Goal: Transaction & Acquisition: Purchase product/service

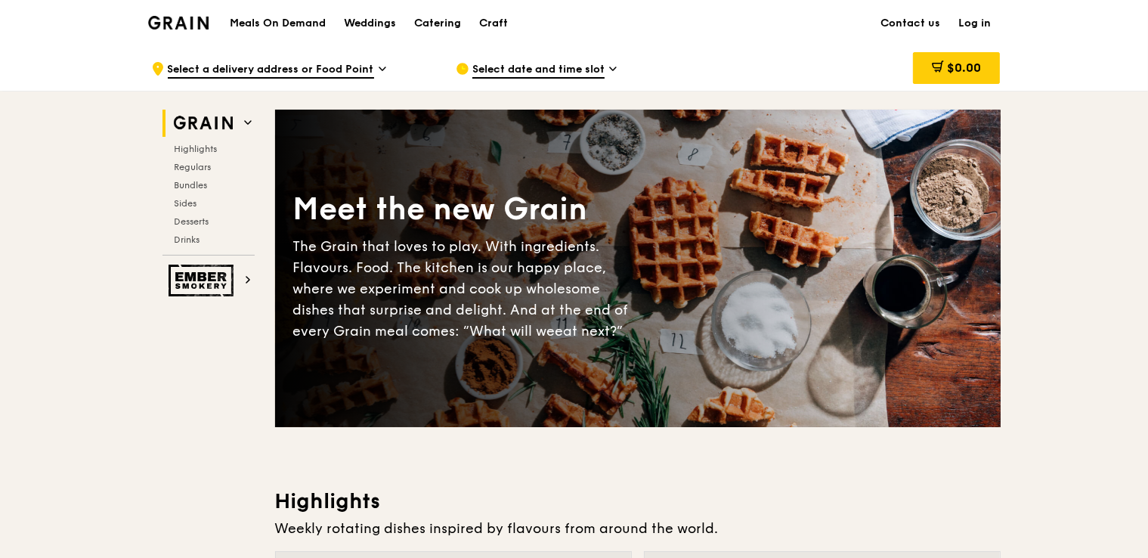
click at [975, 20] on link "Log in" at bounding box center [975, 23] width 51 height 45
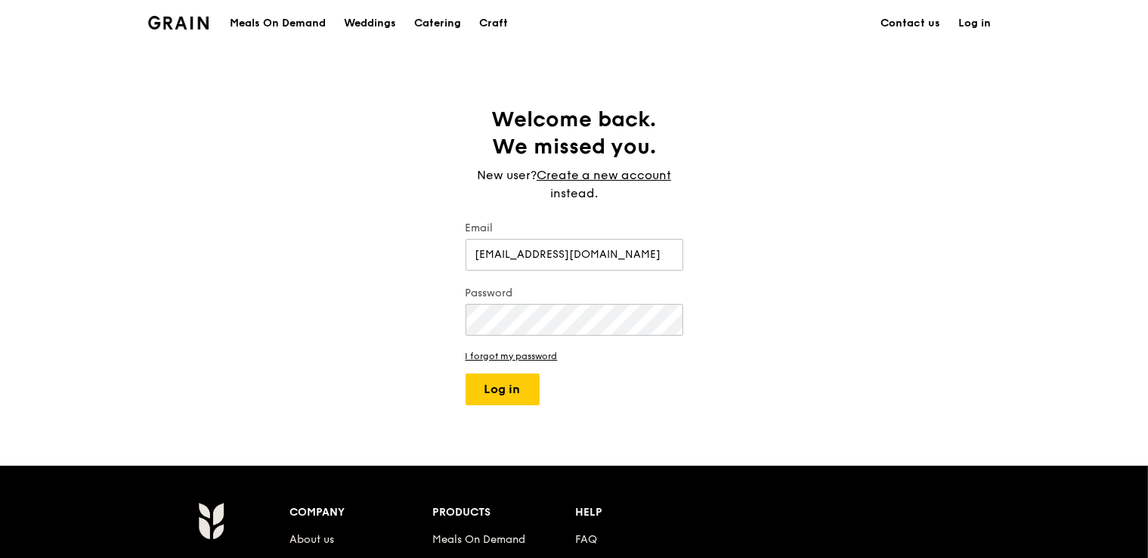
type input "goh.zhaojia@changiairport.com"
click at [465, 373] on button "Log in" at bounding box center [502, 389] width 74 height 32
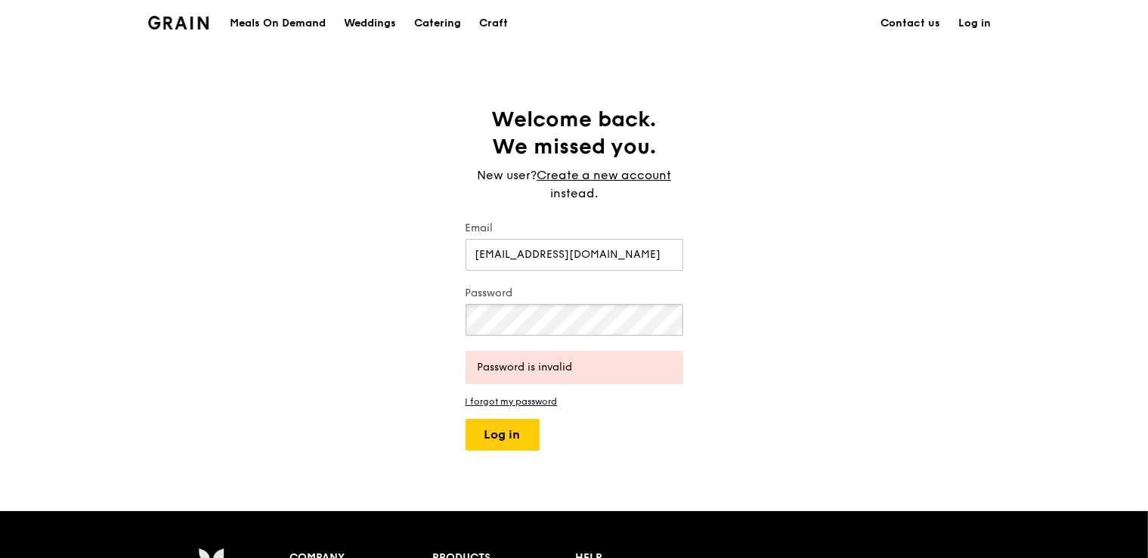
click at [465, 419] on button "Log in" at bounding box center [502, 435] width 74 height 32
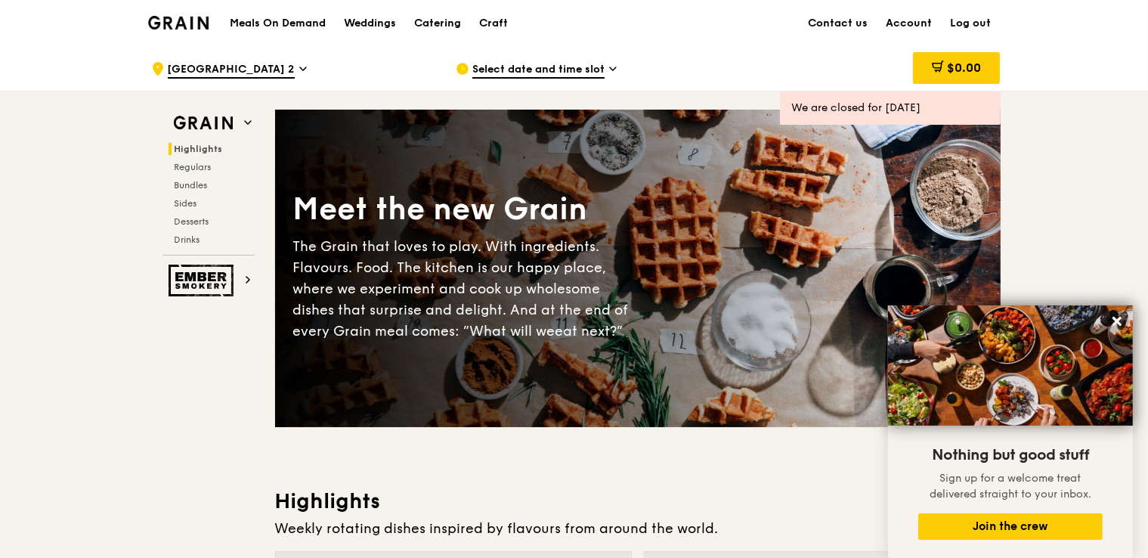
click at [605, 76] on div "Select date and time slot" at bounding box center [596, 68] width 280 height 45
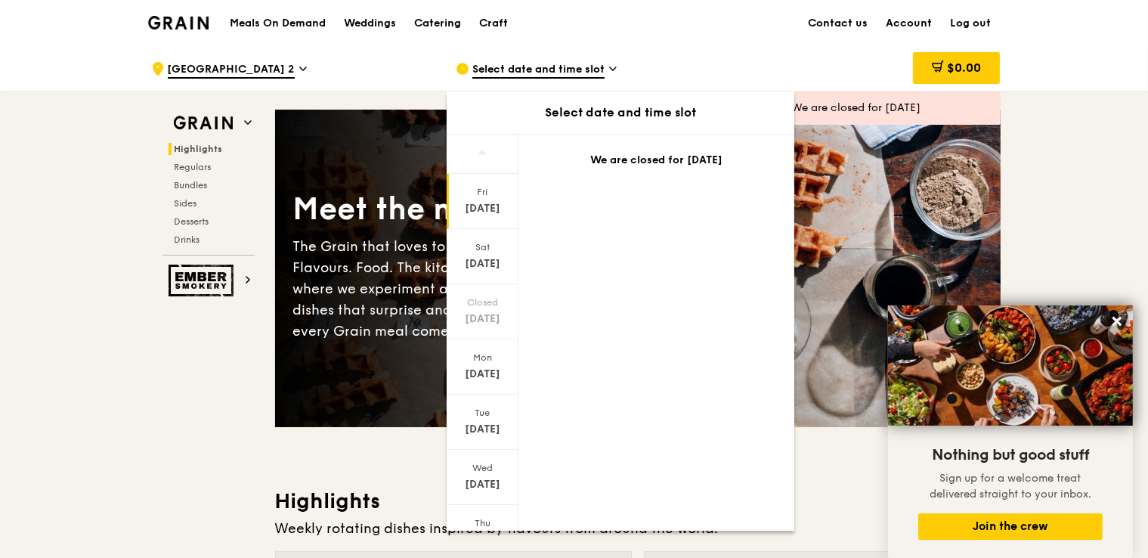
click at [588, 78] on div "Select date and time slot" at bounding box center [596, 68] width 280 height 45
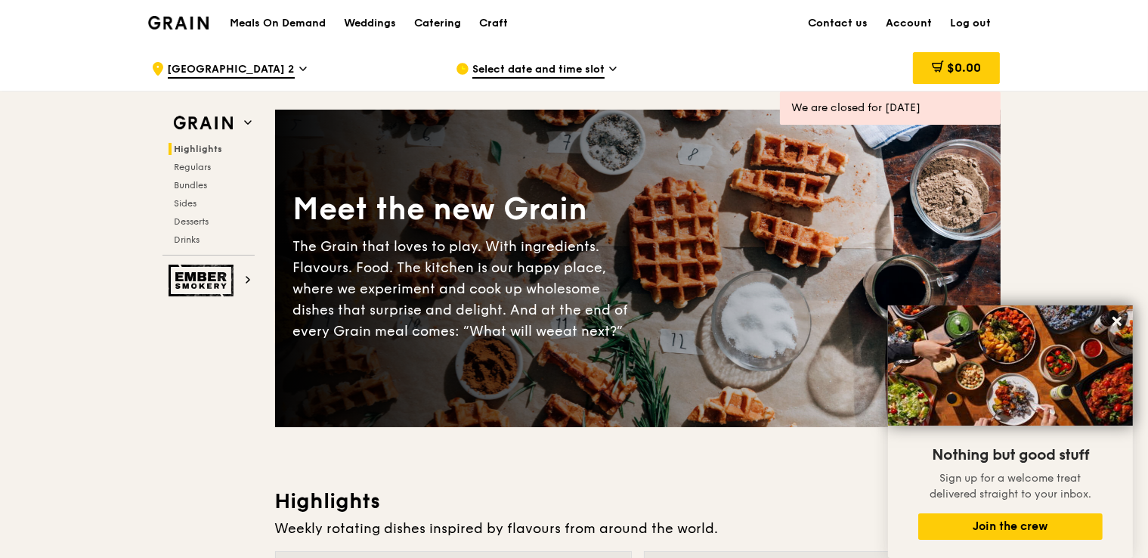
click at [316, 19] on h1 "Meals On Demand" at bounding box center [278, 23] width 96 height 15
click at [379, 22] on div "Weddings" at bounding box center [370, 23] width 52 height 45
click at [212, 20] on div "Meals On Demand Weddings Catering Craft Contact us Account Log out" at bounding box center [574, 23] width 852 height 46
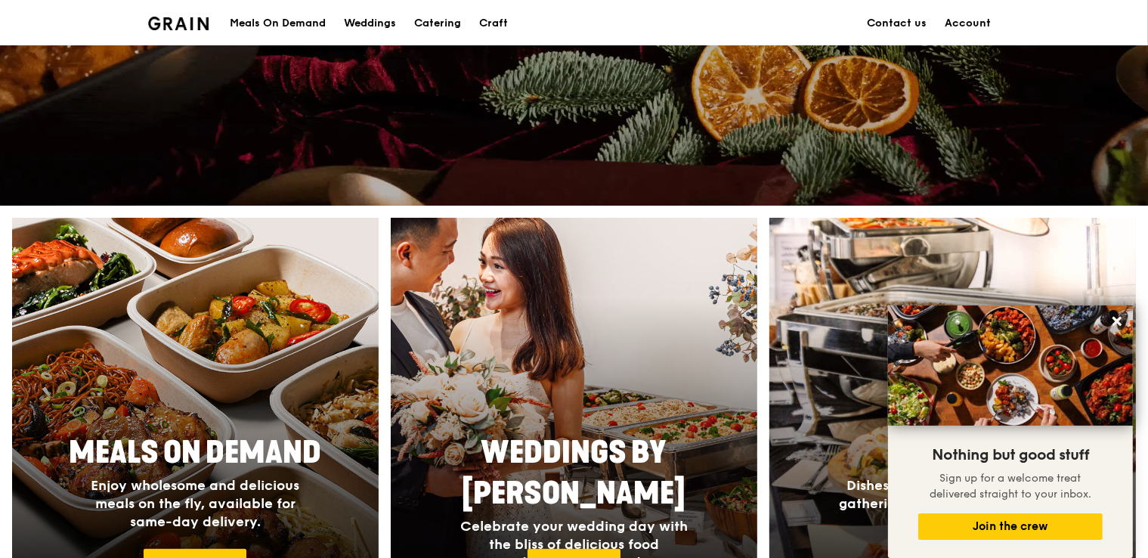
scroll to position [638, 0]
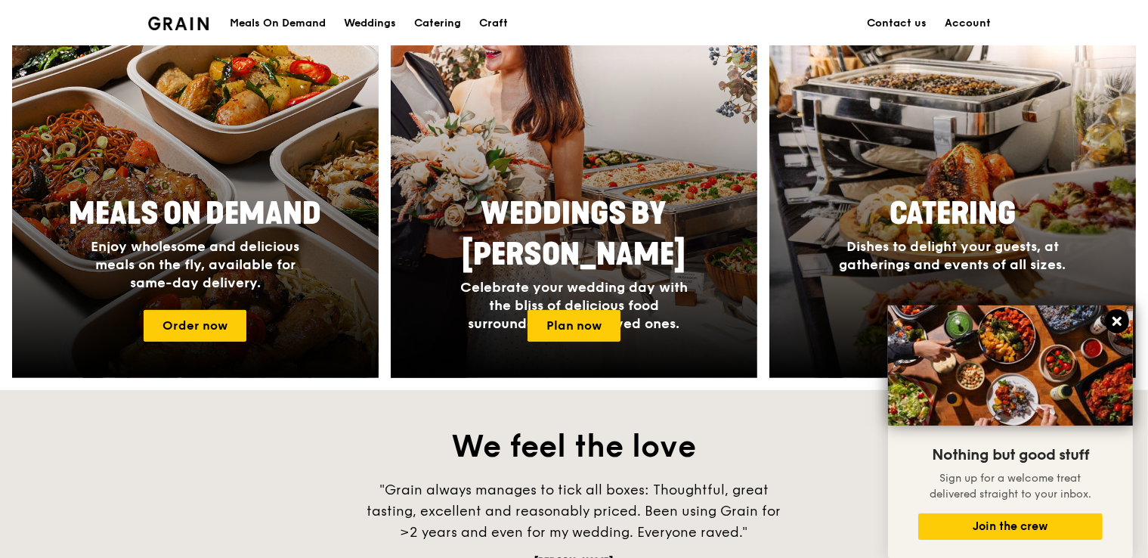
click at [1120, 318] on icon at bounding box center [1116, 321] width 9 height 9
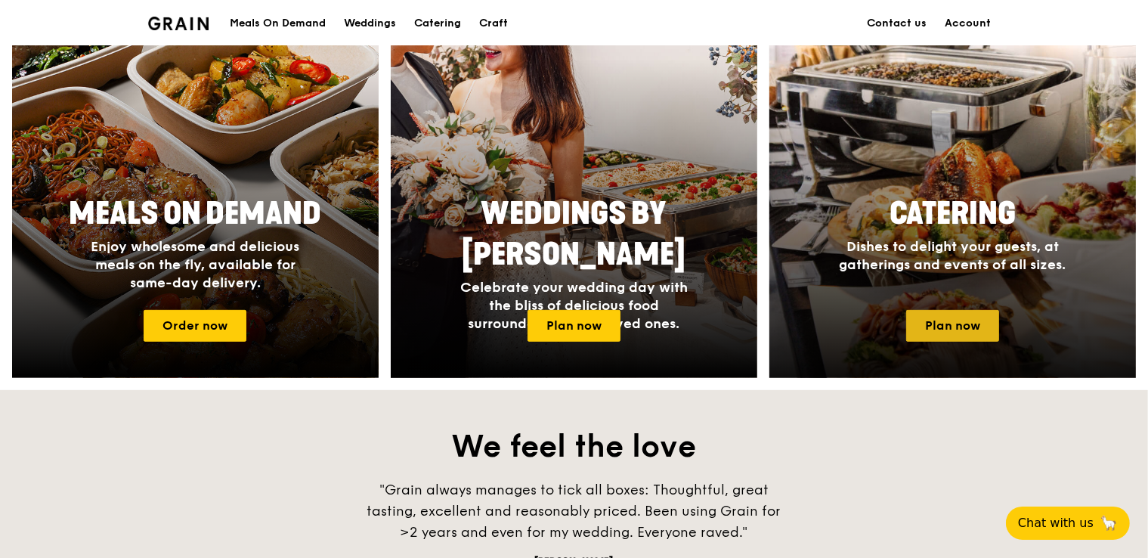
click at [978, 316] on link "Plan now" at bounding box center [952, 326] width 93 height 32
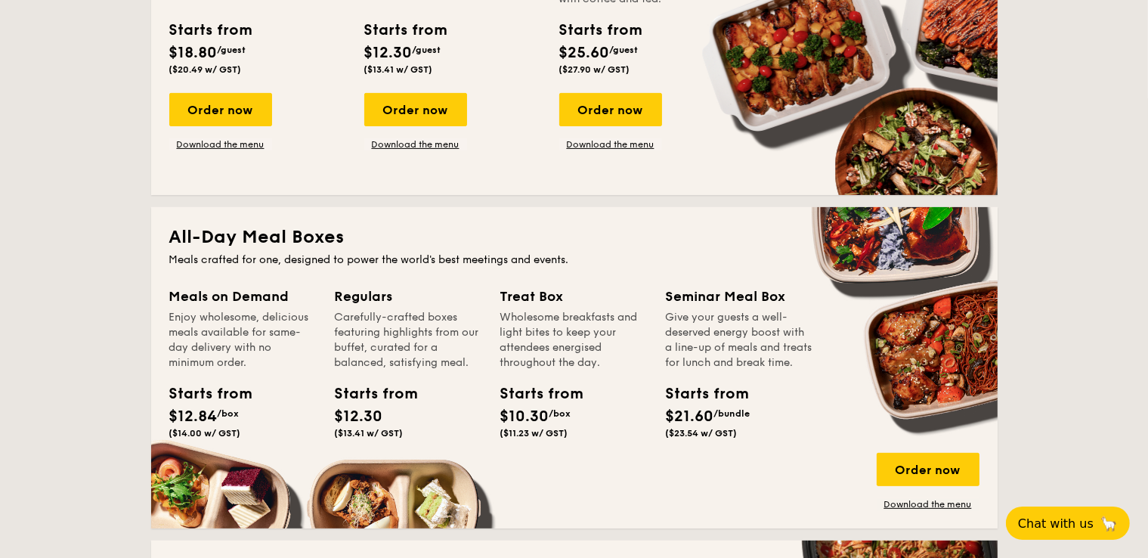
scroll to position [319, 0]
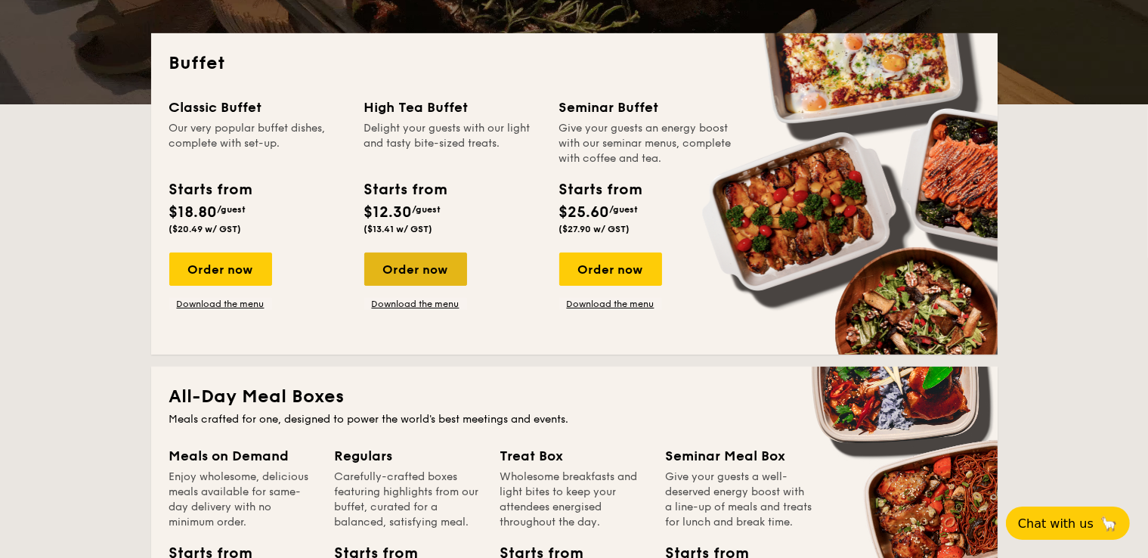
click at [436, 258] on div "Order now" at bounding box center [415, 268] width 103 height 33
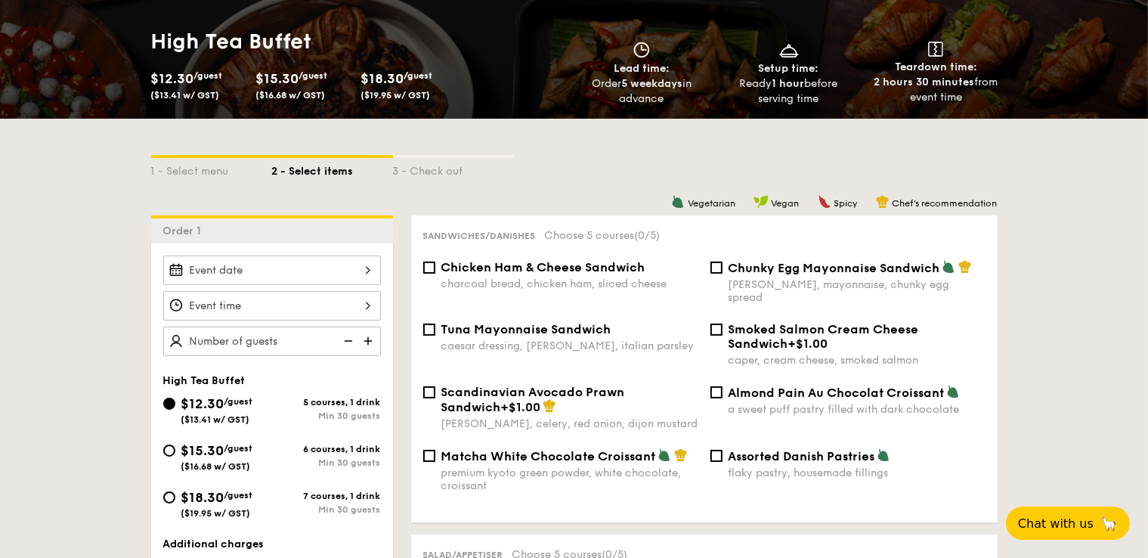
scroll to position [239, 0]
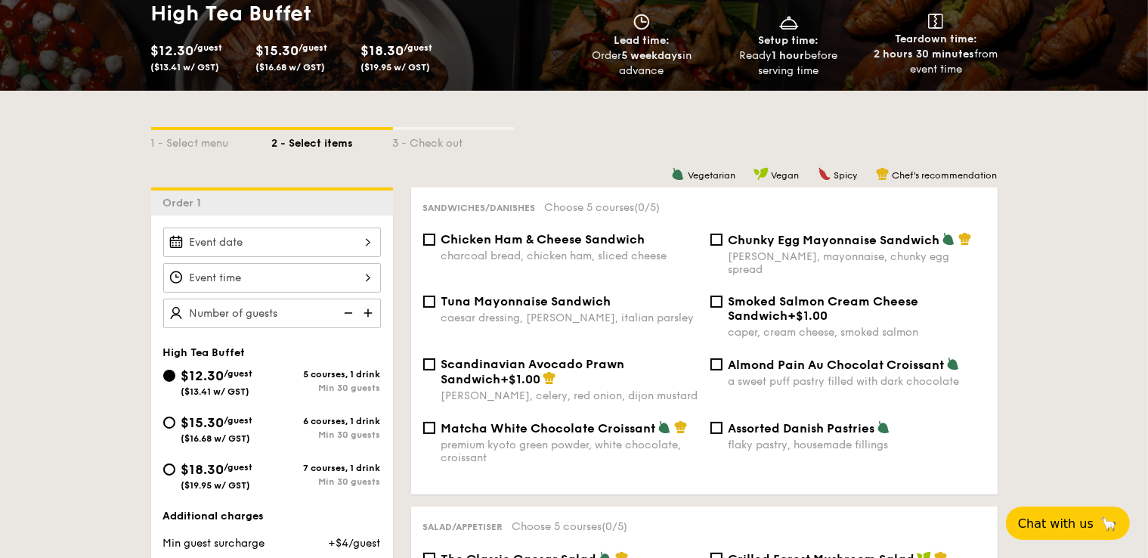
click at [357, 237] on div at bounding box center [272, 241] width 218 height 29
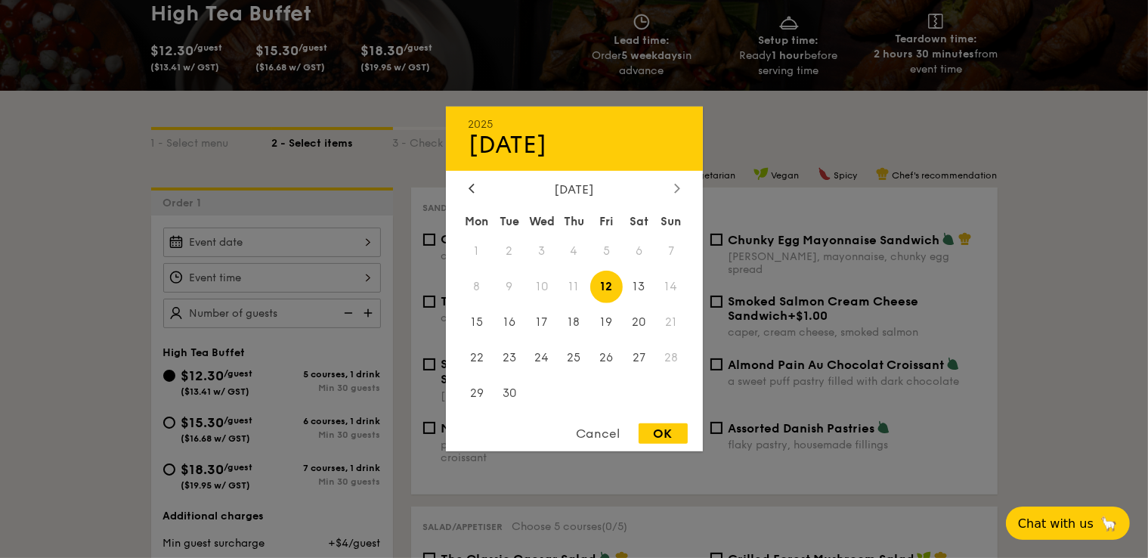
click at [672, 184] on div at bounding box center [677, 189] width 14 height 14
click at [474, 184] on icon at bounding box center [471, 188] width 6 height 10
click at [508, 357] on span "23" at bounding box center [509, 357] width 32 height 32
click at [672, 436] on div "OK" at bounding box center [662, 433] width 49 height 20
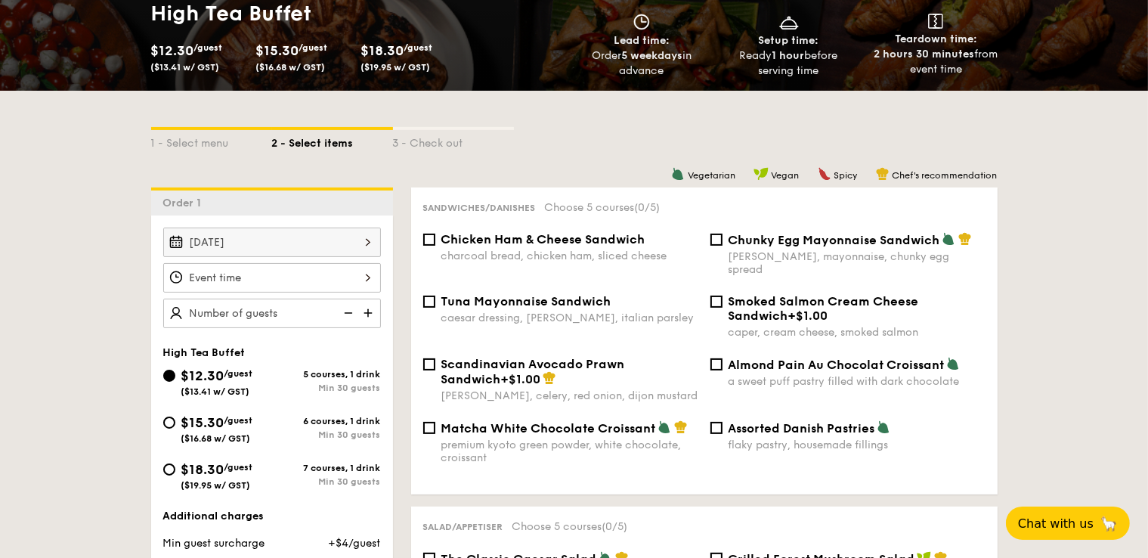
click at [361, 246] on div "Sep 23, 2025" at bounding box center [272, 241] width 218 height 29
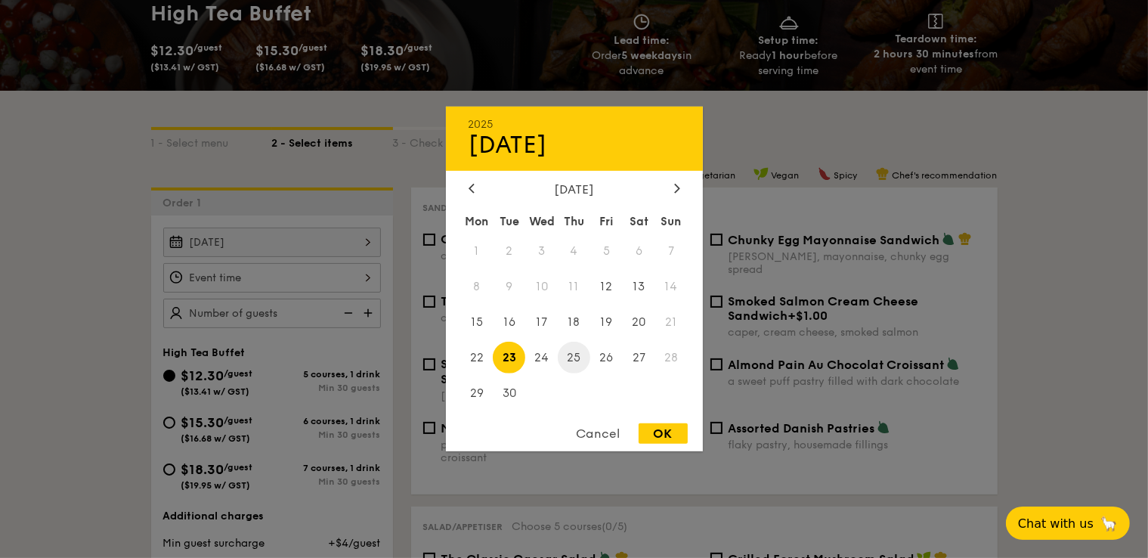
click at [578, 360] on span "25" at bounding box center [574, 357] width 32 height 32
click at [669, 428] on div "OK" at bounding box center [662, 433] width 49 height 20
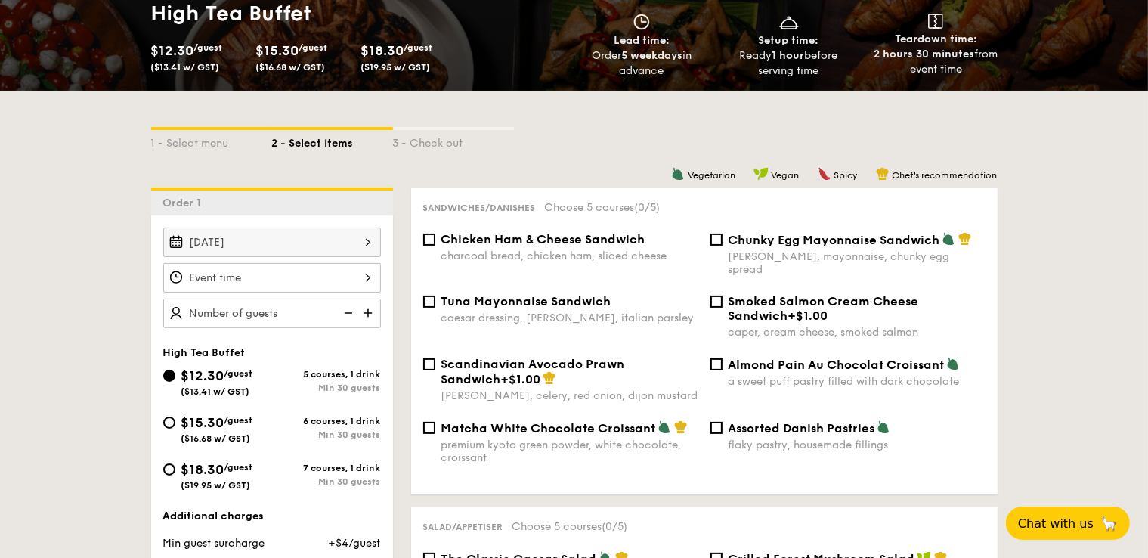
type input "Sep 25, 2025"
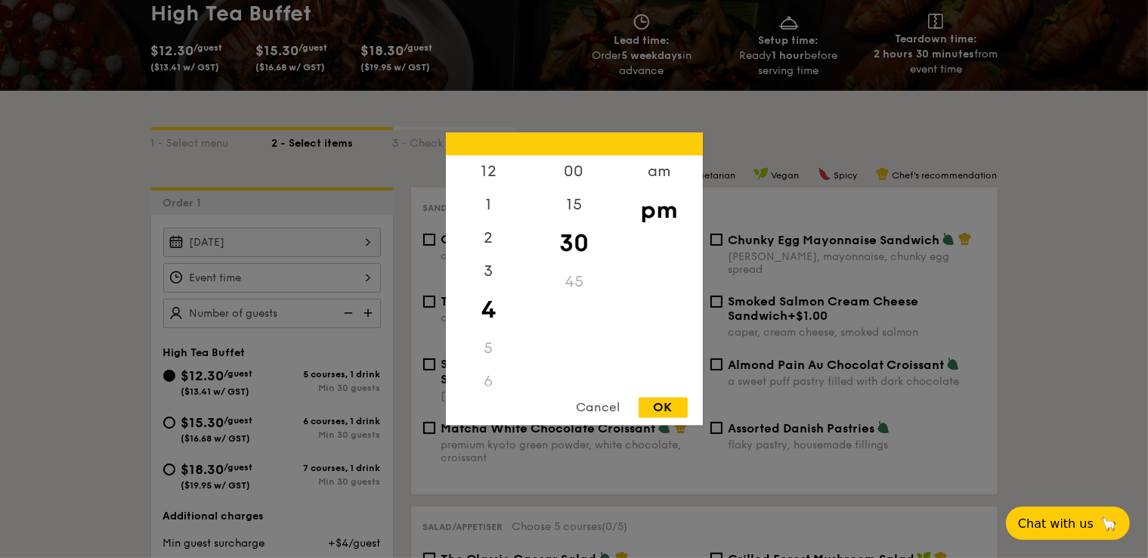
click at [350, 274] on input "$12.30 /guest ($13.41 w/ GST)" at bounding box center [272, 277] width 218 height 29
click at [488, 280] on div "3" at bounding box center [488, 277] width 85 height 44
click at [569, 202] on div "15" at bounding box center [573, 211] width 85 height 44
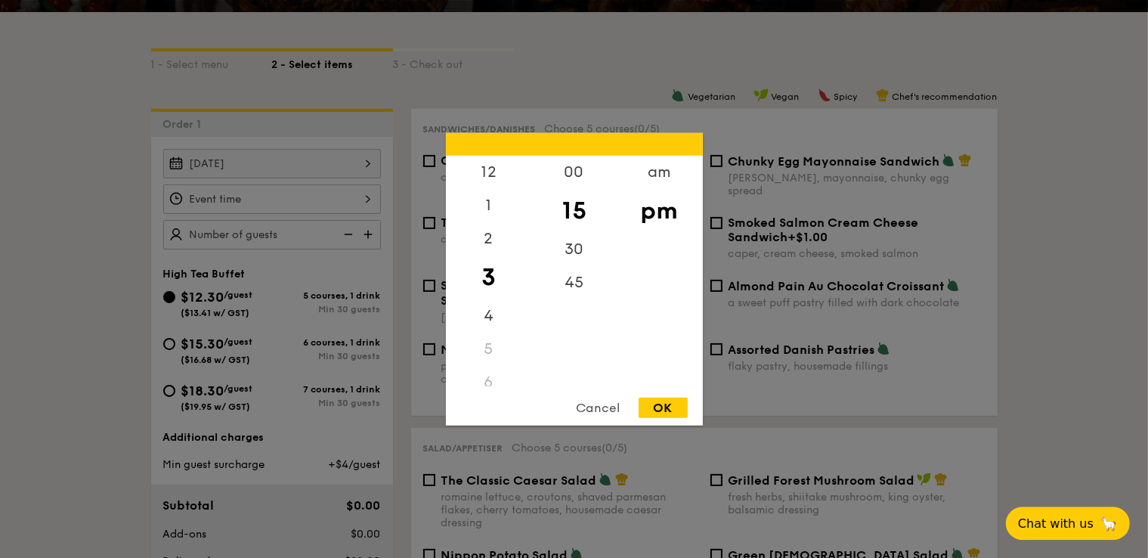
scroll to position [159, 0]
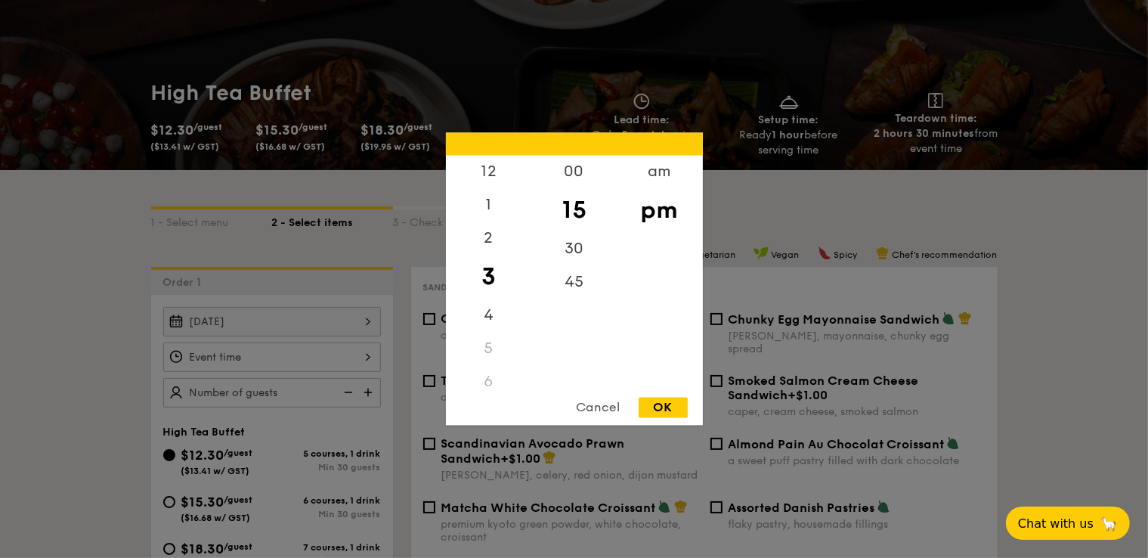
click at [657, 403] on div "OK" at bounding box center [662, 407] width 49 height 20
type input "3:15PM"
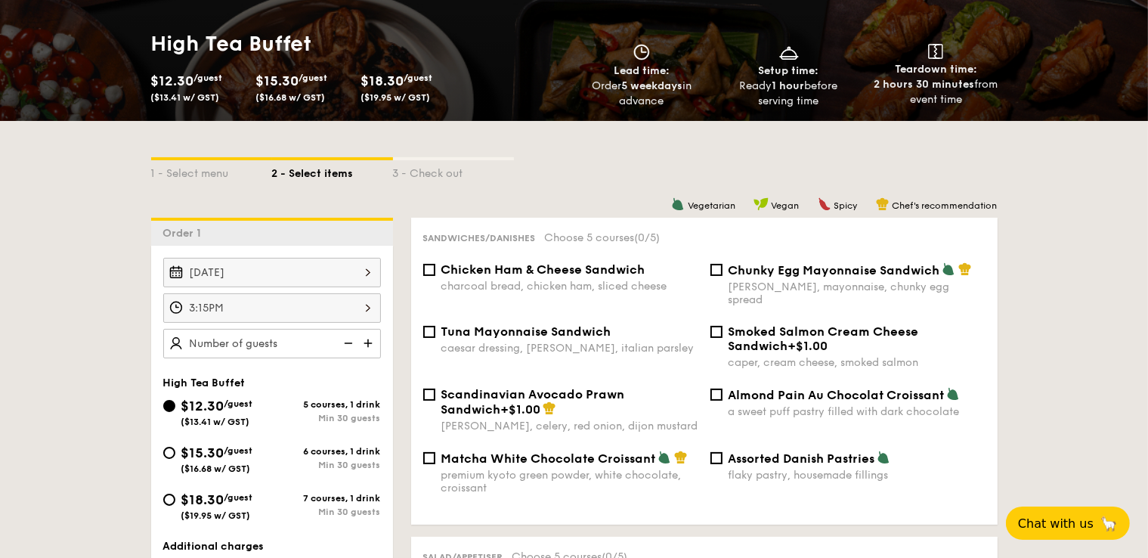
scroll to position [239, 0]
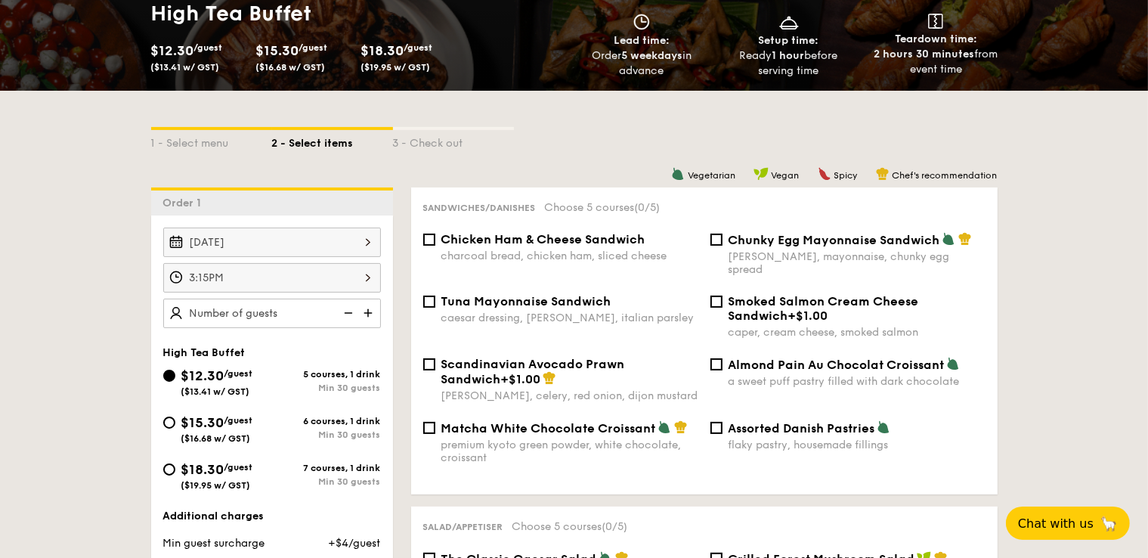
click at [280, 310] on div at bounding box center [272, 312] width 218 height 29
type input "60 guests"
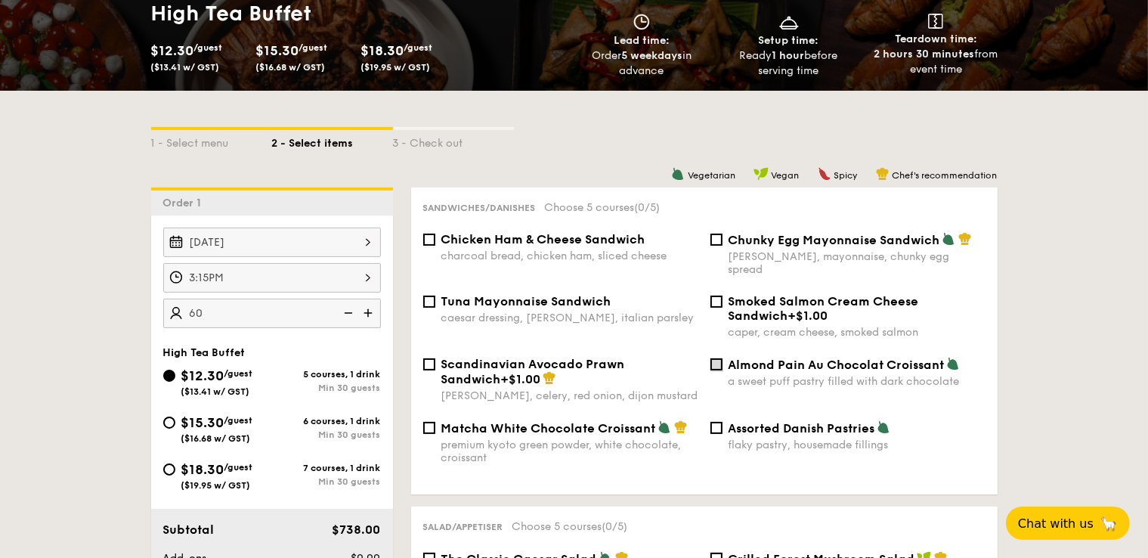
click at [718, 358] on input "Almond Pain Au Chocolat Croissant a sweet puff pastry filled with dark chocolate" at bounding box center [716, 364] width 12 height 12
checkbox input "true"
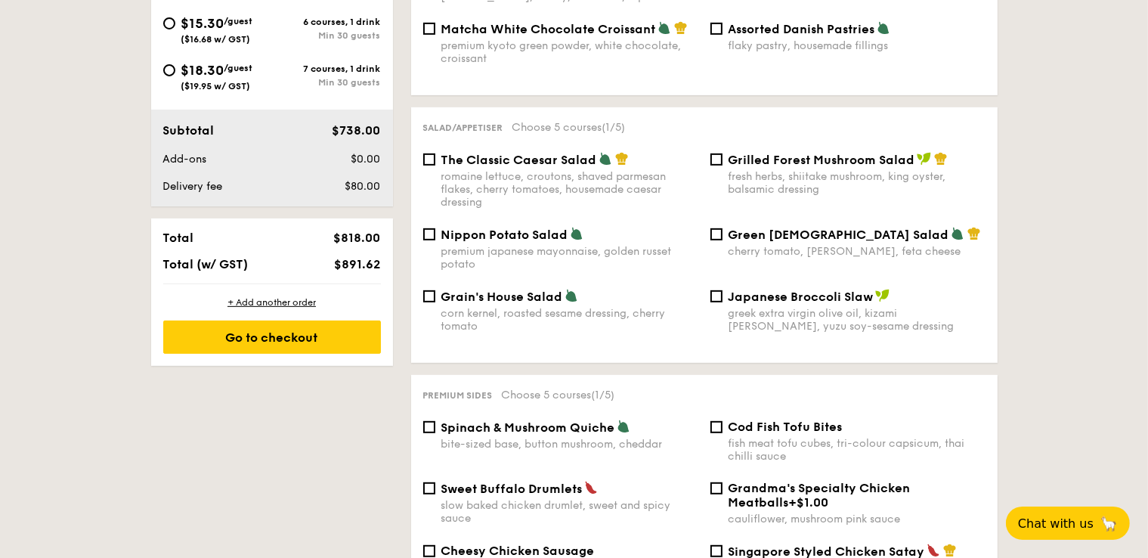
scroll to position [798, 0]
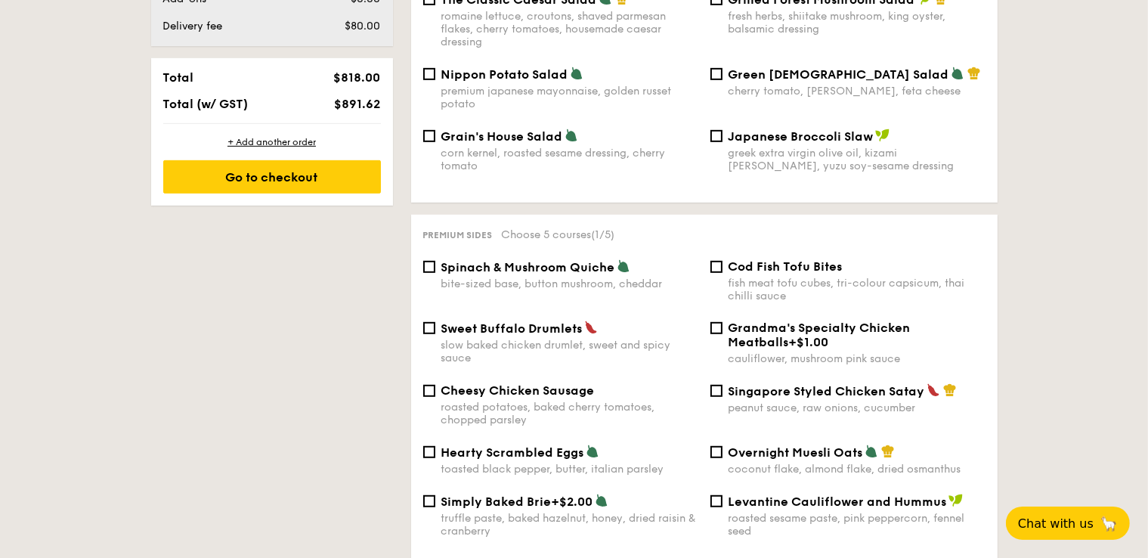
click at [437, 453] on div "Hearty Scrambled Eggs toasted black pepper, butter, italian parsley" at bounding box center [560, 459] width 287 height 31
click at [434, 446] on input "Hearty Scrambled Eggs toasted black pepper, butter, italian parsley" at bounding box center [429, 452] width 12 height 12
checkbox input "true"
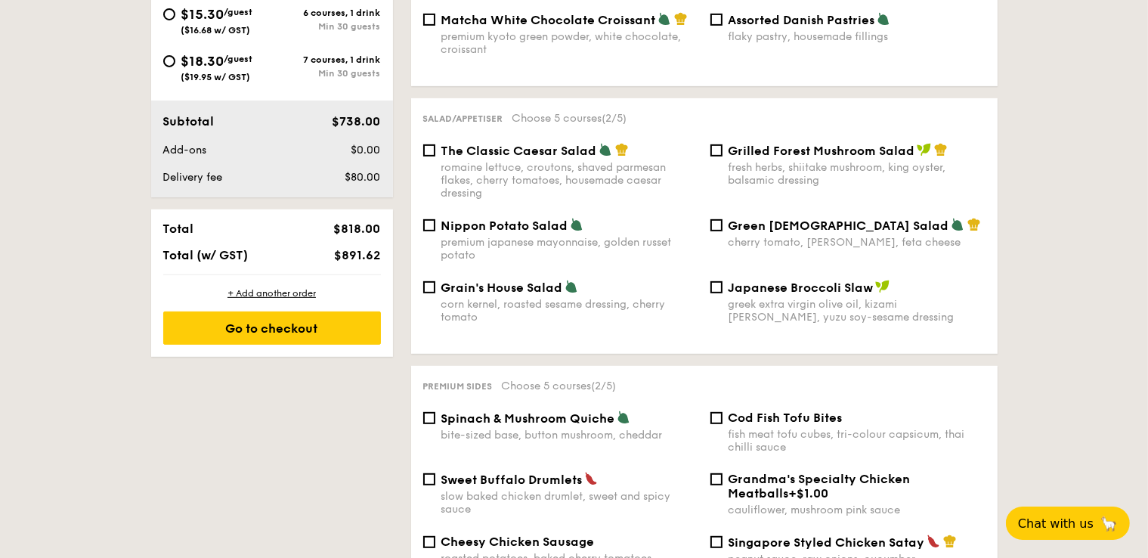
scroll to position [718, 0]
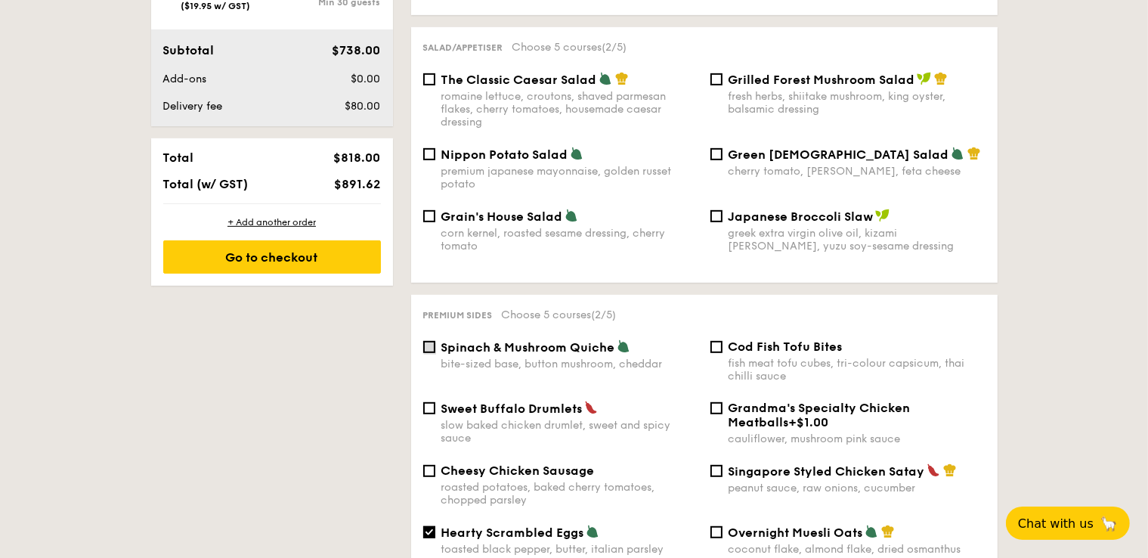
click at [427, 342] on input "Spinach & Mushroom Quiche bite-sized base, button mushroom, cheddar" at bounding box center [429, 347] width 12 height 12
checkbox input "true"
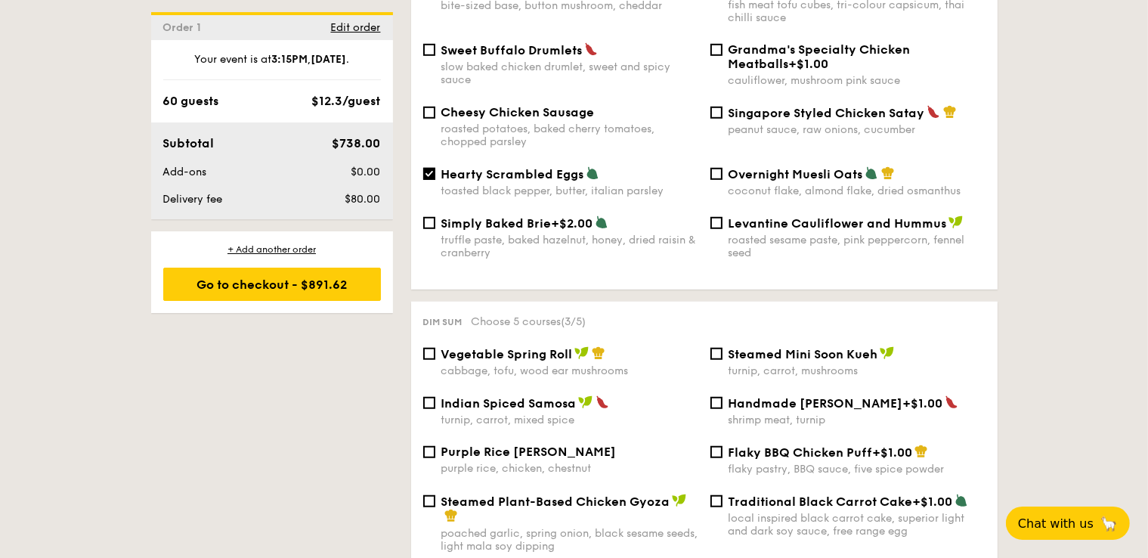
scroll to position [1117, 0]
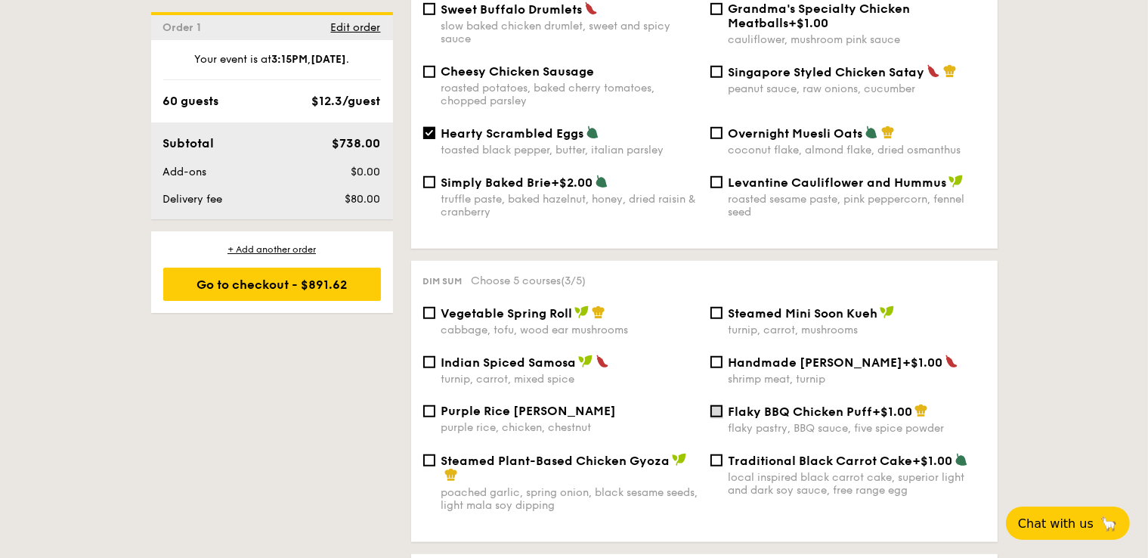
click at [715, 410] on input "Flaky BBQ Chicken Puff +$1.00 flaky pastry, BBQ sauce, five spice powder" at bounding box center [716, 411] width 12 height 12
checkbox input "true"
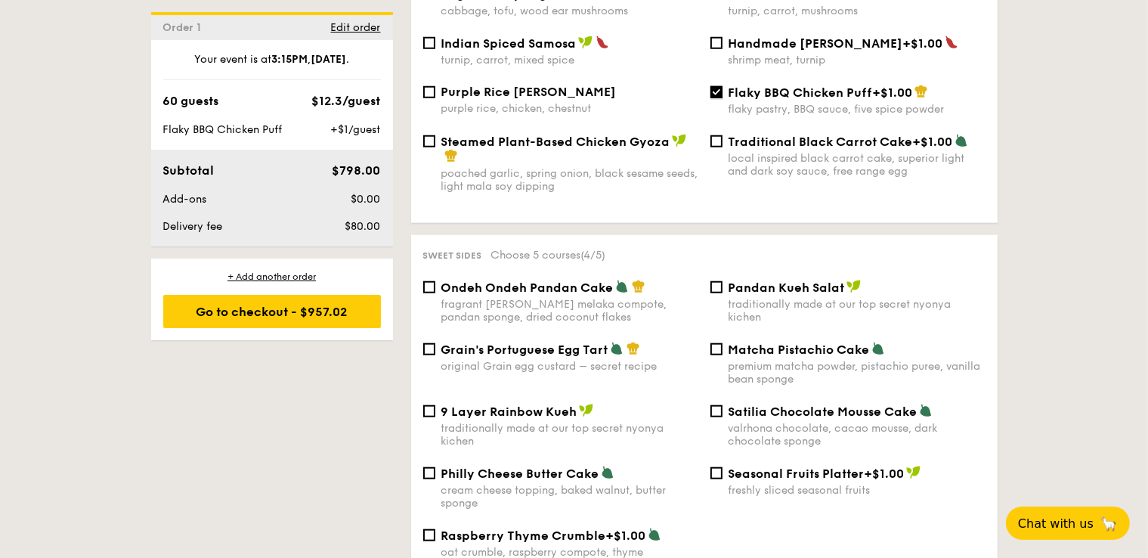
scroll to position [1435, 0]
click at [712, 417] on input "Satilia Chocolate Mousse Cake valrhona chocolate, cacao mousse, dark chocolate …" at bounding box center [716, 411] width 12 height 12
checkbox input "true"
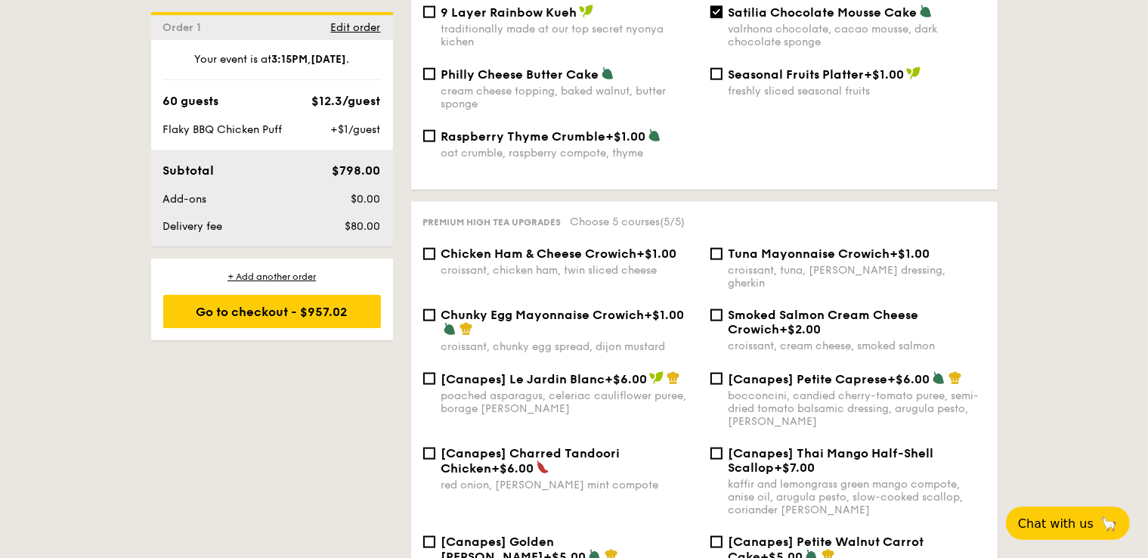
scroll to position [1914, 0]
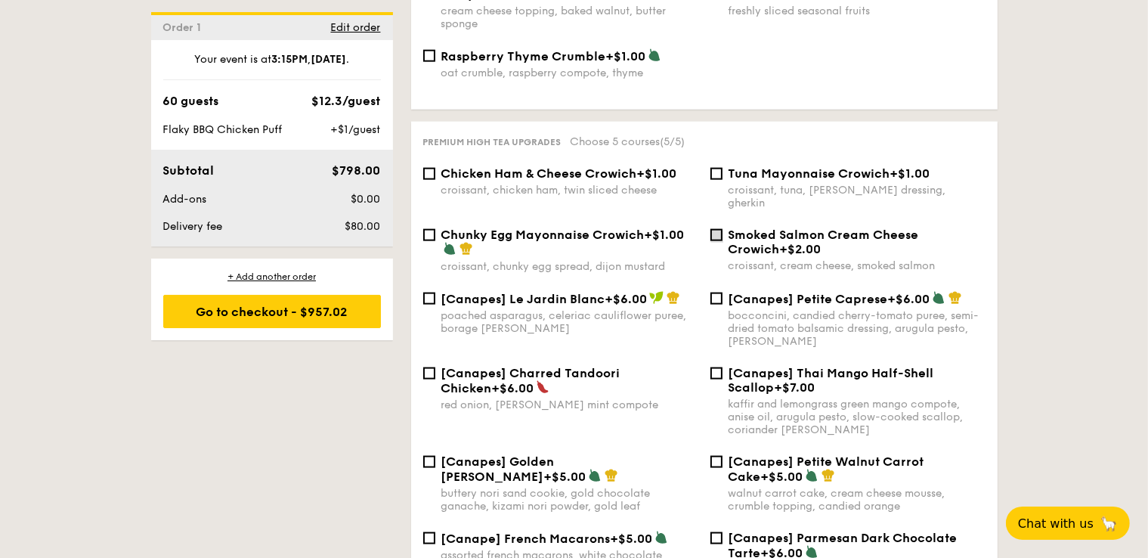
click at [718, 229] on input "Smoked Salmon Cream Cheese Crowich +$2.00 croissant, cream cheese, smoked salmon" at bounding box center [716, 235] width 12 height 12
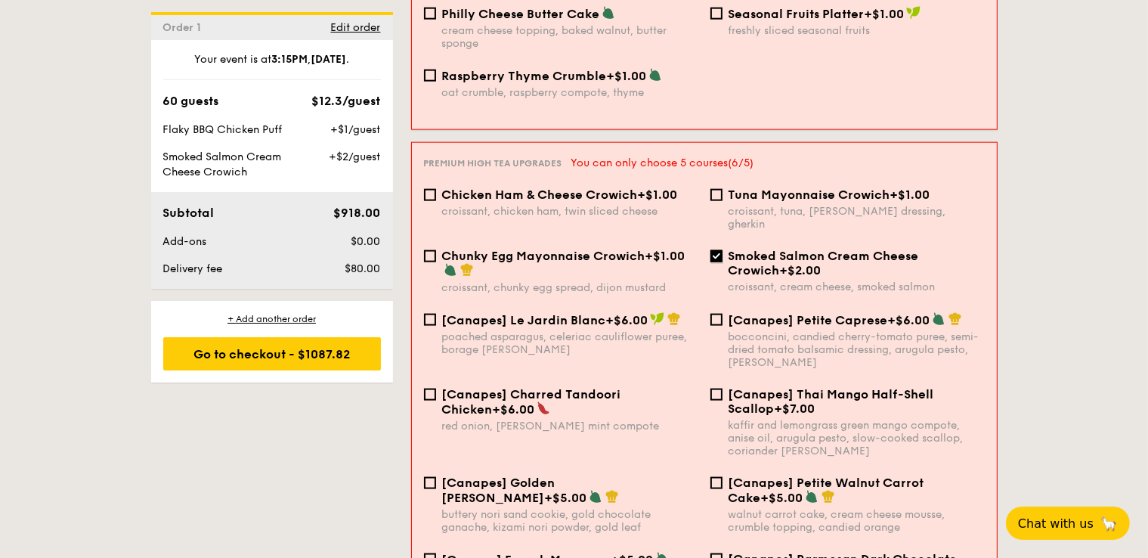
scroll to position [1920, 0]
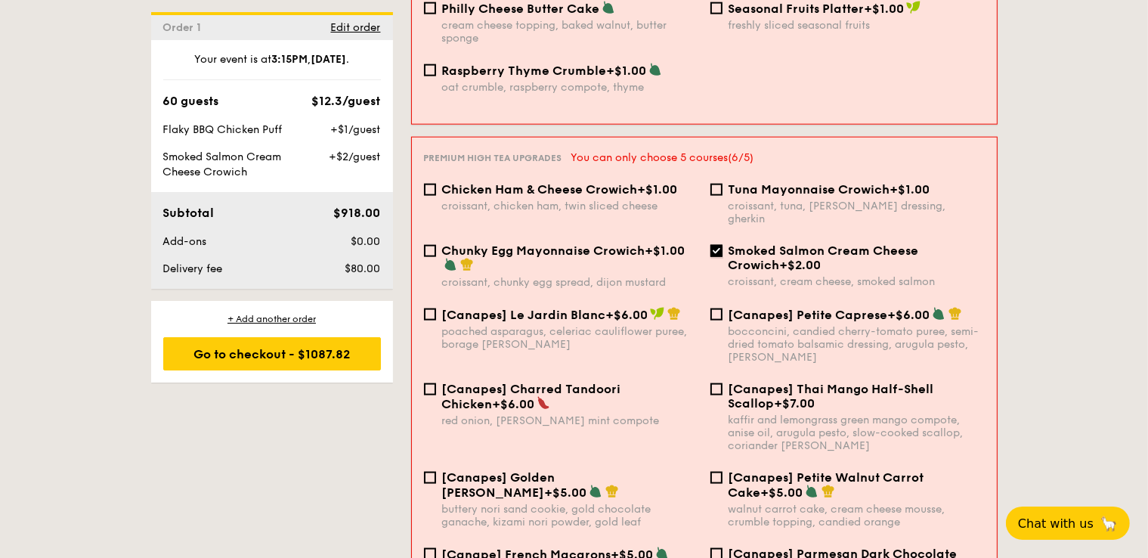
click at [718, 245] on input "Smoked Salmon Cream Cheese Crowich +$2.00 croissant, cream cheese, smoked salmon" at bounding box center [716, 251] width 12 height 12
checkbox input "false"
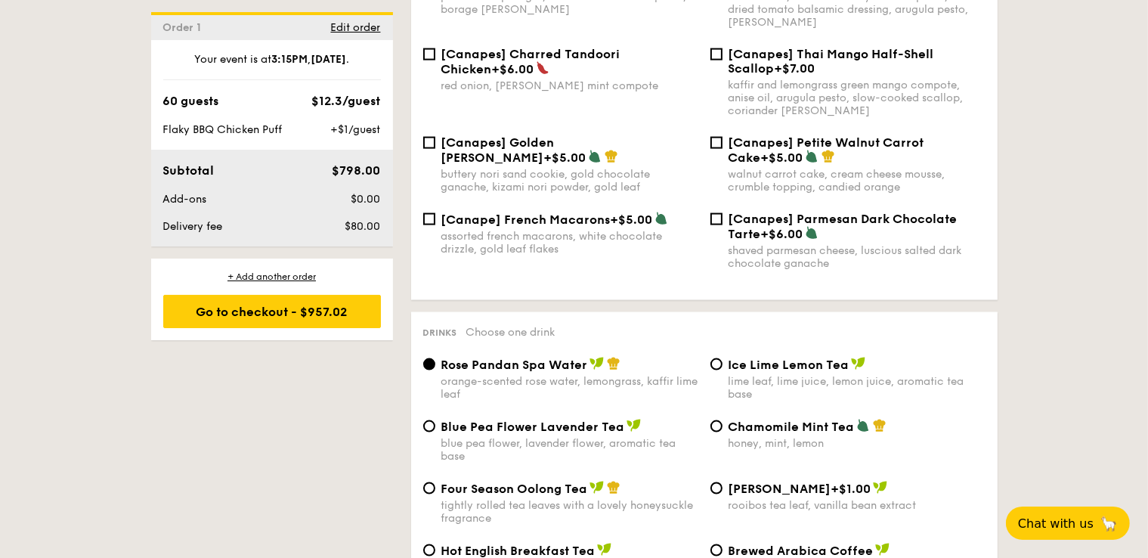
scroll to position [2473, 0]
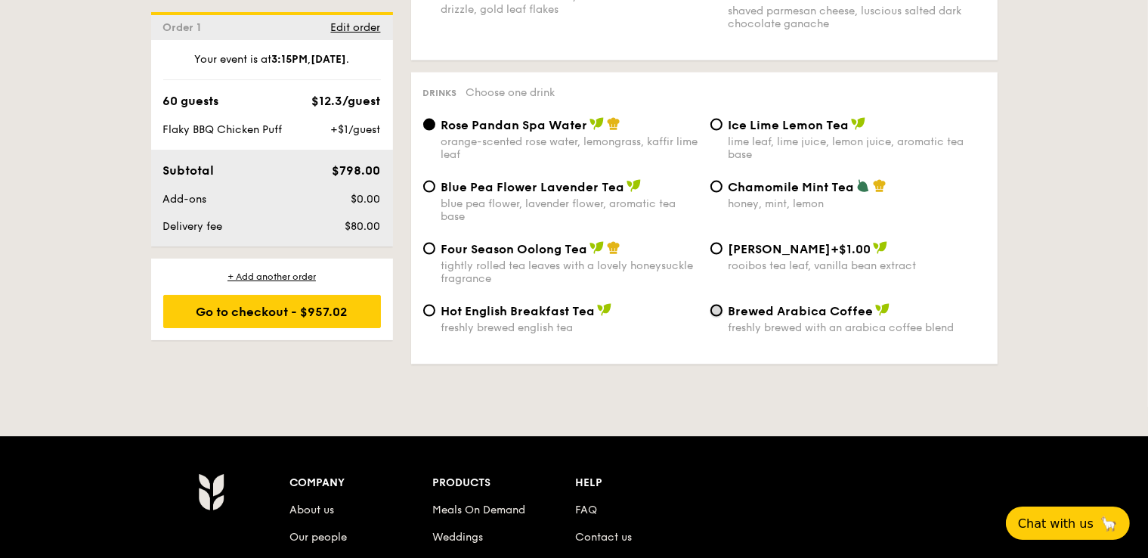
click at [718, 316] on input "Brewed Arabica Coffee freshly brewed with an arabica coffee blend" at bounding box center [716, 310] width 12 height 12
radio input "true"
click at [443, 317] on span "Hot English Breakfast Tea" at bounding box center [518, 311] width 154 height 14
click at [435, 317] on input "Hot English Breakfast Tea freshly brewed english tea" at bounding box center [429, 310] width 12 height 12
radio input "true"
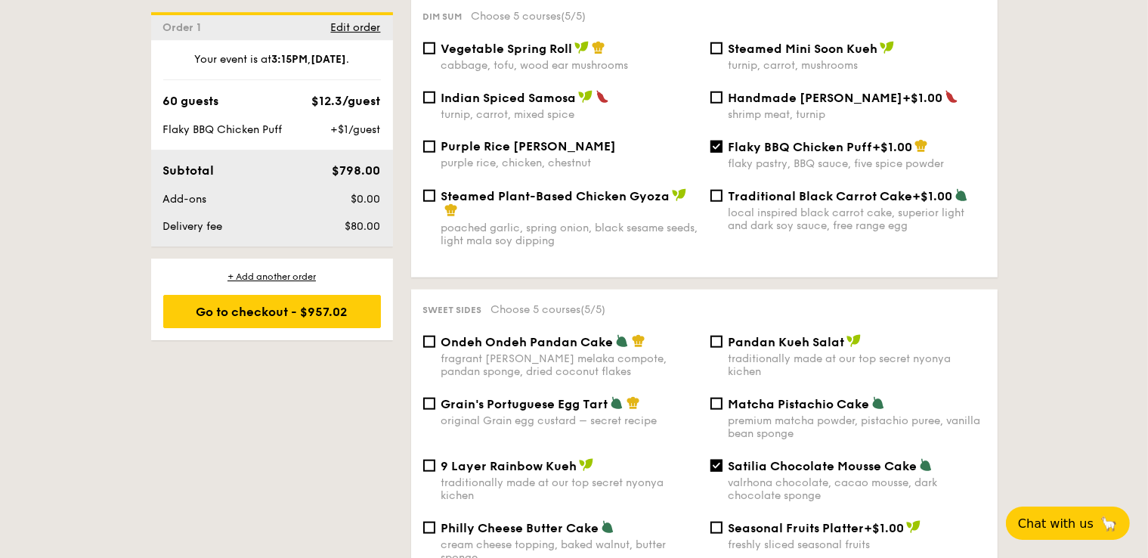
scroll to position [1356, 0]
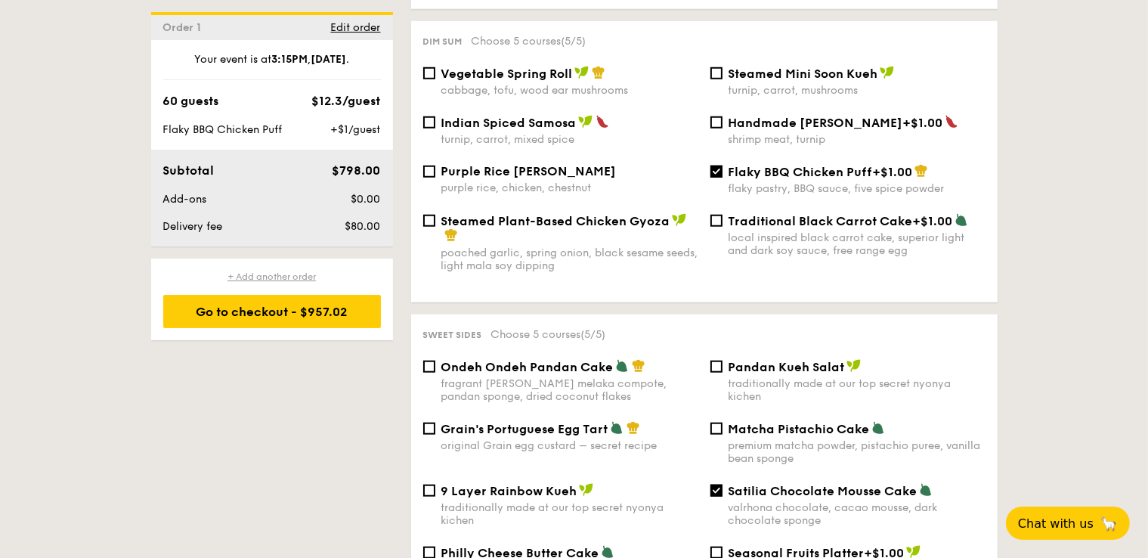
click at [297, 273] on div "+ Add another order" at bounding box center [272, 276] width 218 height 12
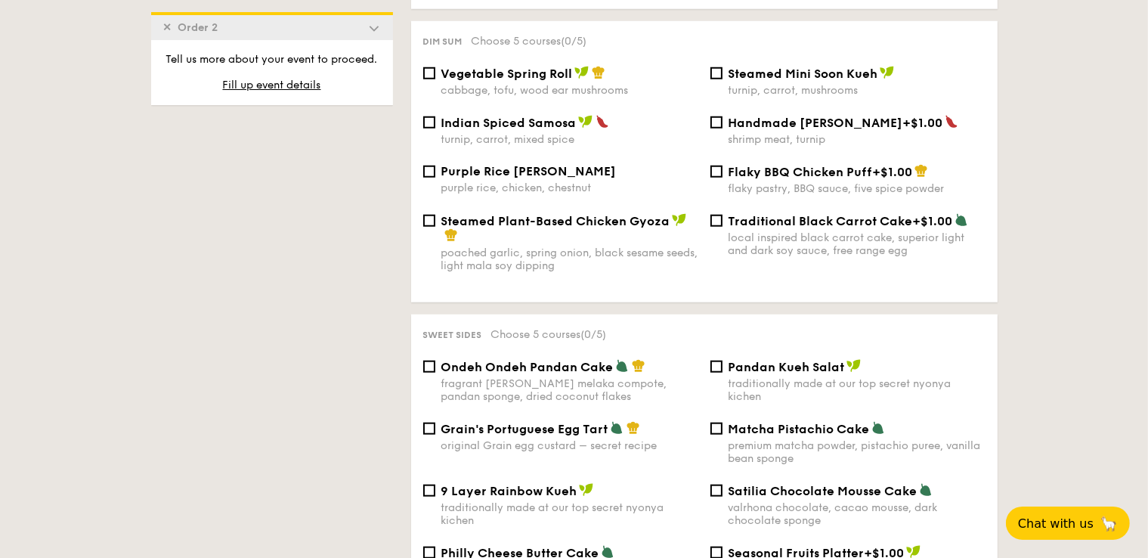
checkbox input "false"
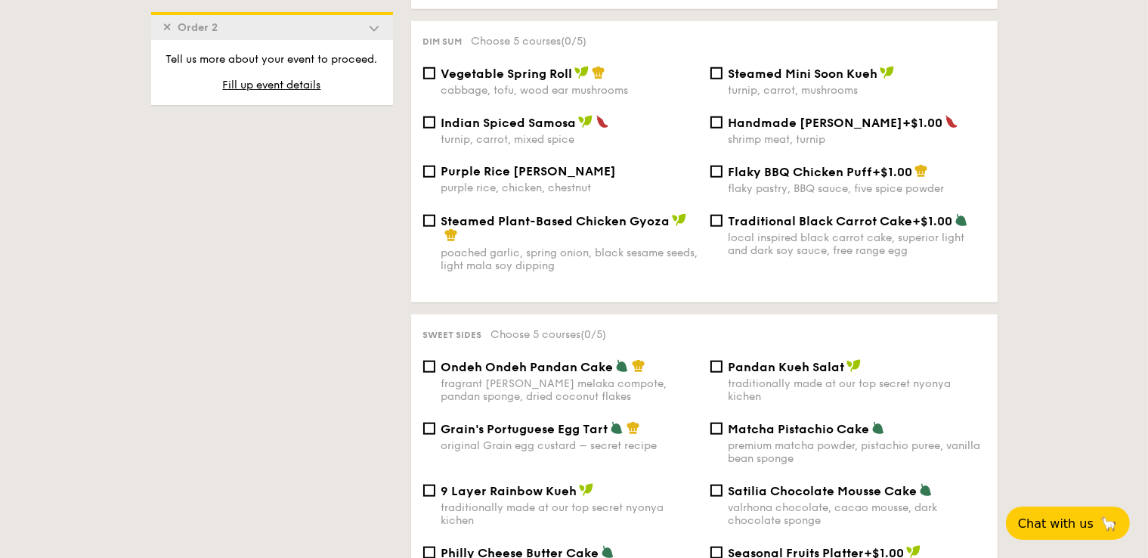
radio input "true"
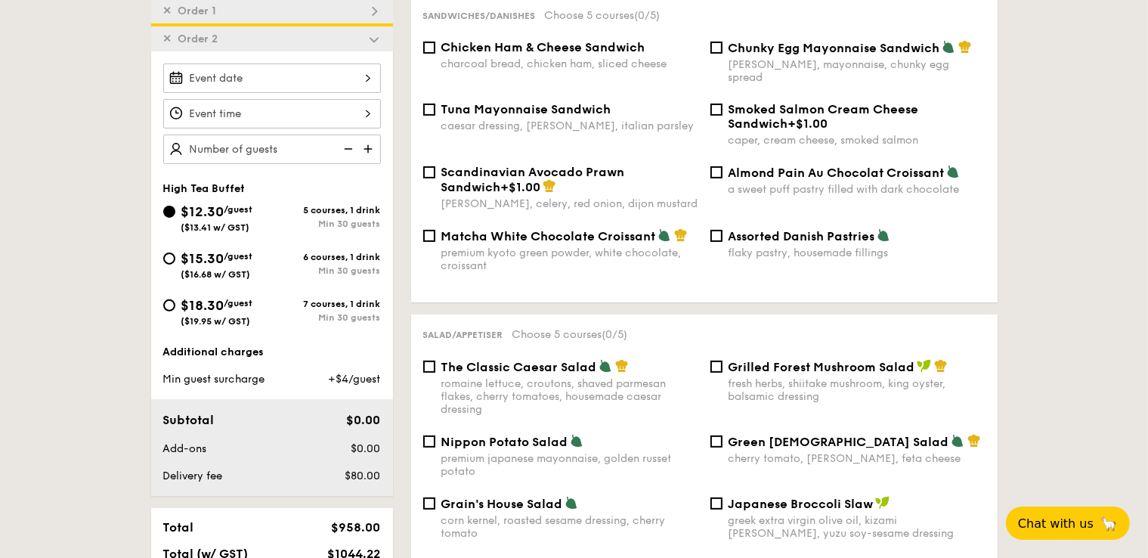
scroll to position [271, 0]
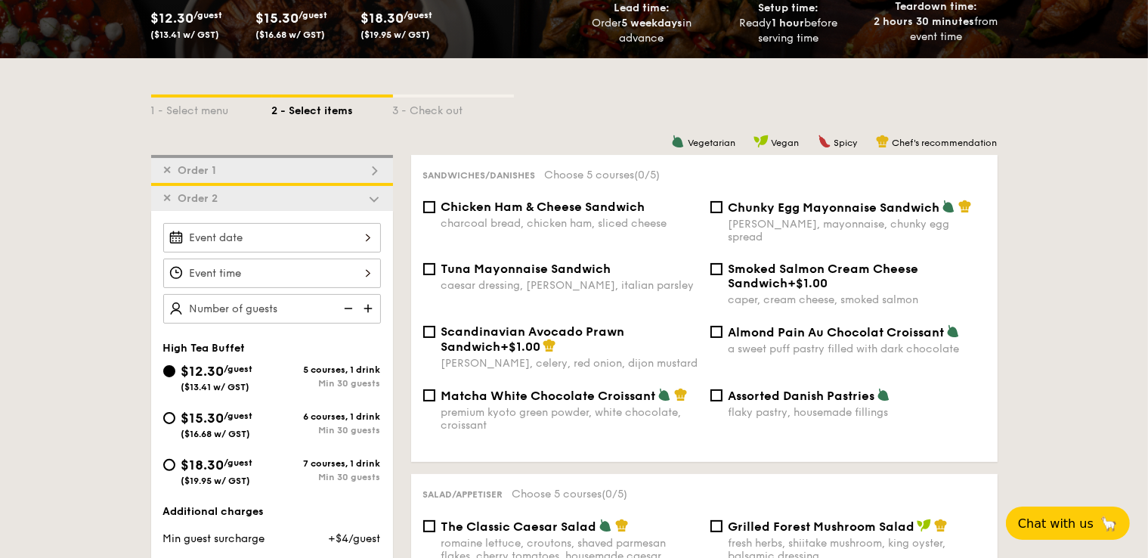
click at [375, 173] on img at bounding box center [374, 171] width 14 height 14
checkbox input "true"
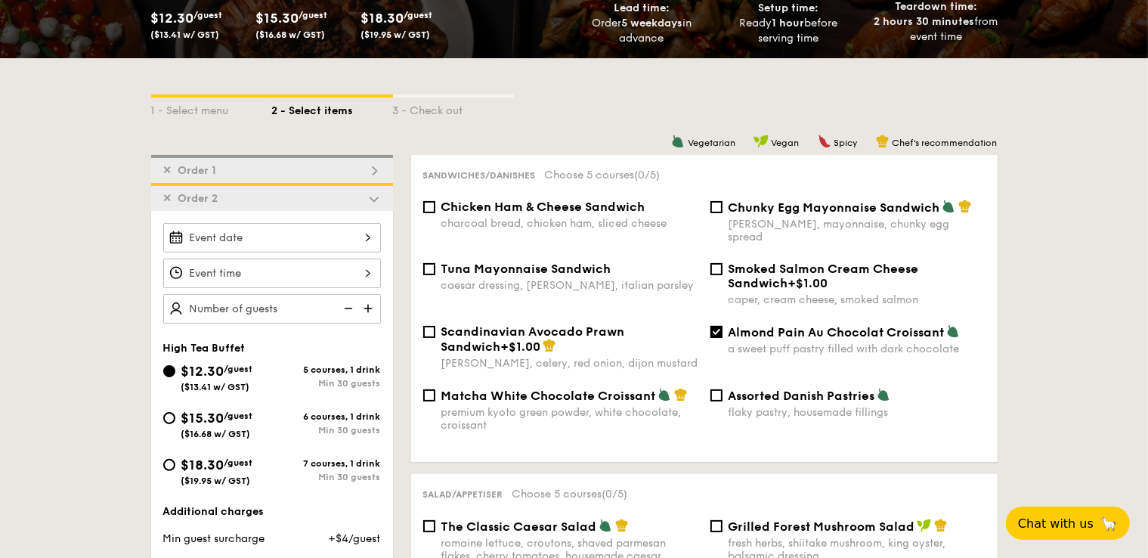
checkbox input "true"
radio input "false"
radio input "true"
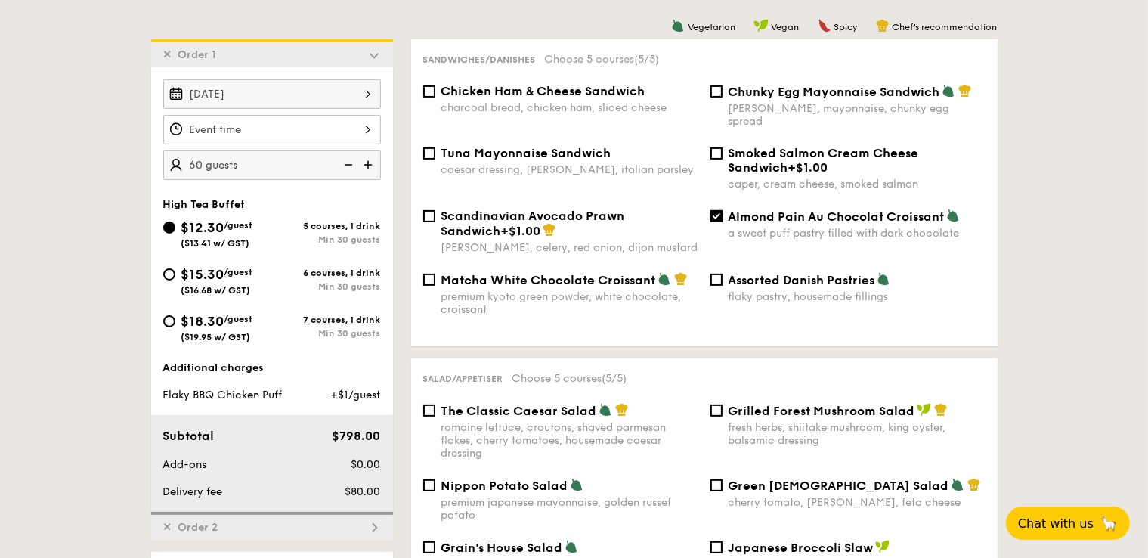
scroll to position [403, 0]
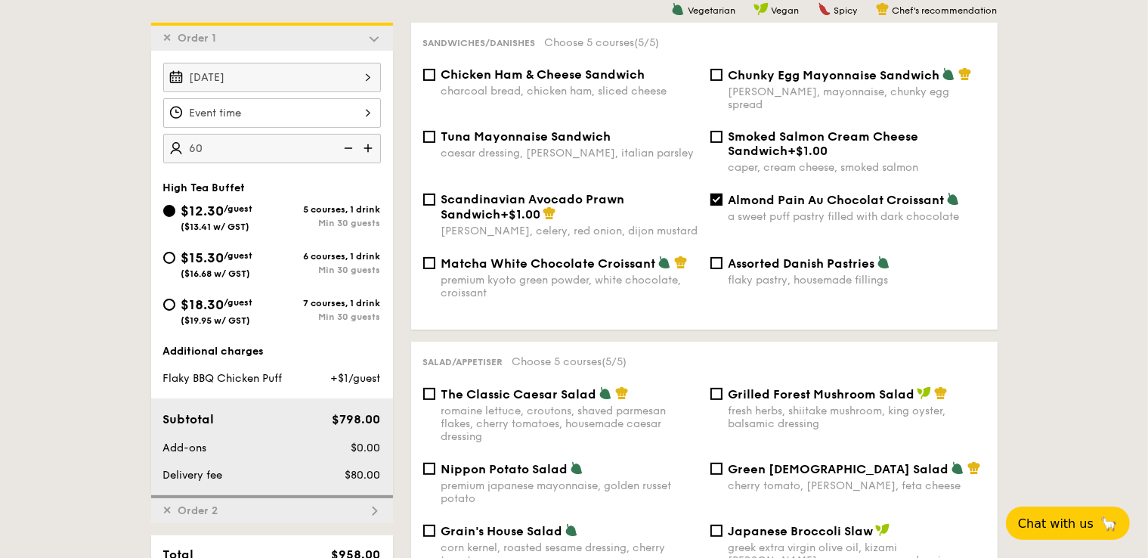
click at [279, 144] on div "60" at bounding box center [272, 148] width 218 height 29
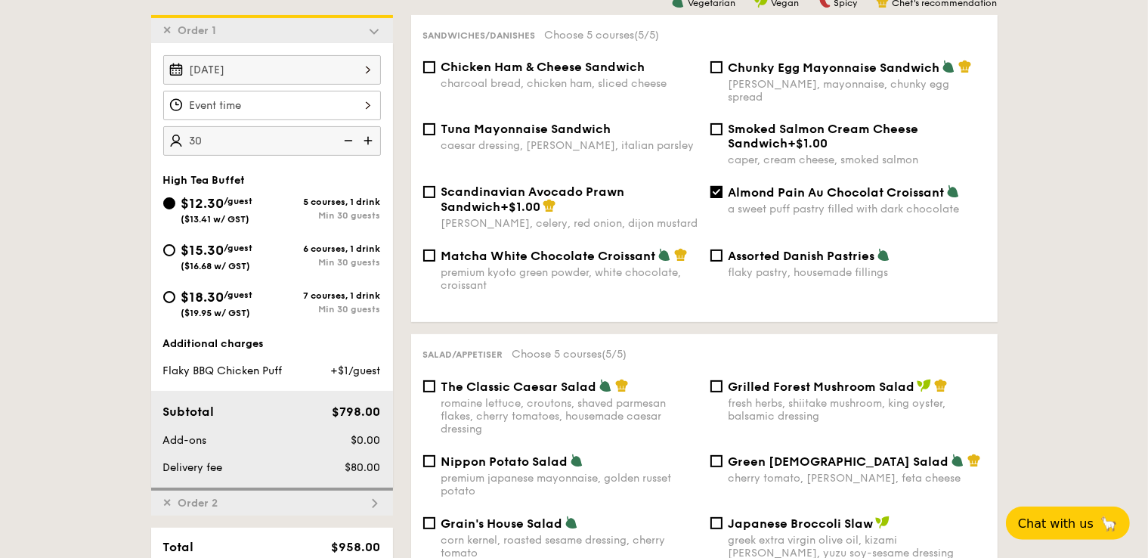
scroll to position [323, 0]
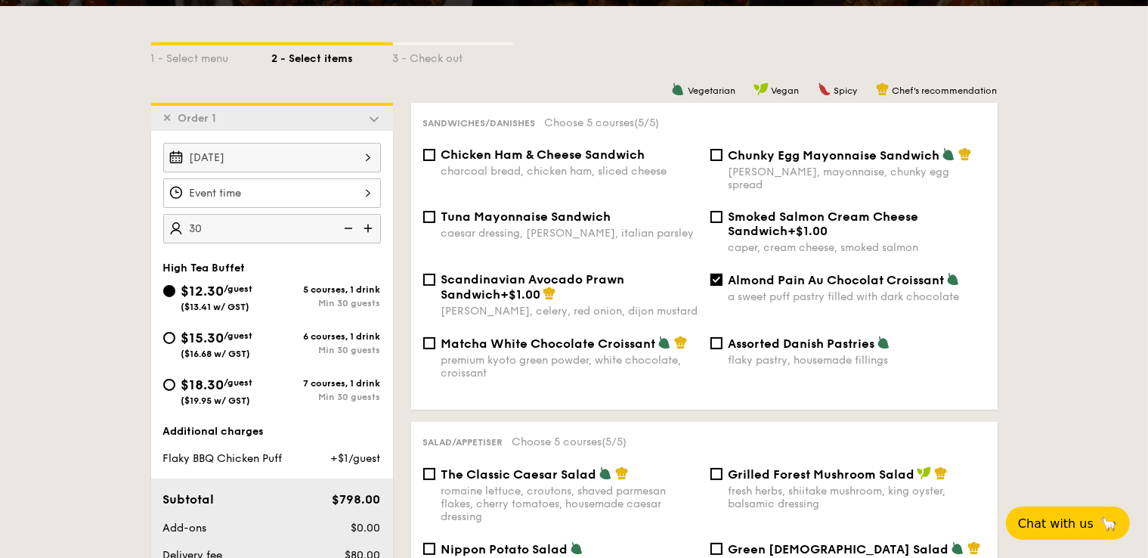
type input "30 guests"
click at [363, 190] on div at bounding box center [272, 192] width 218 height 29
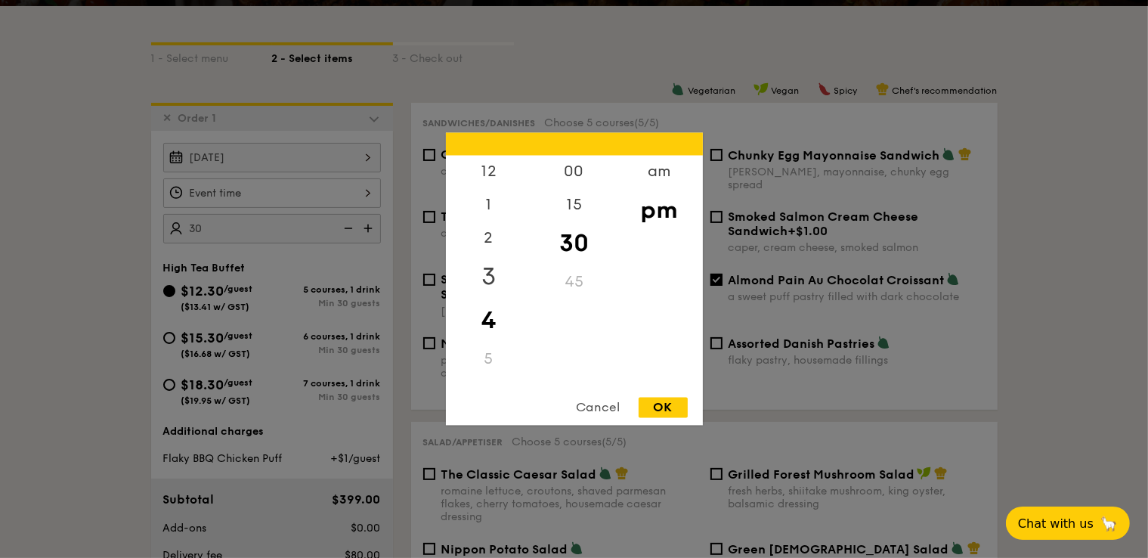
click at [487, 283] on div "3" at bounding box center [488, 277] width 85 height 44
click at [564, 213] on div "15" at bounding box center [573, 211] width 85 height 44
click at [671, 406] on div "OK" at bounding box center [662, 407] width 49 height 20
type input "3:15PM"
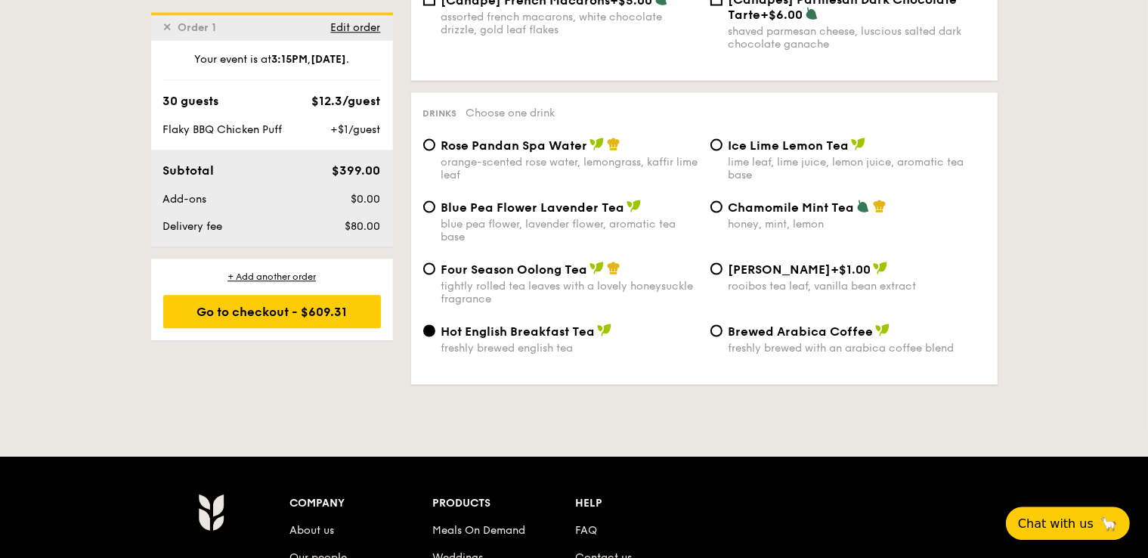
scroll to position [2478, 0]
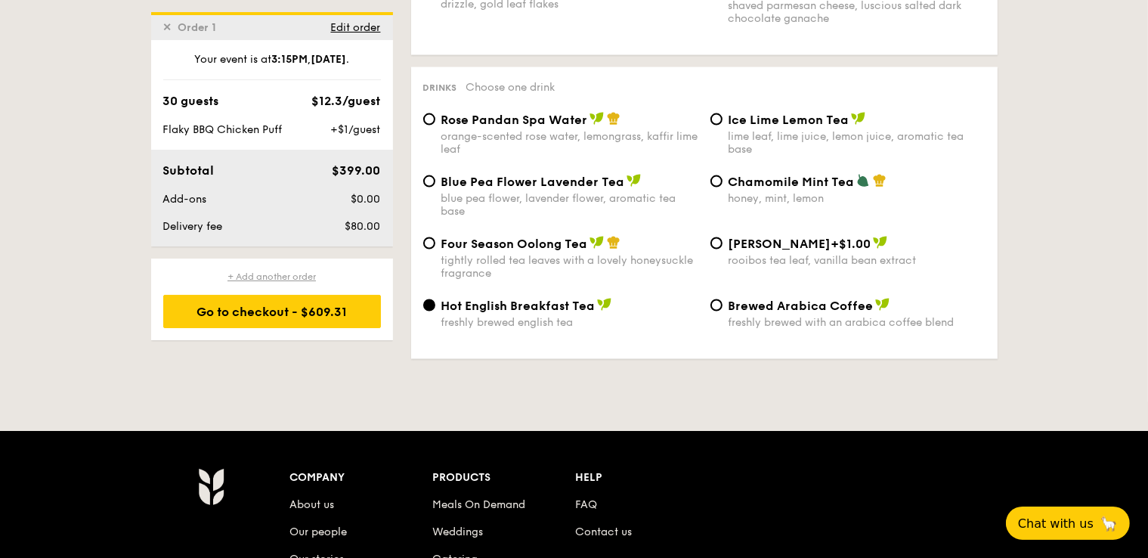
click at [311, 274] on div "+ Add another order" at bounding box center [272, 276] width 218 height 12
checkbox input "false"
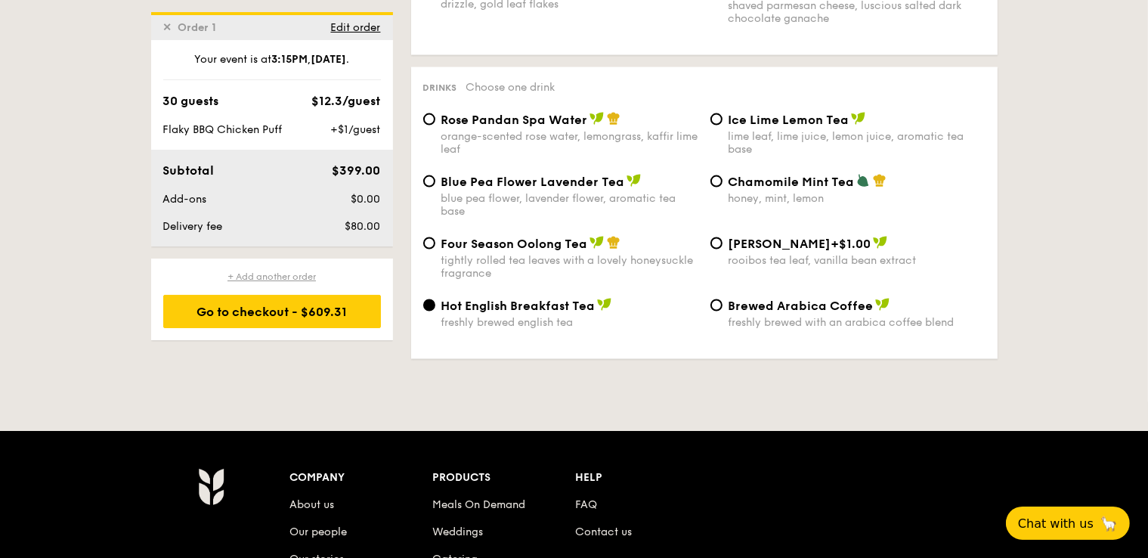
checkbox input "false"
radio input "true"
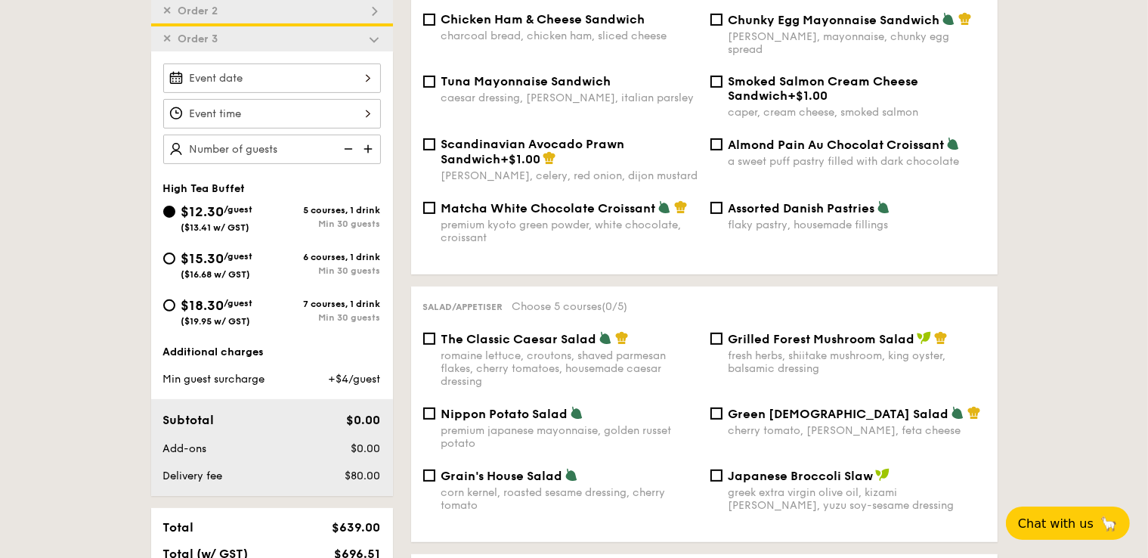
scroll to position [299, 0]
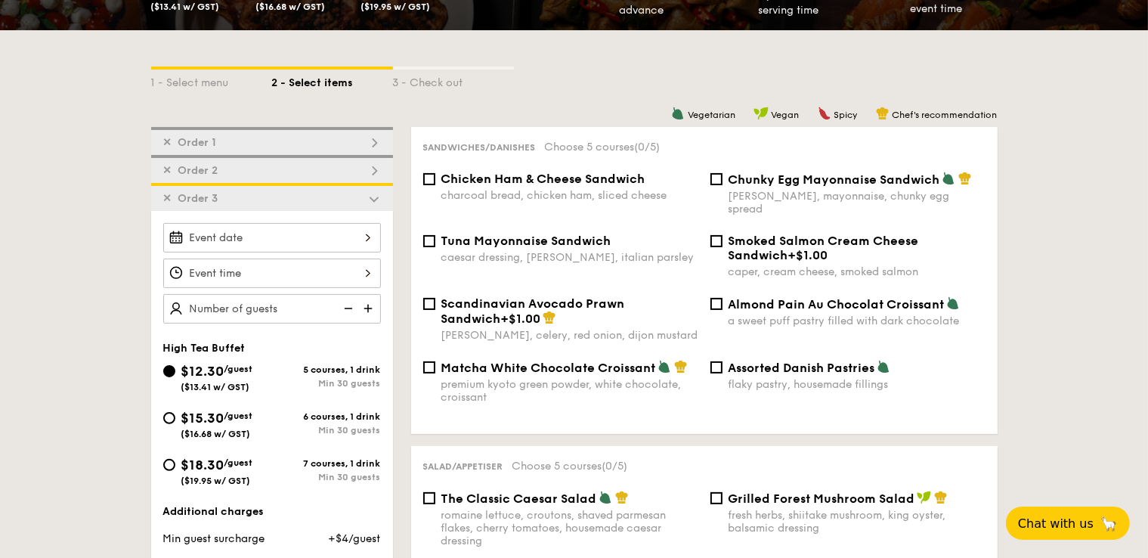
click at [171, 201] on span "✕" at bounding box center [167, 198] width 9 height 13
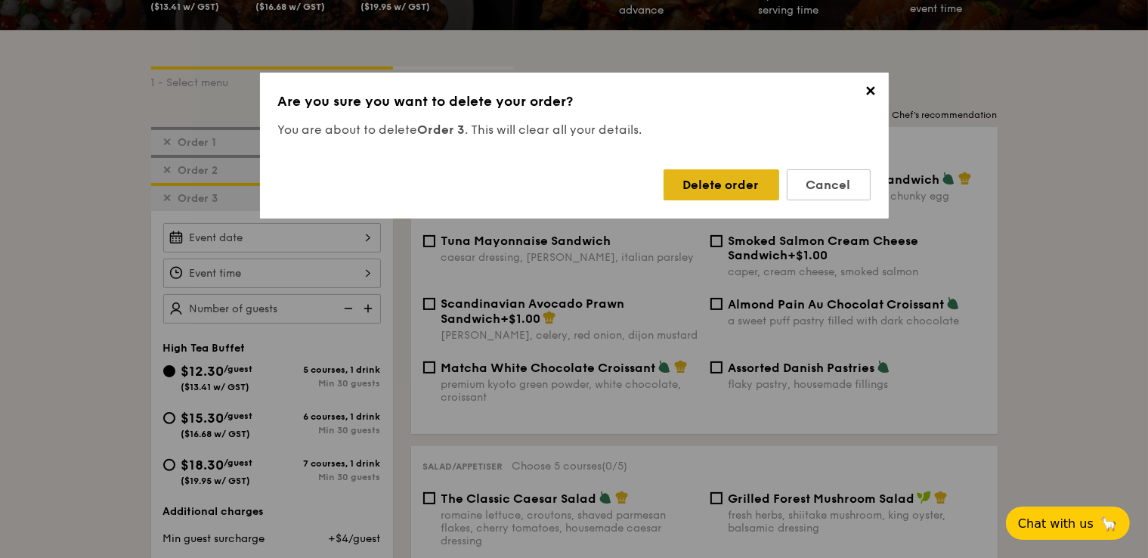
click at [707, 188] on div "Delete order" at bounding box center [721, 184] width 116 height 31
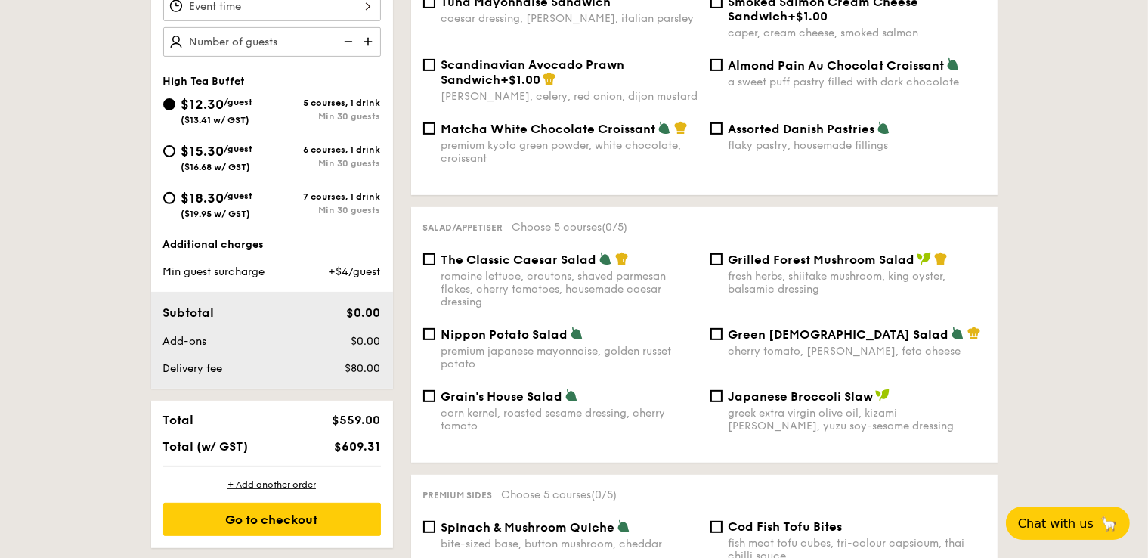
scroll to position [378, 0]
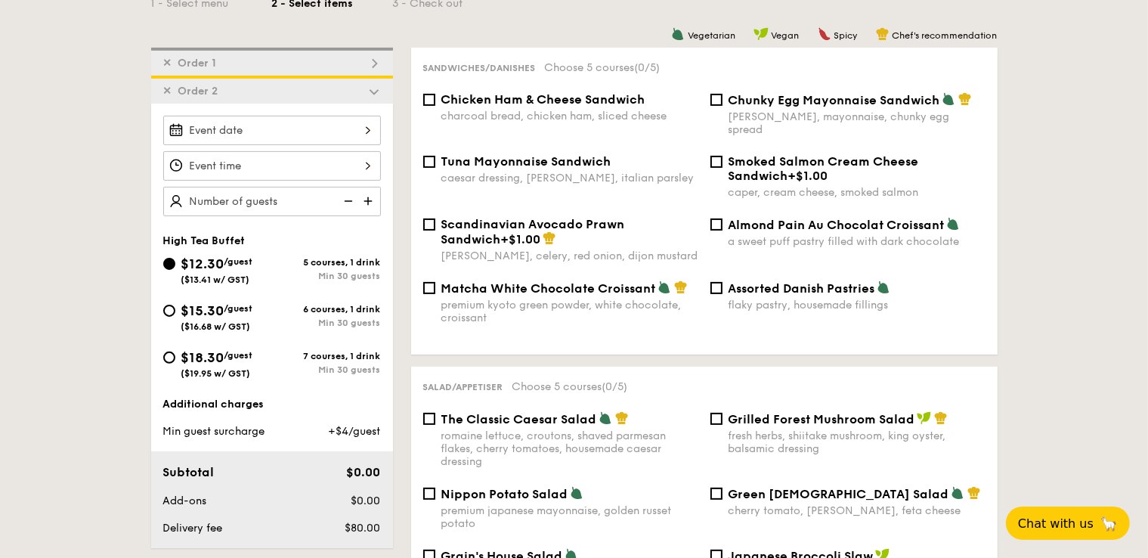
click at [351, 126] on input "$12.30 /guest ($13.41 w/ GST)" at bounding box center [272, 130] width 218 height 29
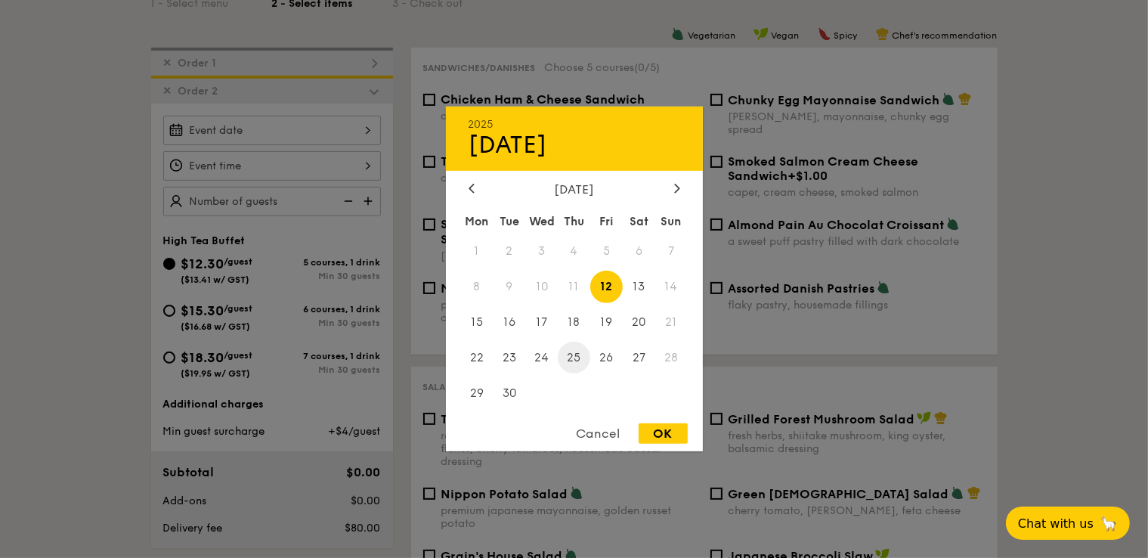
click at [573, 358] on span "25" at bounding box center [574, 357] width 32 height 32
click at [669, 437] on div "OK" at bounding box center [662, 433] width 49 height 20
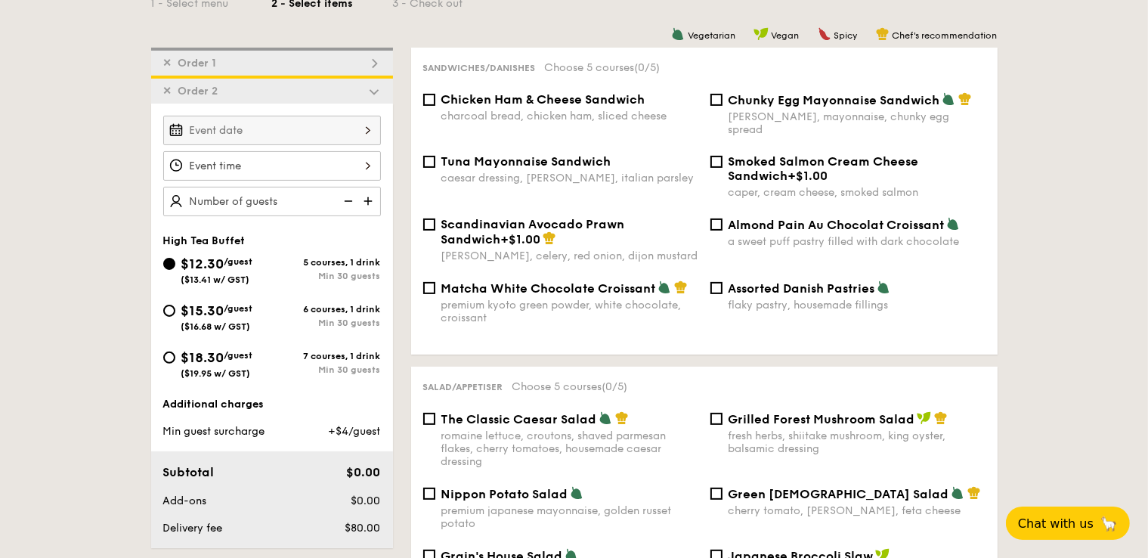
type input "Sep 25, 2025"
click at [369, 163] on div at bounding box center [272, 165] width 218 height 29
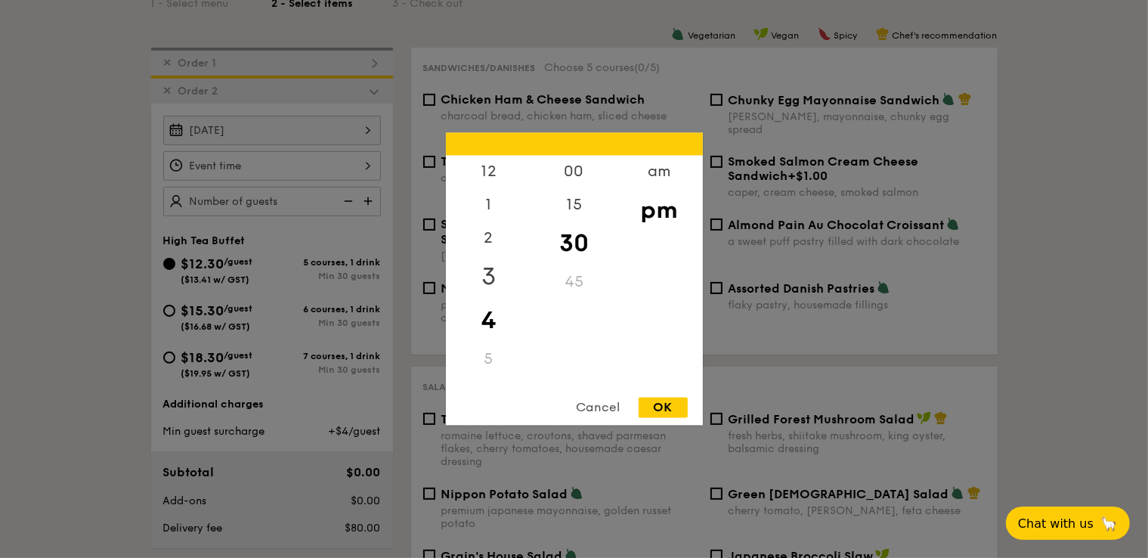
click at [484, 289] on div "3" at bounding box center [488, 277] width 85 height 44
click at [567, 202] on div "15" at bounding box center [573, 211] width 85 height 44
click at [674, 406] on div "OK" at bounding box center [662, 407] width 49 height 20
type input "3:15PM"
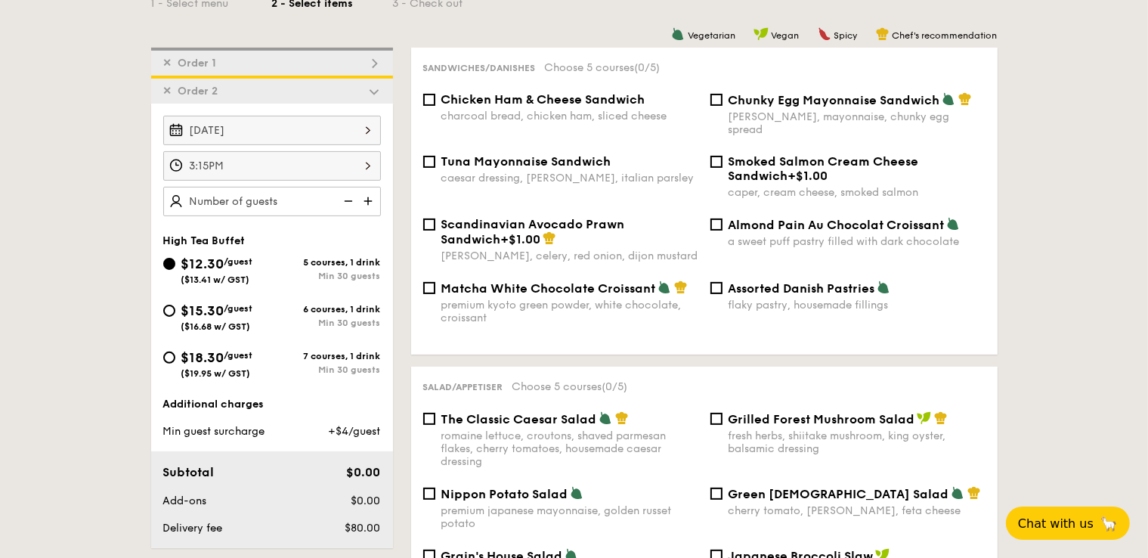
click at [286, 199] on div at bounding box center [272, 201] width 218 height 29
type input "30 guests"
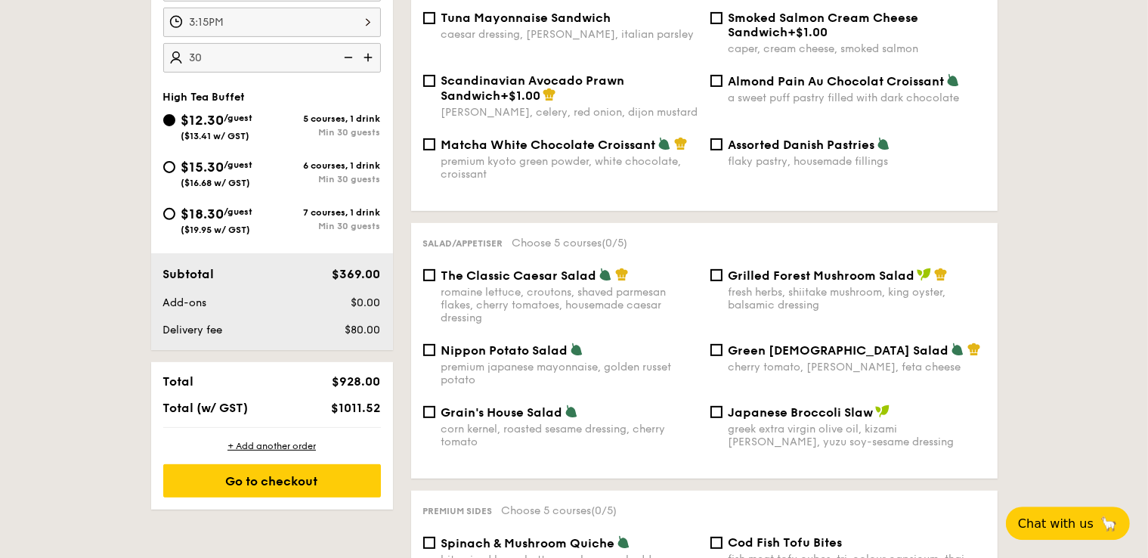
scroll to position [538, 0]
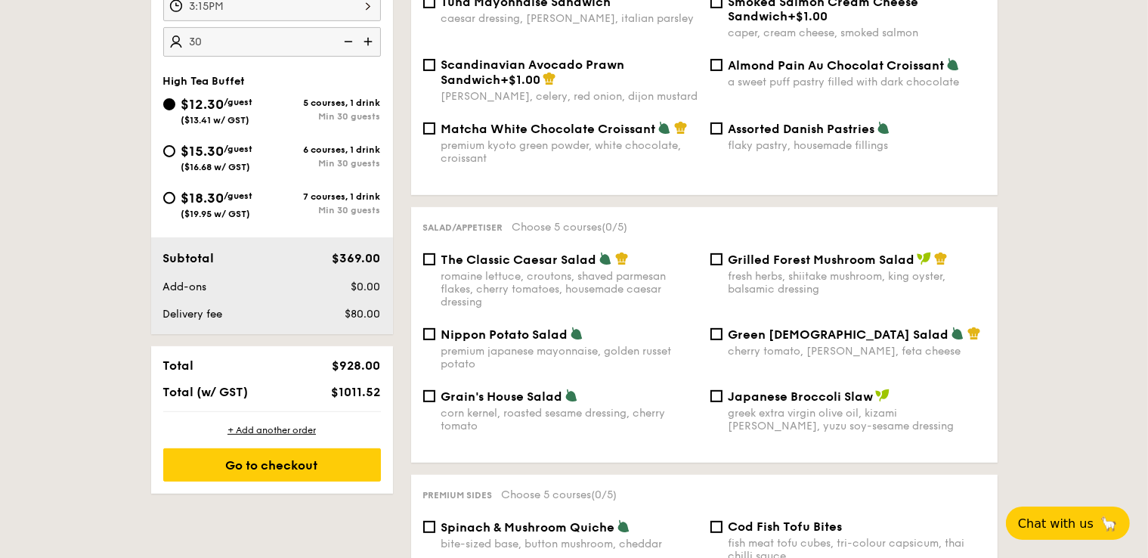
drag, startPoint x: 351, startPoint y: 317, endPoint x: 364, endPoint y: 317, distance: 13.6
click at [364, 317] on span "$80.00" at bounding box center [362, 313] width 36 height 13
click at [341, 311] on div "$80.00" at bounding box center [341, 314] width 92 height 15
click at [308, 311] on div "$80.00" at bounding box center [341, 314] width 92 height 15
click at [302, 311] on div "$80.00" at bounding box center [341, 314] width 92 height 15
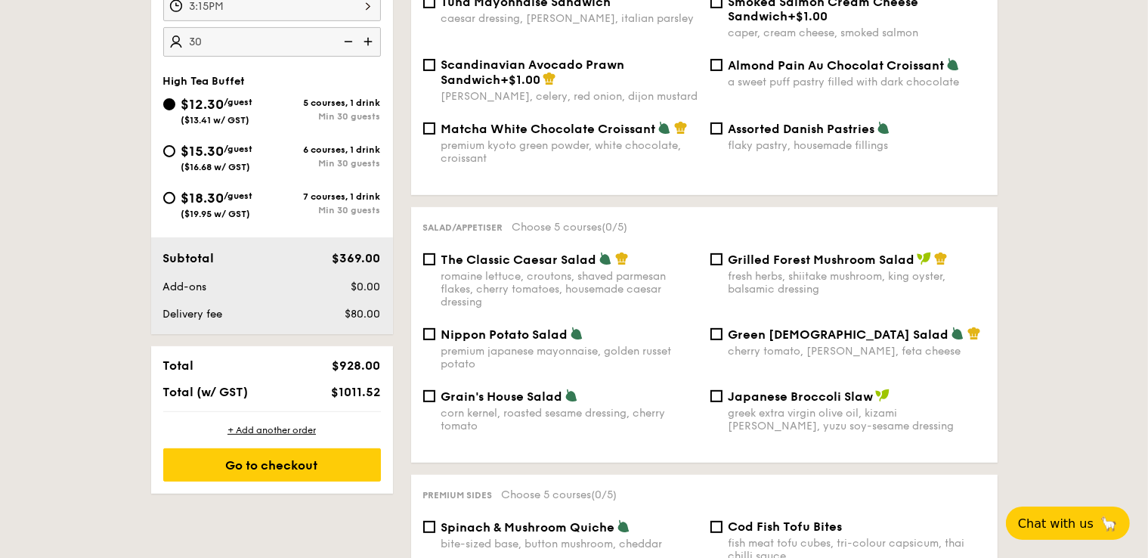
click at [302, 311] on div "$80.00" at bounding box center [341, 314] width 92 height 15
click at [298, 311] on div "$80.00" at bounding box center [341, 314] width 92 height 15
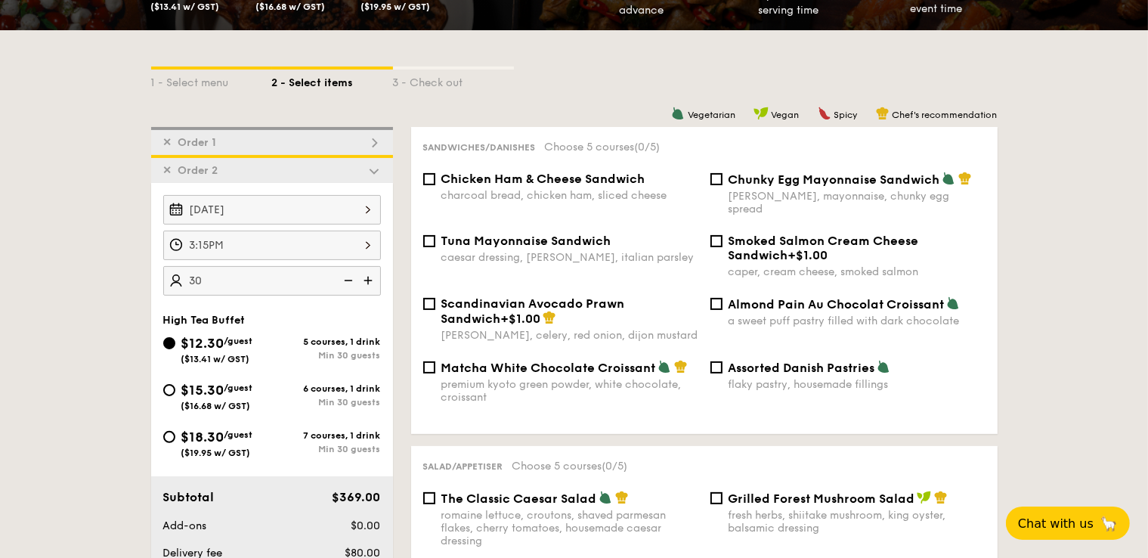
click at [167, 171] on span "✕" at bounding box center [167, 170] width 9 height 13
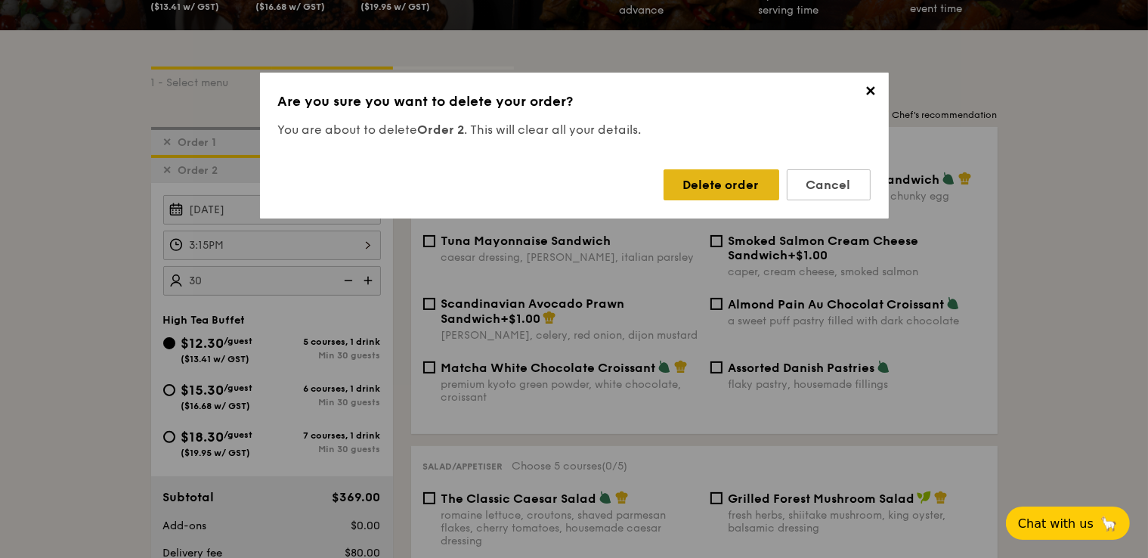
click at [728, 178] on div "Delete order" at bounding box center [721, 184] width 116 height 31
checkbox input "true"
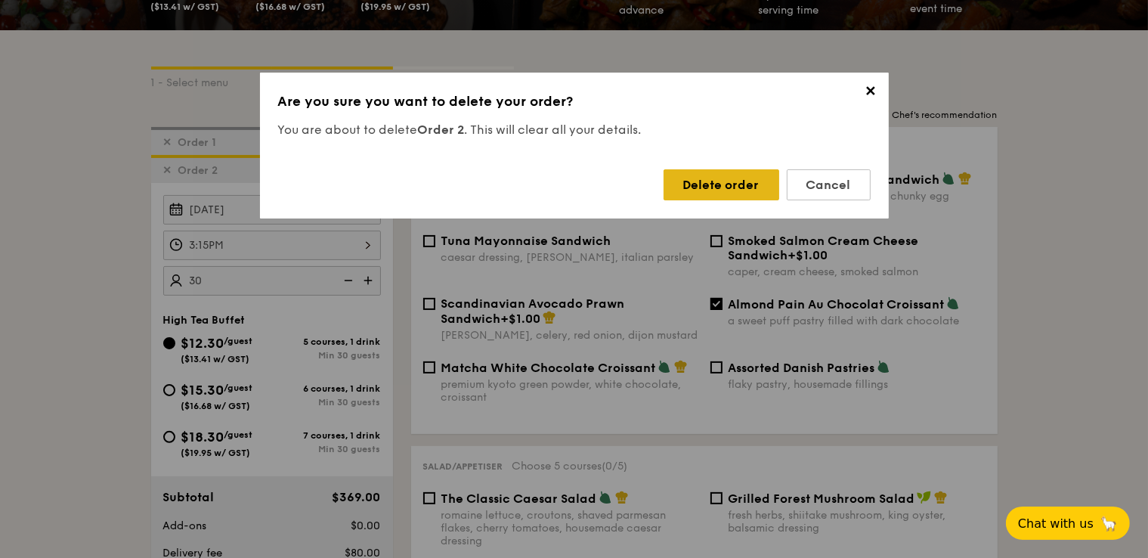
checkbox input "true"
radio input "false"
radio input "true"
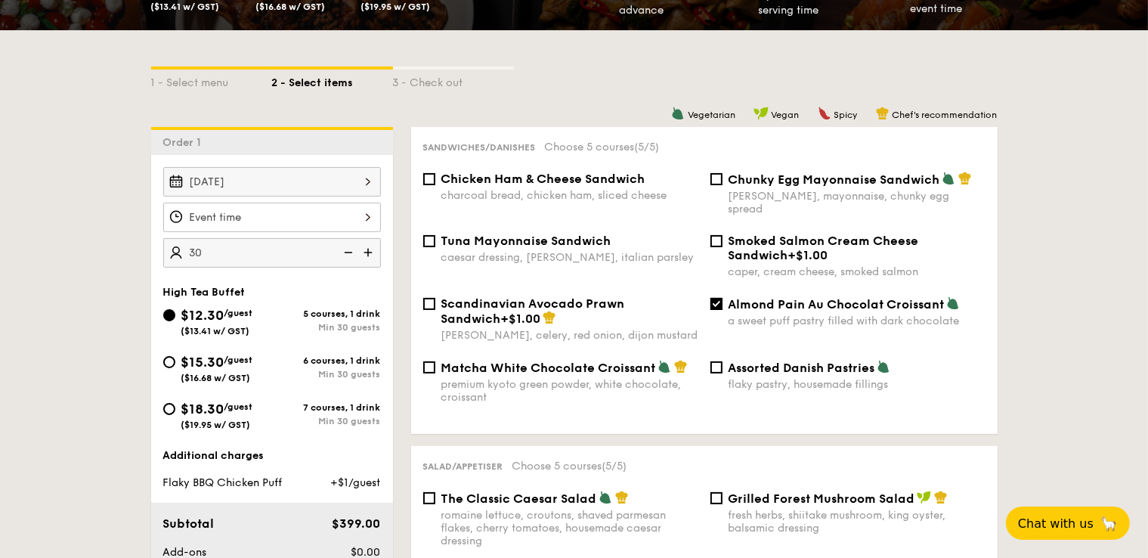
click at [221, 249] on div "30" at bounding box center [272, 252] width 218 height 29
type input "60 guests"
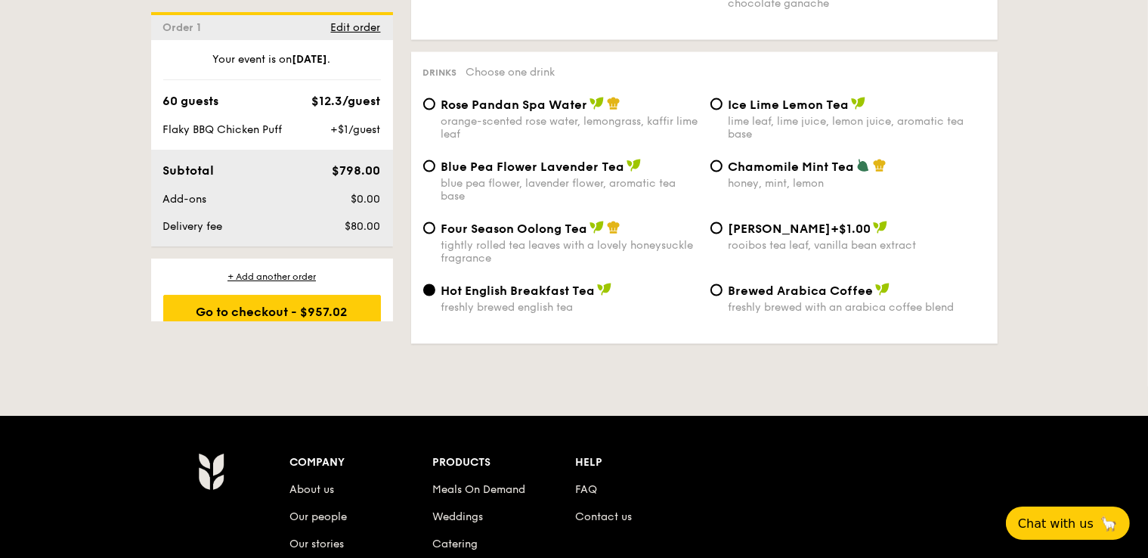
scroll to position [2532, 0]
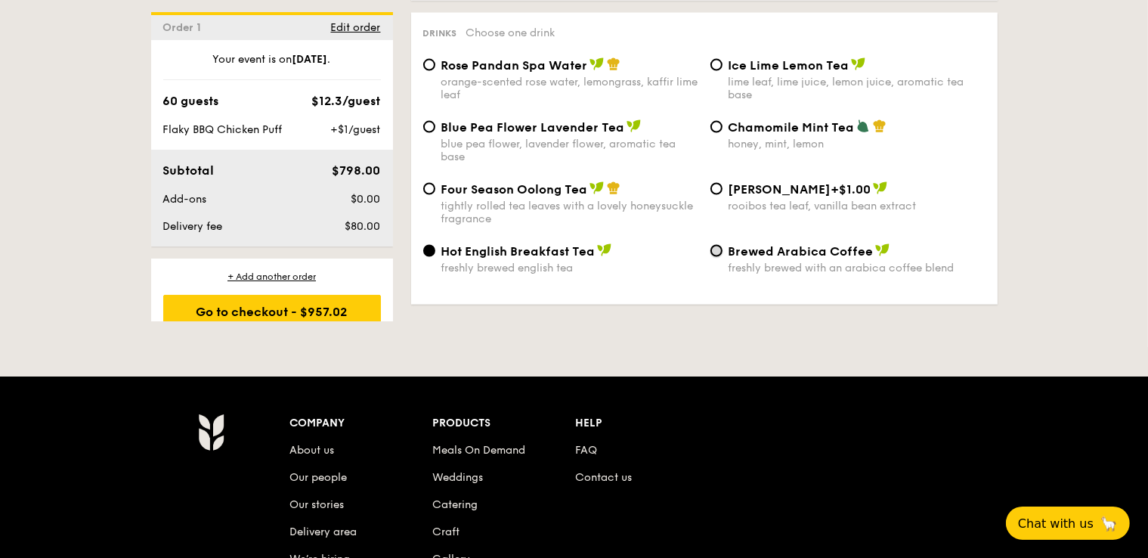
click at [718, 255] on input "Brewed Arabica Coffee freshly brewed with an arabica coffee blend" at bounding box center [716, 251] width 12 height 12
radio input "true"
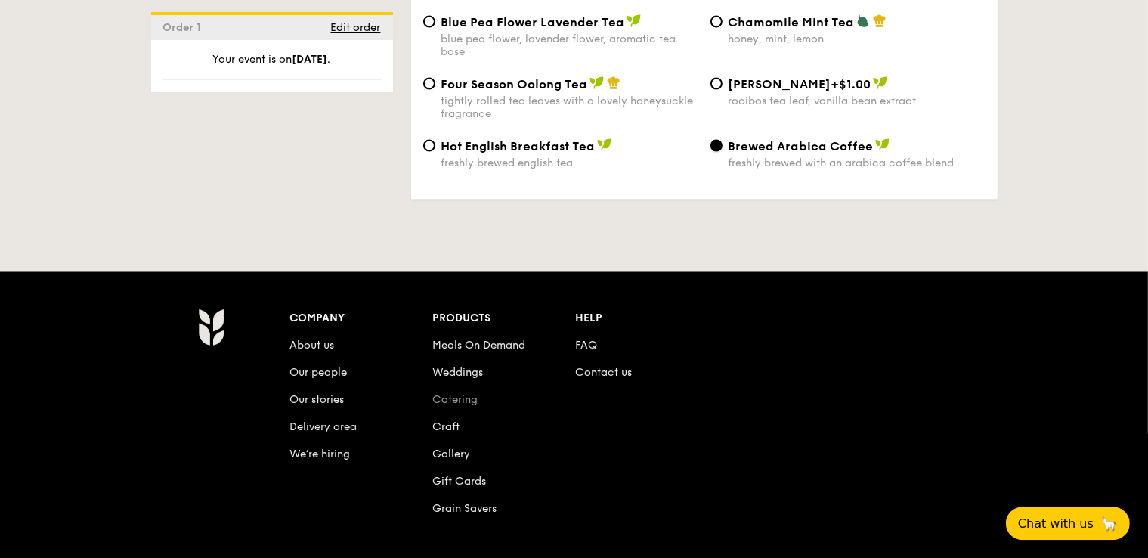
scroll to position [2453, 0]
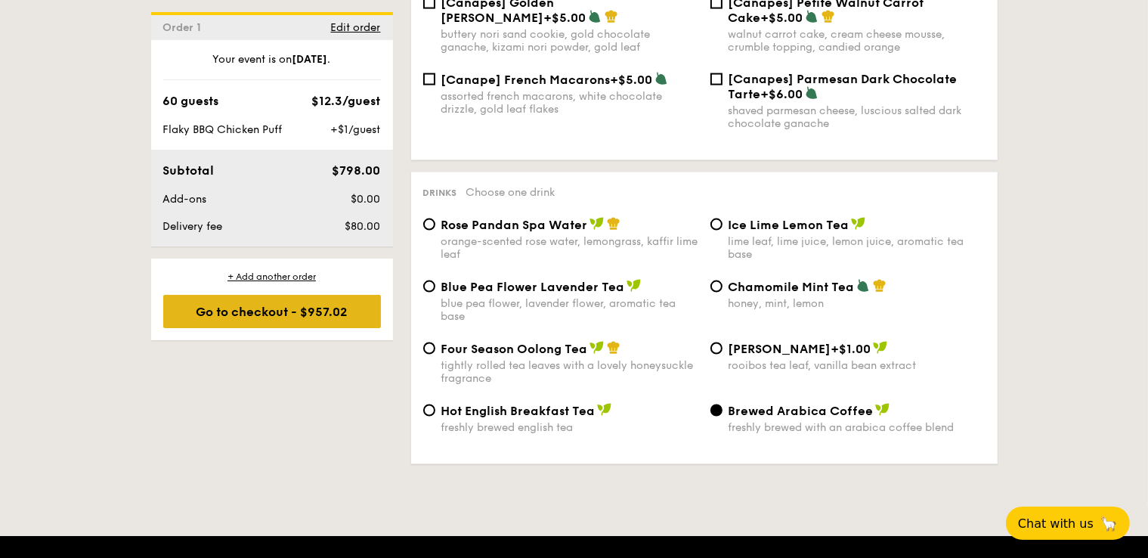
click at [335, 310] on div "Go to checkout - $957.02" at bounding box center [272, 311] width 218 height 33
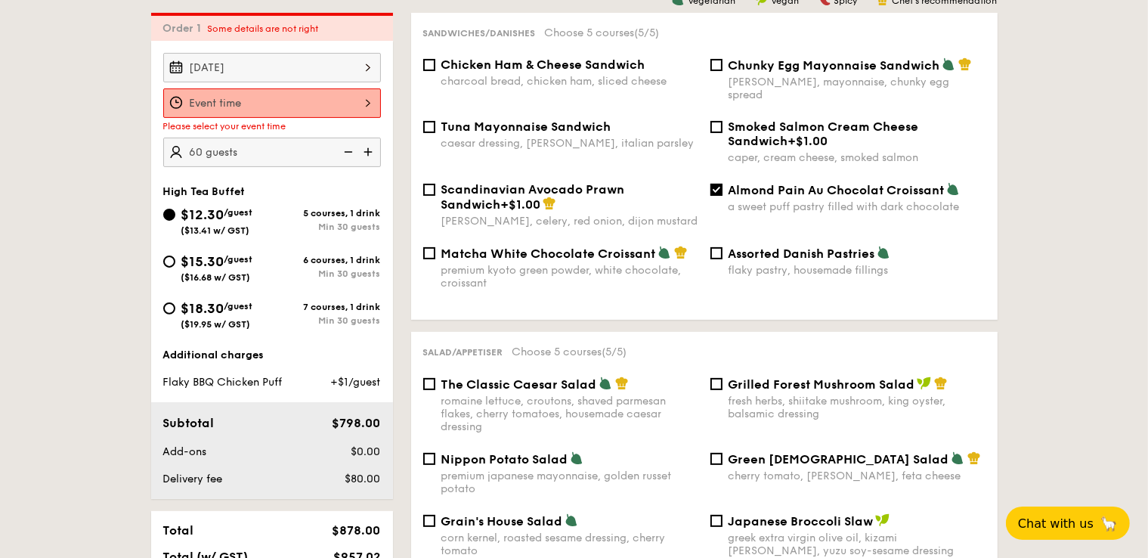
scroll to position [403, 0]
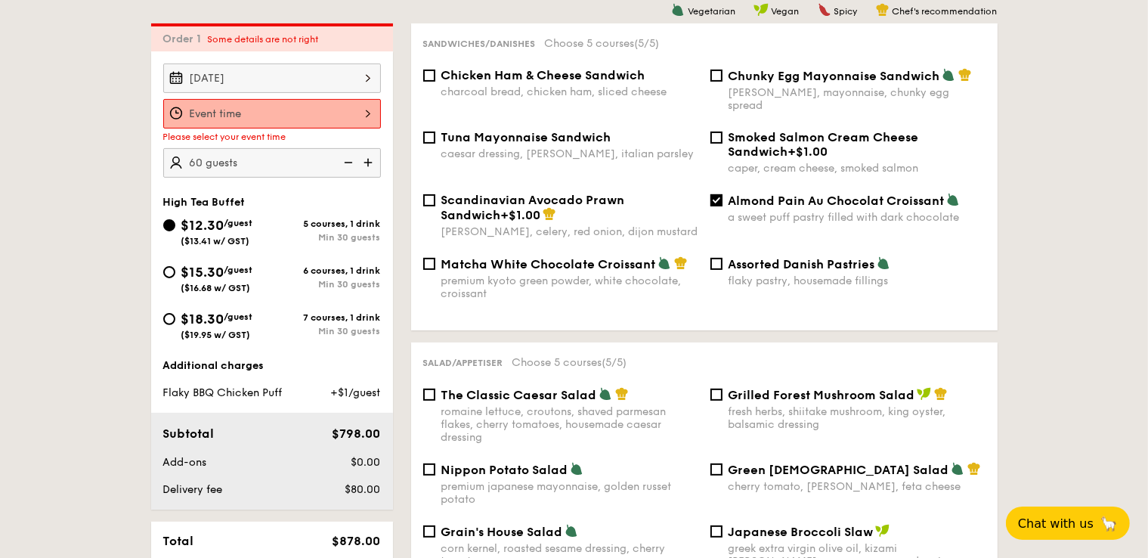
click at [361, 115] on div at bounding box center [272, 113] width 218 height 29
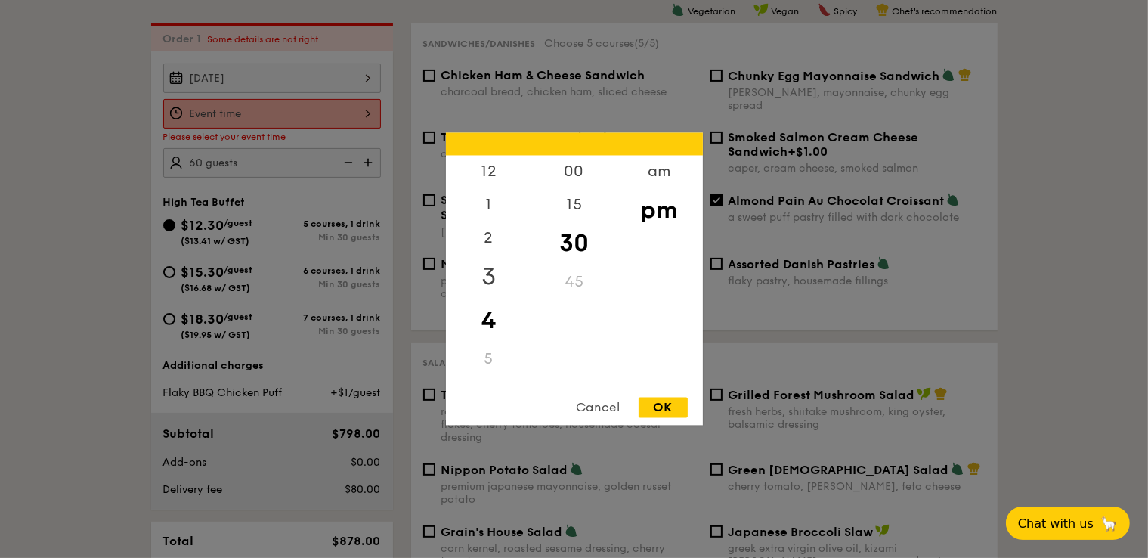
click at [484, 281] on div "3" at bounding box center [488, 277] width 85 height 44
click at [569, 207] on div "15" at bounding box center [573, 211] width 85 height 44
click at [666, 402] on div "OK" at bounding box center [662, 407] width 49 height 20
type input "3:15PM"
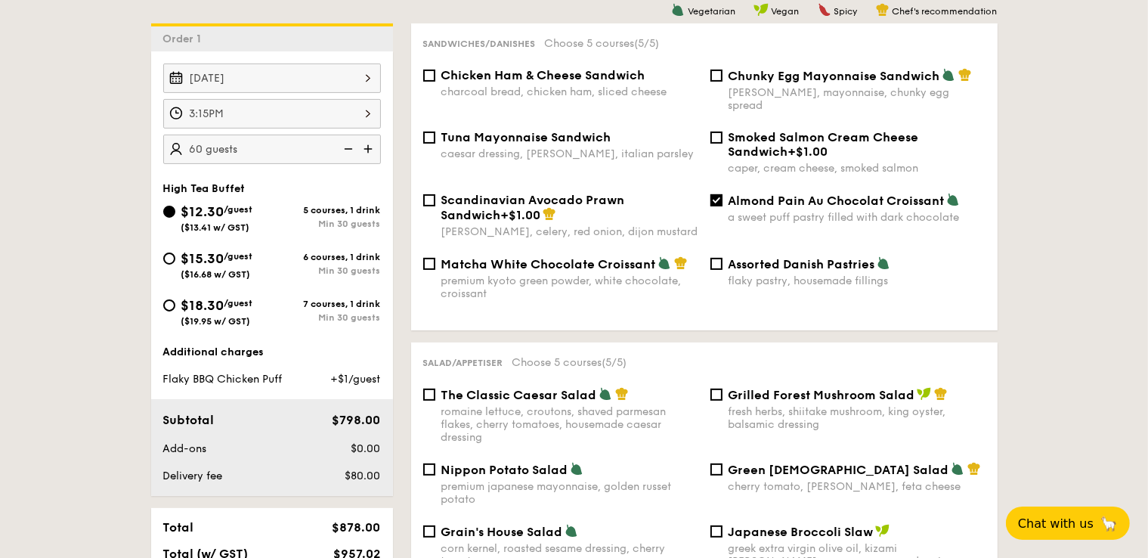
scroll to position [722, 0]
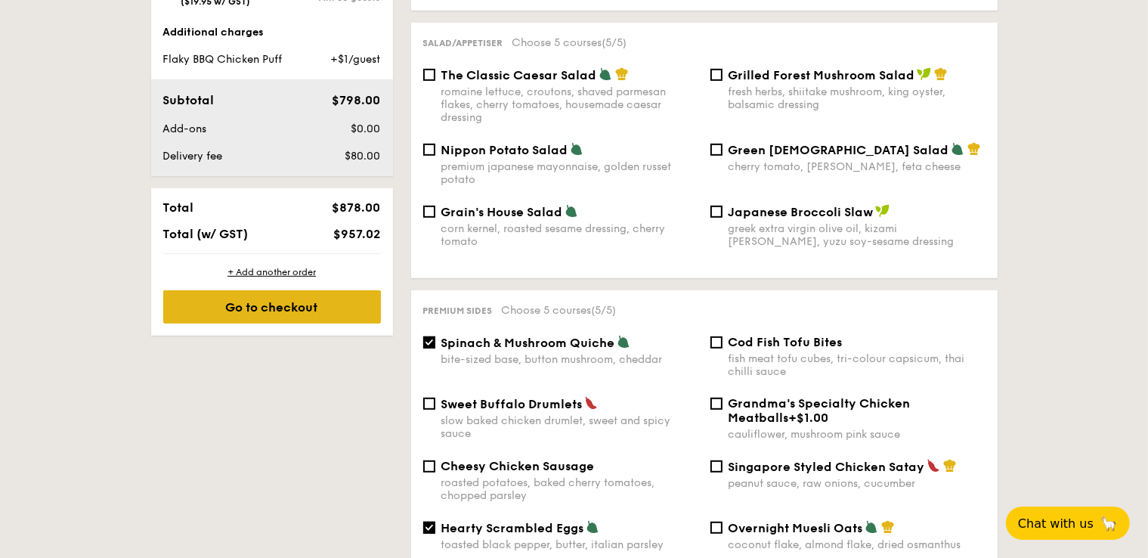
click at [305, 301] on div "Go to checkout" at bounding box center [272, 306] width 218 height 33
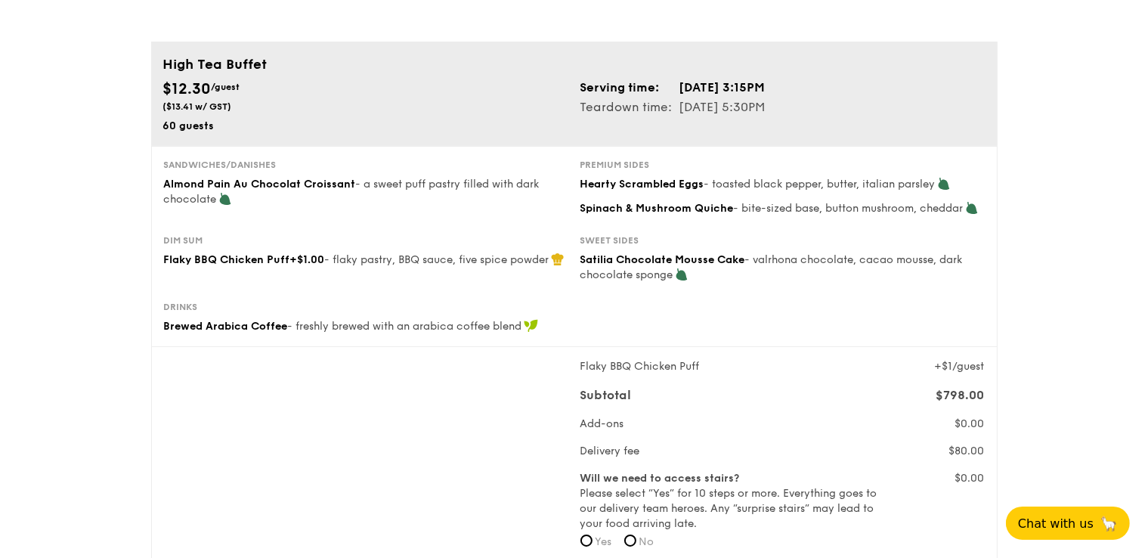
scroll to position [239, 0]
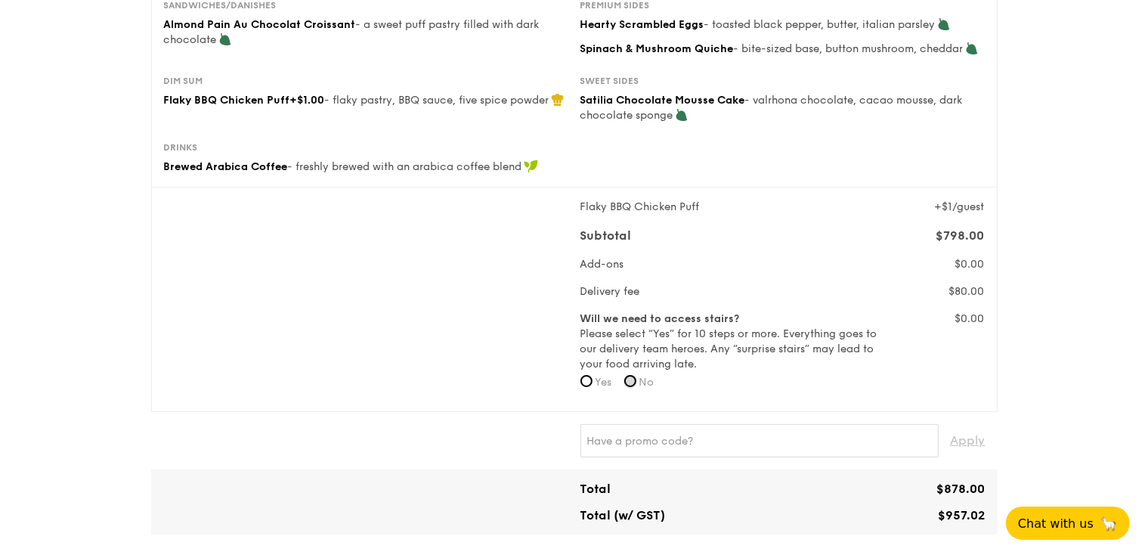
click at [636, 382] on input "No" at bounding box center [630, 381] width 12 height 12
radio input "true"
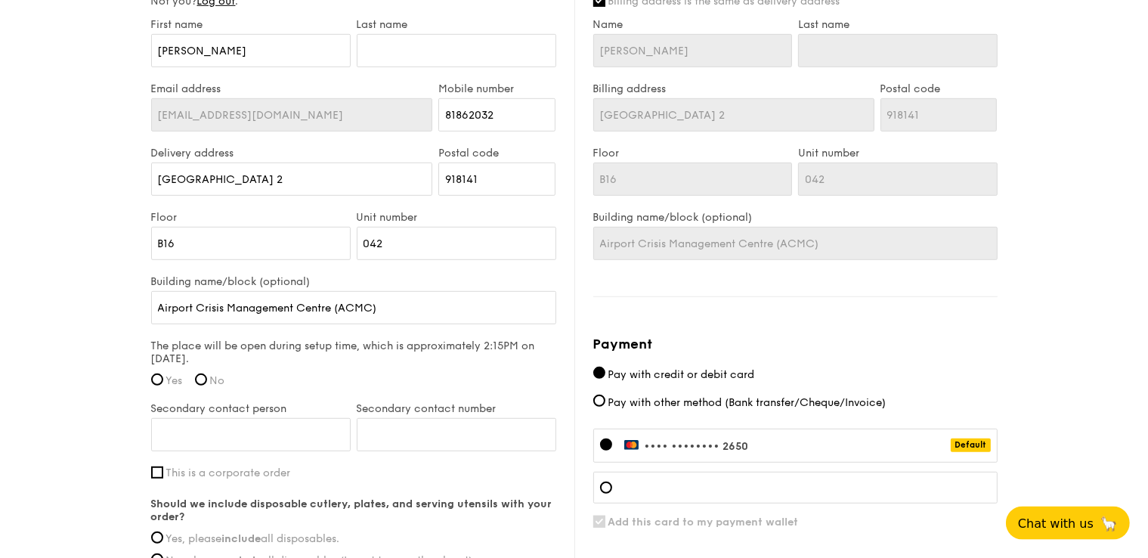
scroll to position [877, 0]
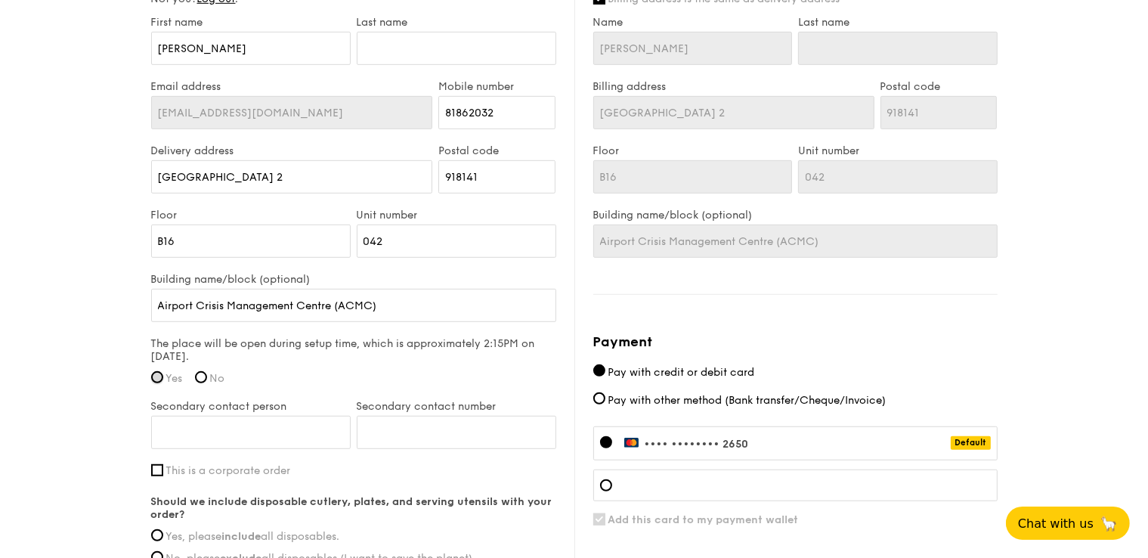
click at [156, 373] on input "Yes" at bounding box center [157, 377] width 12 height 12
radio input "true"
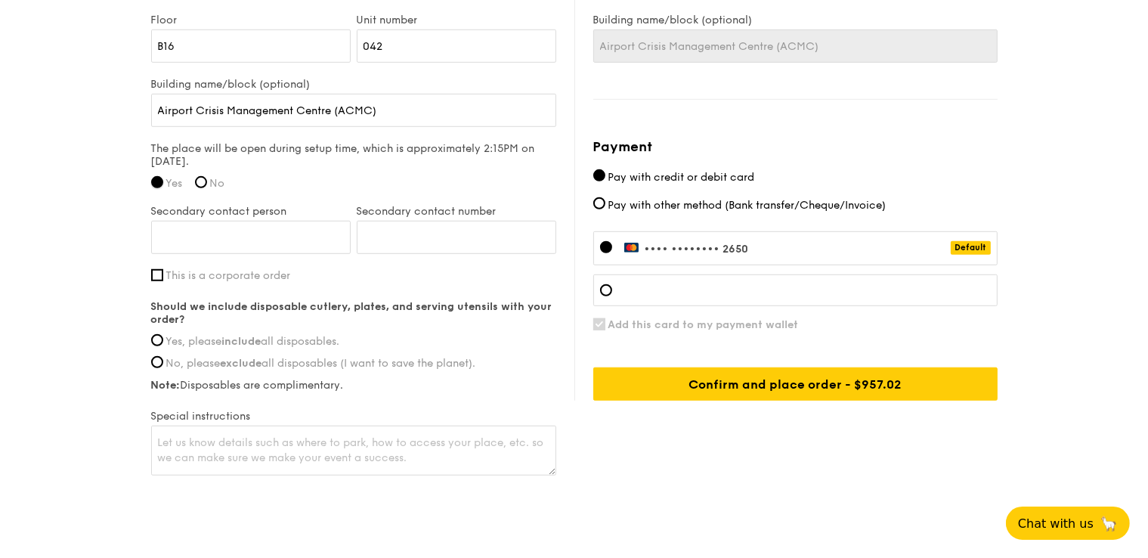
scroll to position [1108, 0]
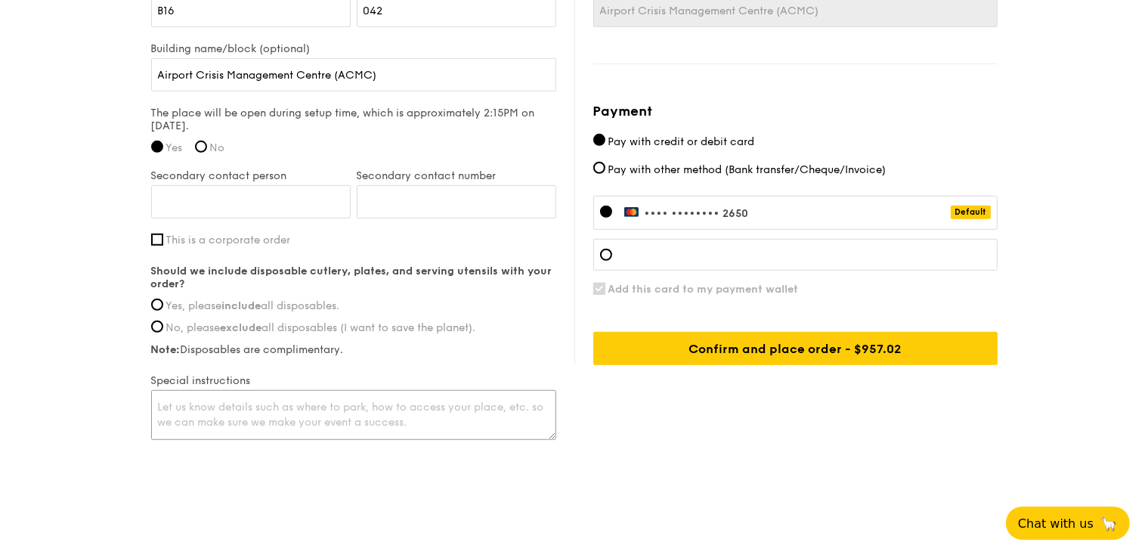
click at [292, 405] on textarea at bounding box center [353, 415] width 405 height 50
click at [229, 412] on textarea at bounding box center [353, 415] width 405 height 50
type textarea "H"
click at [355, 406] on textarea "For beverage, kindly provide 30 serving coffee & 30 servings Please set up afte…" at bounding box center [353, 415] width 405 height 50
click at [358, 400] on textarea "For beverage, kindly provide 30 serving coffee & 30 servings Please set up afte…" at bounding box center [353, 415] width 405 height 50
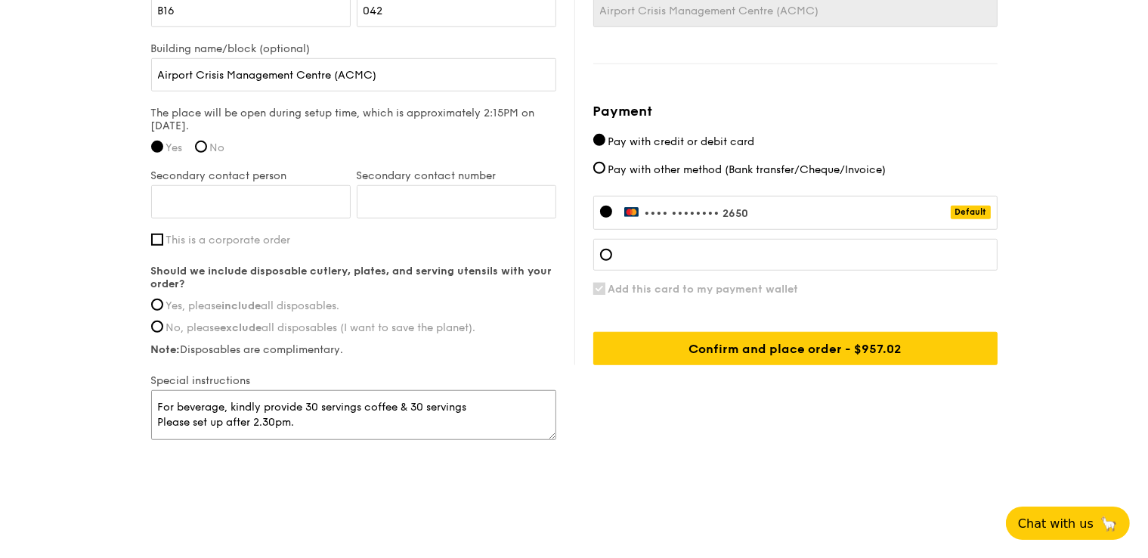
click at [493, 406] on textarea "For beverage, kindly provide 30 servings coffee & 30 servings Please set up aft…" at bounding box center [353, 415] width 405 height 50
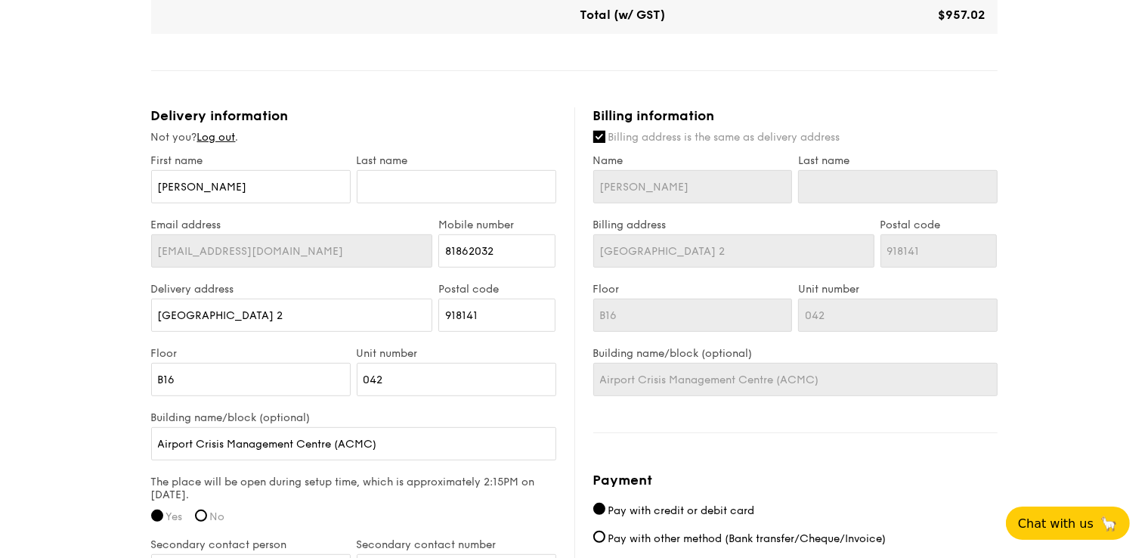
scroll to position [718, 0]
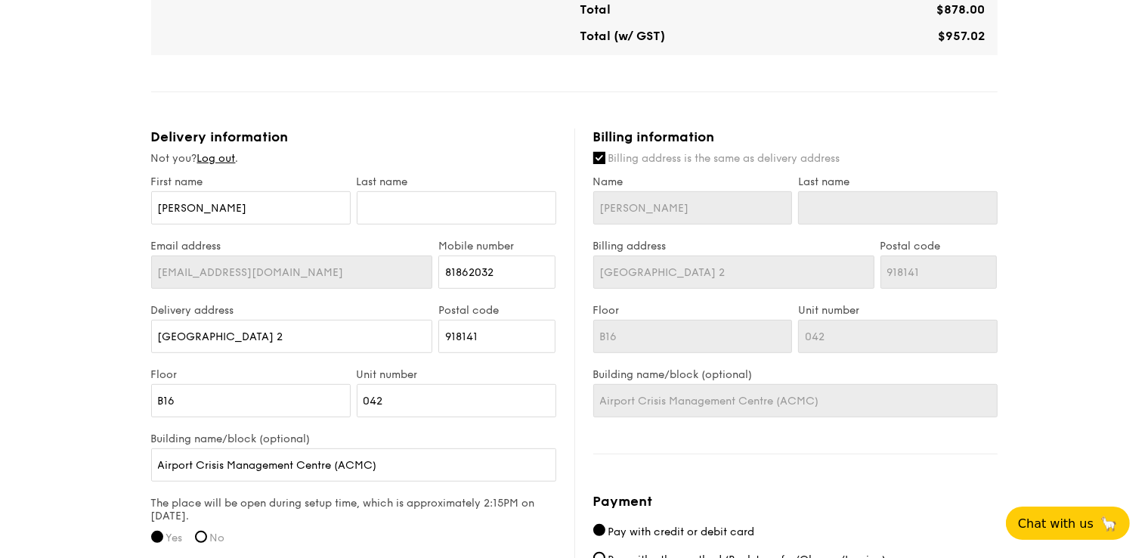
type textarea "For beverage, kindly provide 30 servings coffee & 30 servings English Breakfast…"
click at [412, 209] on input "text" at bounding box center [456, 207] width 199 height 33
type input "G"
type input "Go"
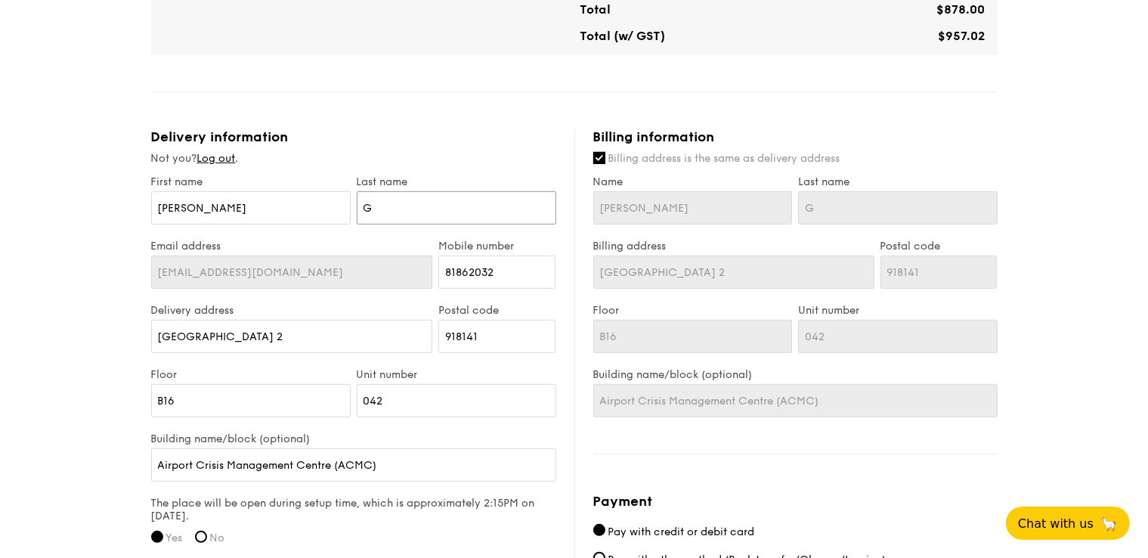
type input "Go"
type input "Goh"
click at [5, 267] on div "1 - Select menu 2 - Select items 3 - Check out High Tea Buffet $12.30 /guest ($…" at bounding box center [574, 87] width 1148 height 1611
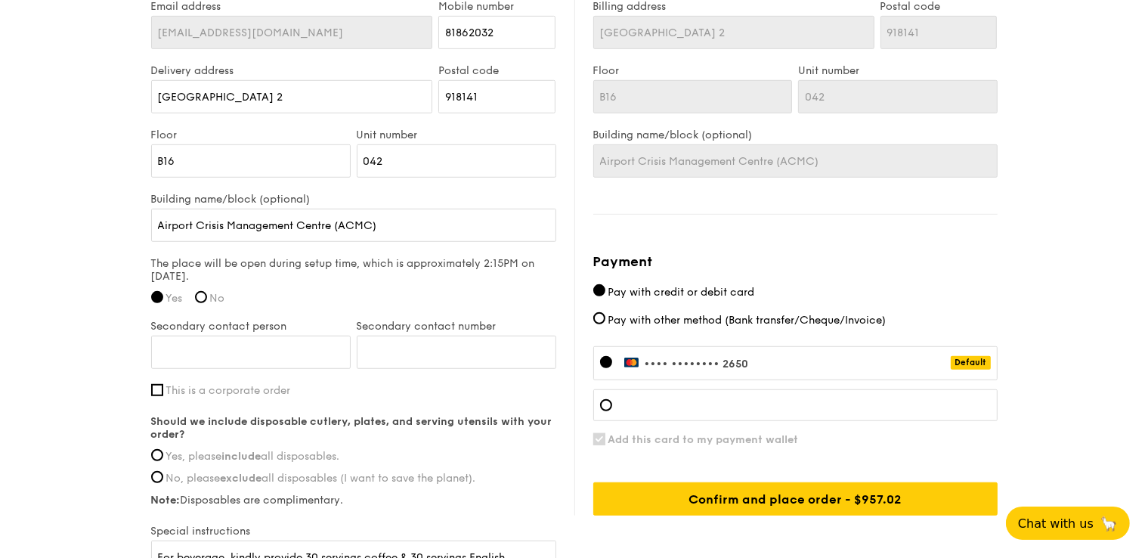
scroll to position [1037, 0]
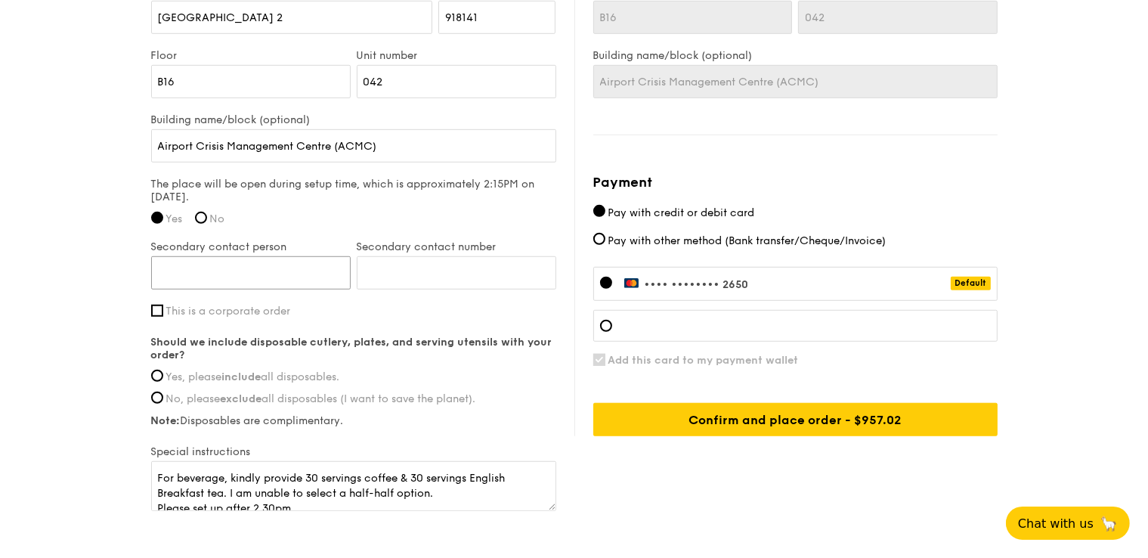
click at [216, 264] on input "Secondary contact person" at bounding box center [250, 272] width 199 height 33
type input "Haziq"
click at [442, 269] on input "Secondary contact number" at bounding box center [456, 272] width 199 height 33
type input "89227023"
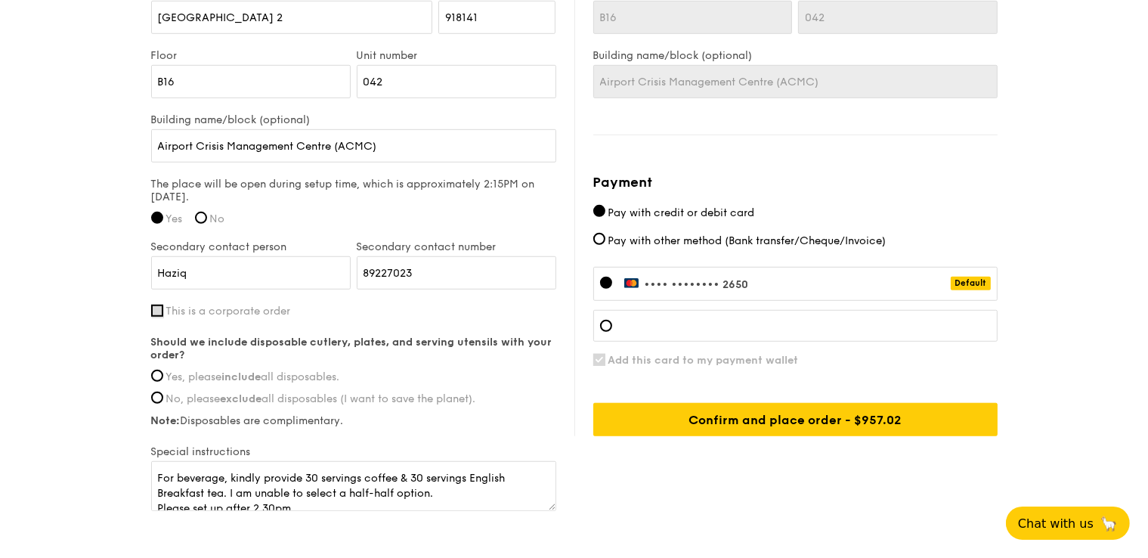
click at [159, 312] on input "This is a corporate order" at bounding box center [157, 310] width 12 height 12
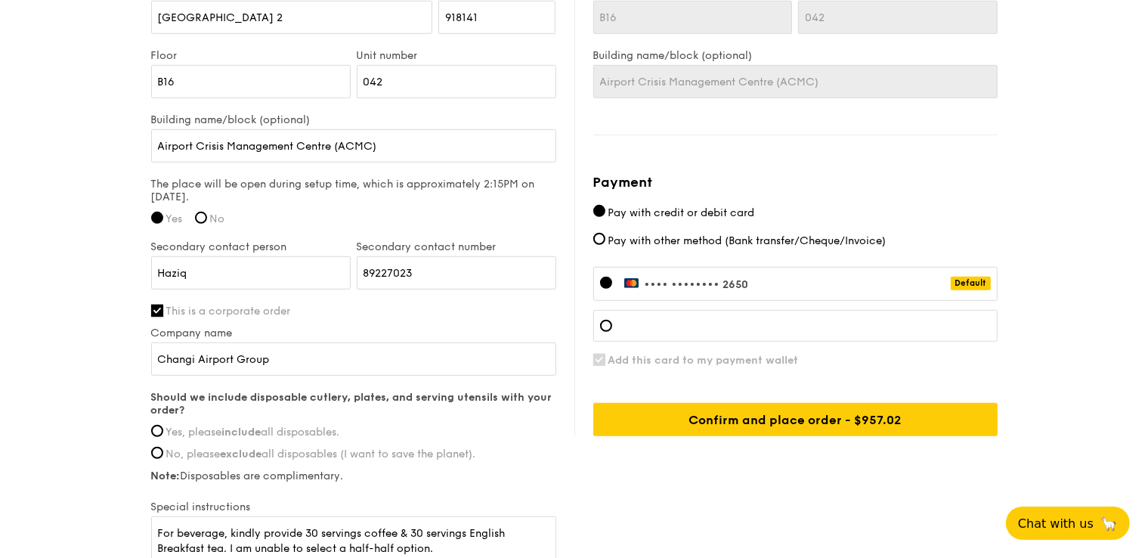
click at [155, 307] on input "This is a corporate order" at bounding box center [157, 310] width 12 height 12
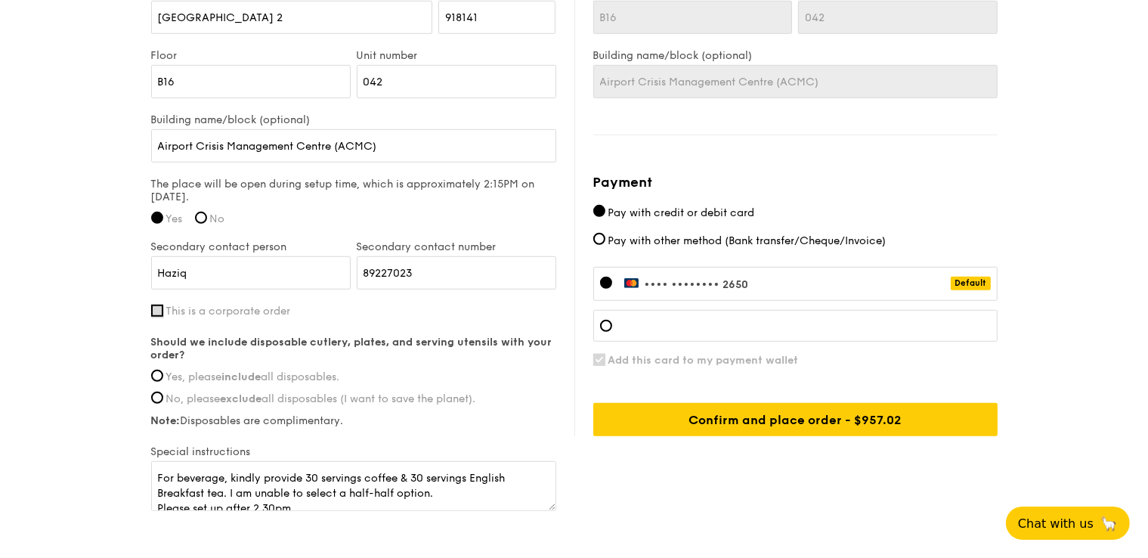
click at [155, 307] on input "This is a corporate order" at bounding box center [157, 310] width 12 height 12
checkbox input "true"
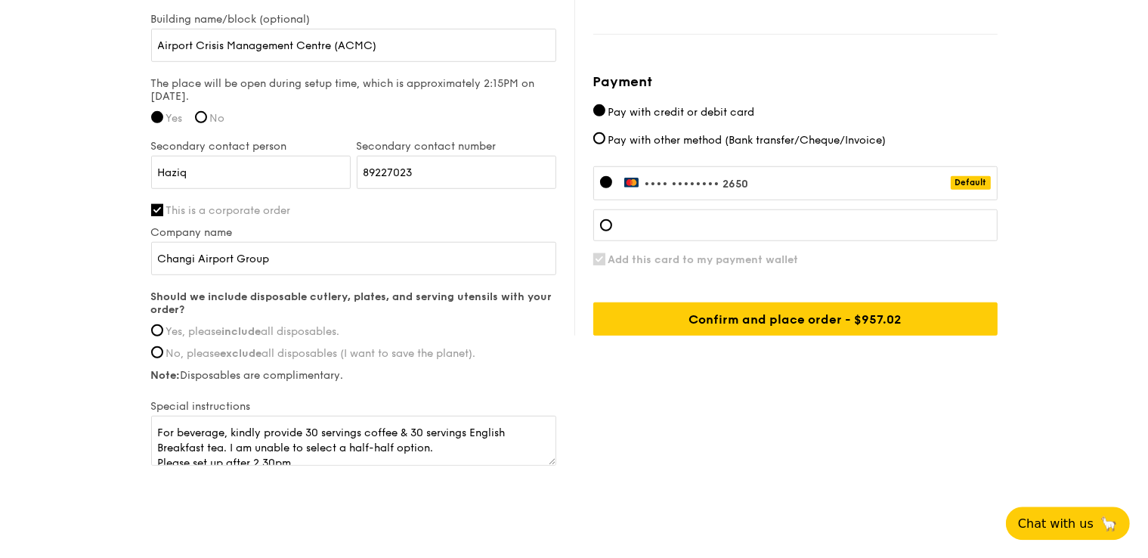
scroll to position [1163, 0]
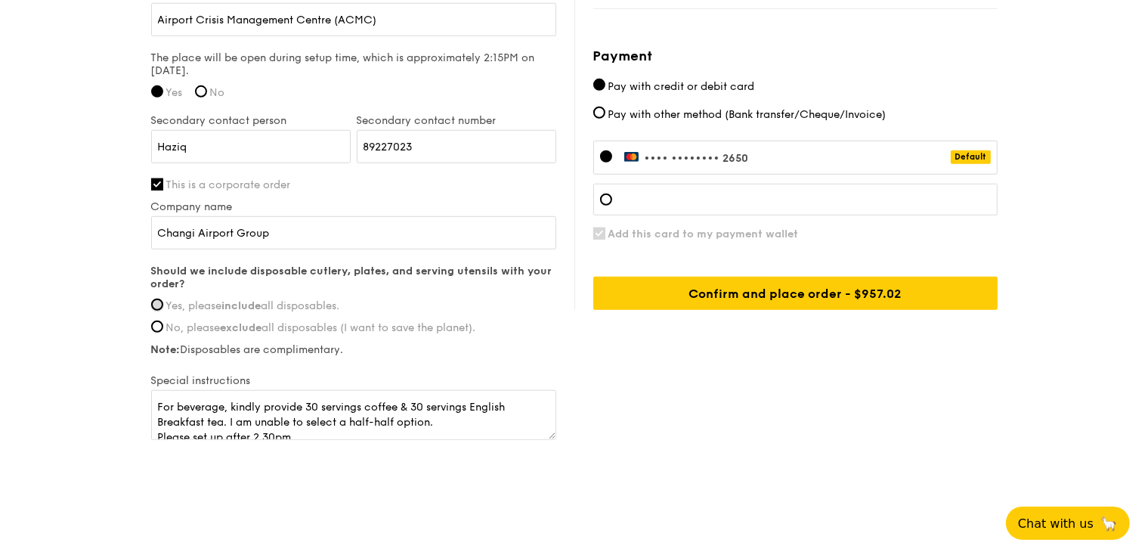
click at [156, 301] on input "Yes, please include all disposables." at bounding box center [157, 304] width 12 height 12
radio input "true"
click at [224, 404] on textarea "For beverage, kindly provide 30 servings coffee & 30 servings English Breakfast…" at bounding box center [353, 415] width 405 height 50
click at [227, 403] on textarea "For beverages, kindly provide 30 servings coffee & 30 servings English Breakfas…" at bounding box center [353, 415] width 405 height 50
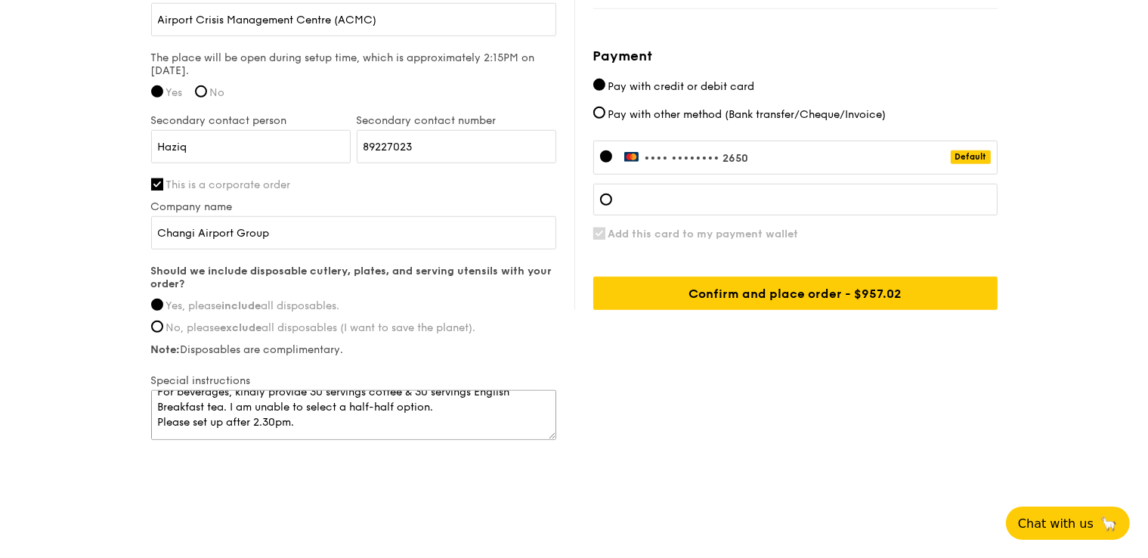
click at [224, 418] on textarea "For beverages, kindly provide 30 servings coffee & 30 servings English Breakfas…" at bounding box center [353, 415] width 405 height 50
click at [249, 419] on textarea "For beverages, kindly provide 30 servings coffee & 30 servings English Breakfas…" at bounding box center [353, 415] width 405 height 50
click at [255, 419] on textarea "For beverages, kindly provide 30 servings coffee & 30 servings English Breakfas…" at bounding box center [353, 415] width 405 height 50
click at [225, 422] on textarea "For beverages, kindly provide 30 servings coffee & 30 servings English Breakfas…" at bounding box center [353, 415] width 405 height 50
click at [315, 422] on textarea "For beverages, kindly provide 30 servings coffee & 30 servings English Breakfas…" at bounding box center [353, 415] width 405 height 50
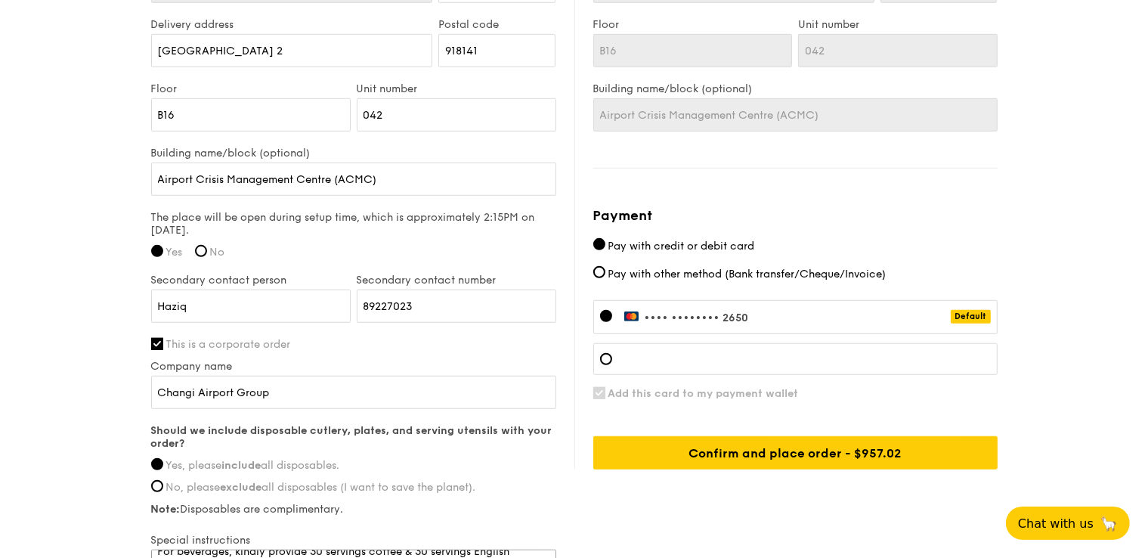
scroll to position [1163, 0]
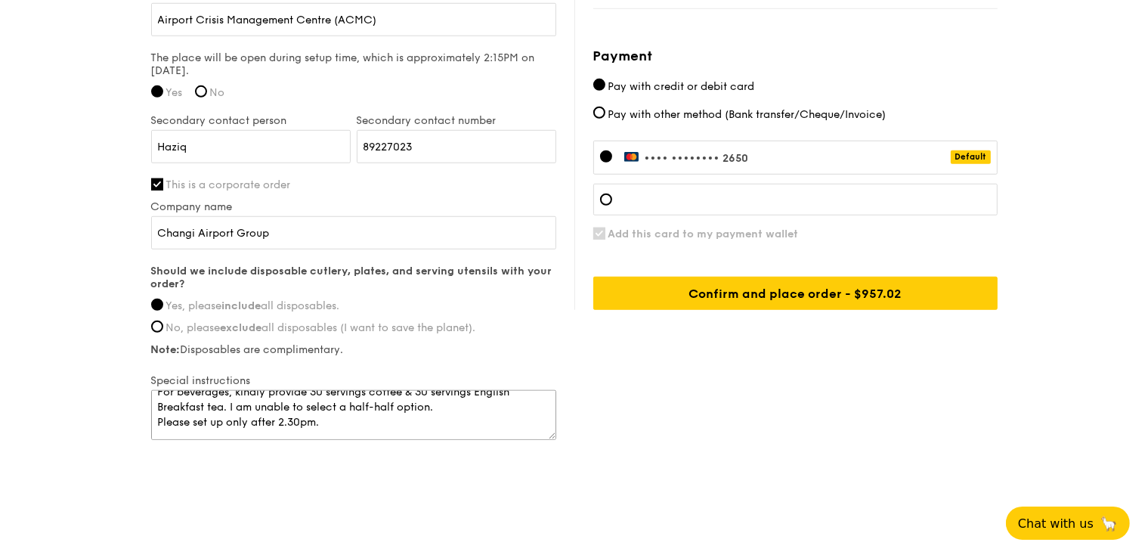
type textarea "For beverages, kindly provide 30 servings coffee & 30 servings English Breakfas…"
click at [597, 234] on input "Add this card to my payment wallet" at bounding box center [599, 233] width 12 height 12
click at [598, 227] on input "Add this card to my payment wallet" at bounding box center [599, 233] width 12 height 12
checkbox input "true"
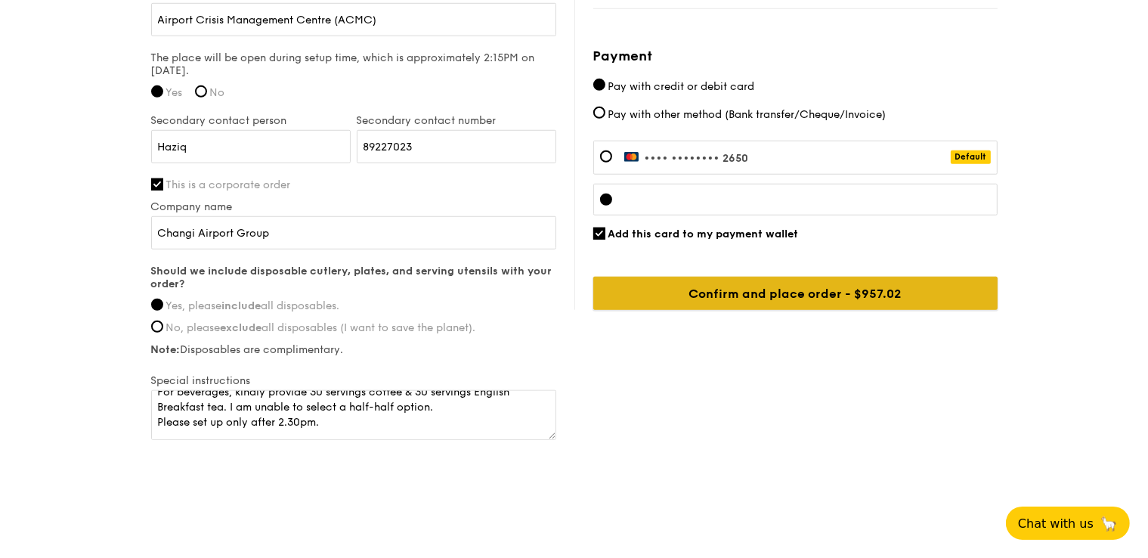
click at [800, 283] on input "Confirm and place order - $957.02" at bounding box center [795, 293] width 404 height 33
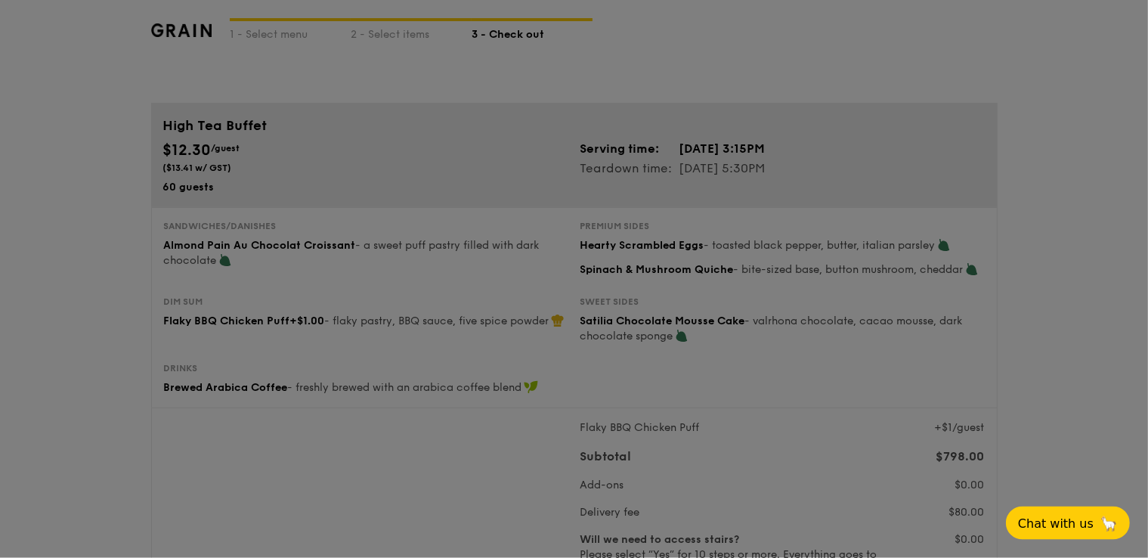
scroll to position [0, 0]
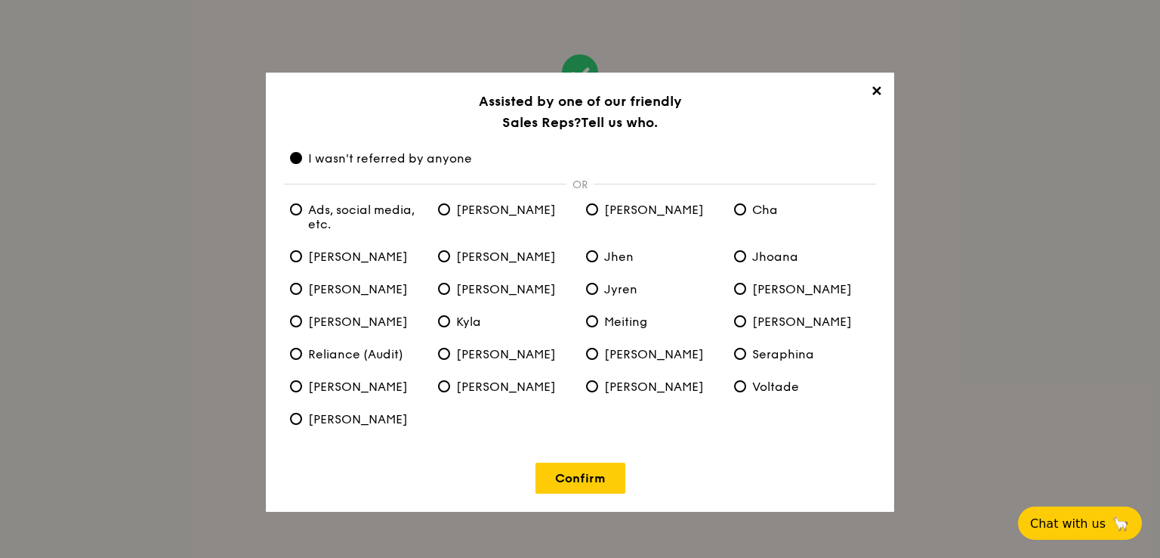
click at [449, 214] on span "Alvin" at bounding box center [497, 209] width 118 height 14
click at [449, 214] on input "Alvin" at bounding box center [444, 209] width 12 height 12
radio input "true"
radio anyone "false"
click at [579, 474] on link "Confirm" at bounding box center [581, 477] width 90 height 31
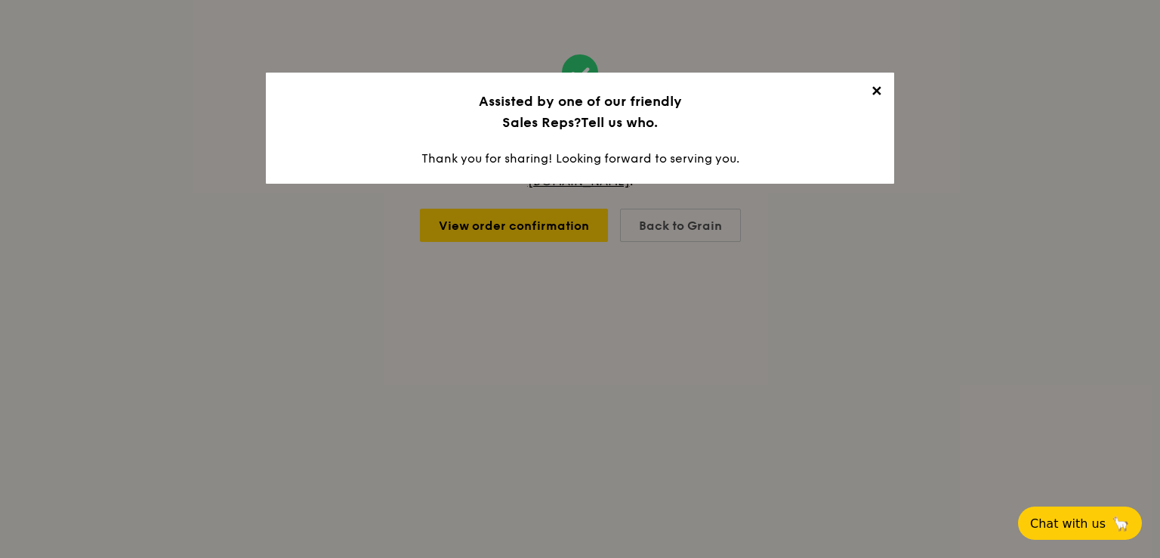
click at [874, 87] on span "✕" at bounding box center [876, 93] width 21 height 21
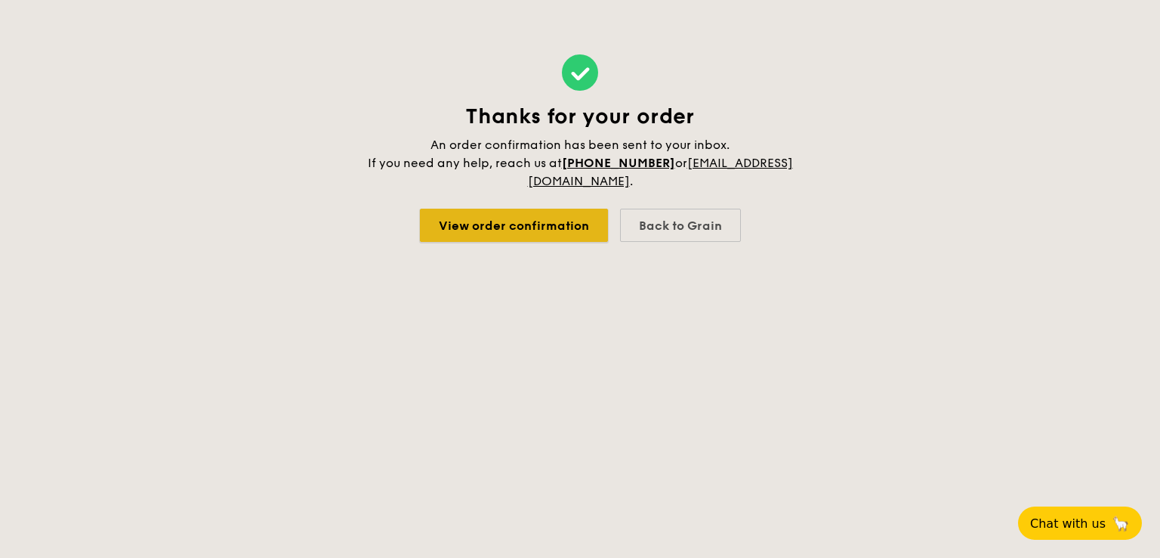
click at [531, 225] on link "View order confirmation" at bounding box center [514, 225] width 188 height 33
click at [581, 234] on link "View order confirmation" at bounding box center [514, 225] width 188 height 33
click at [687, 225] on div "Back to Grain" at bounding box center [680, 225] width 121 height 33
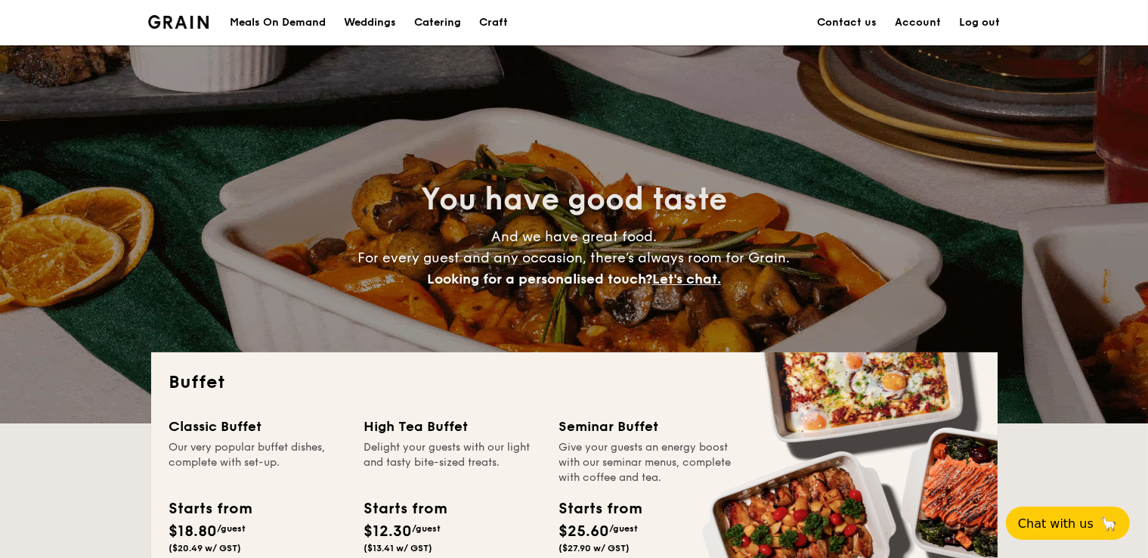
click at [927, 19] on link "Account" at bounding box center [918, 22] width 46 height 45
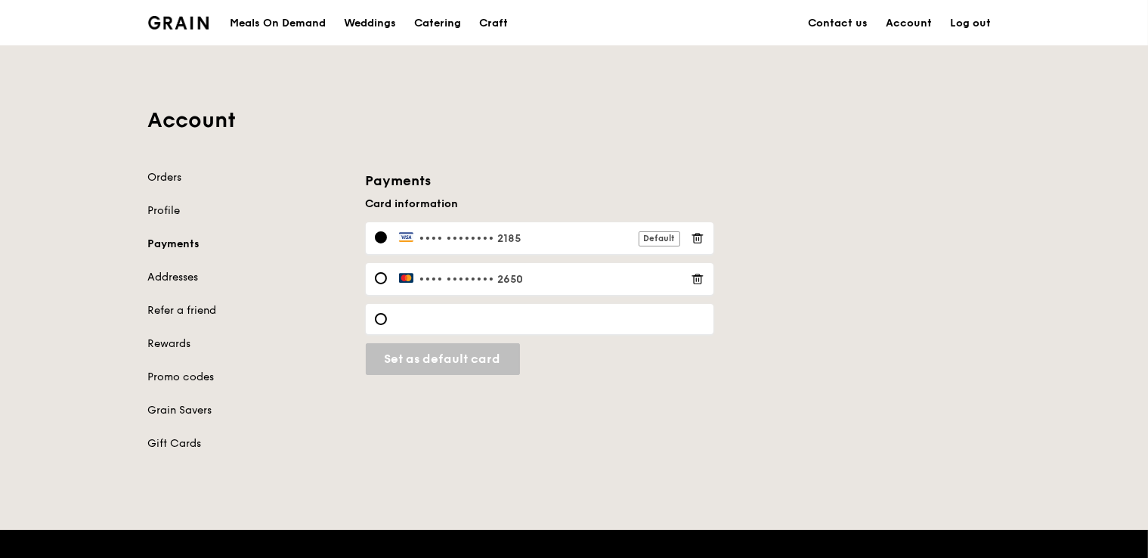
click at [703, 277] on icon at bounding box center [698, 279] width 14 height 14
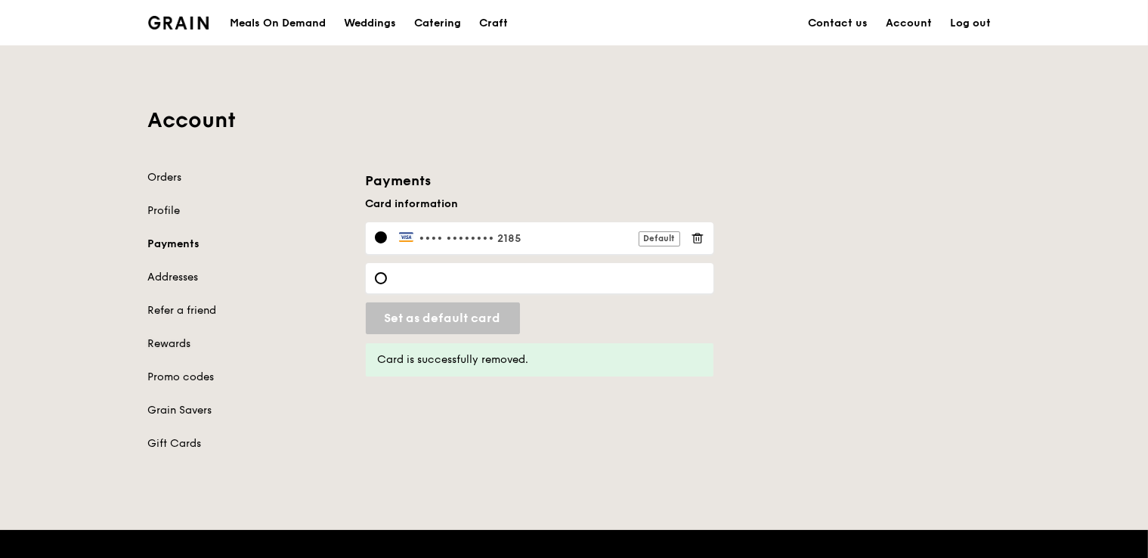
click at [188, 344] on link "Rewards" at bounding box center [247, 343] width 199 height 15
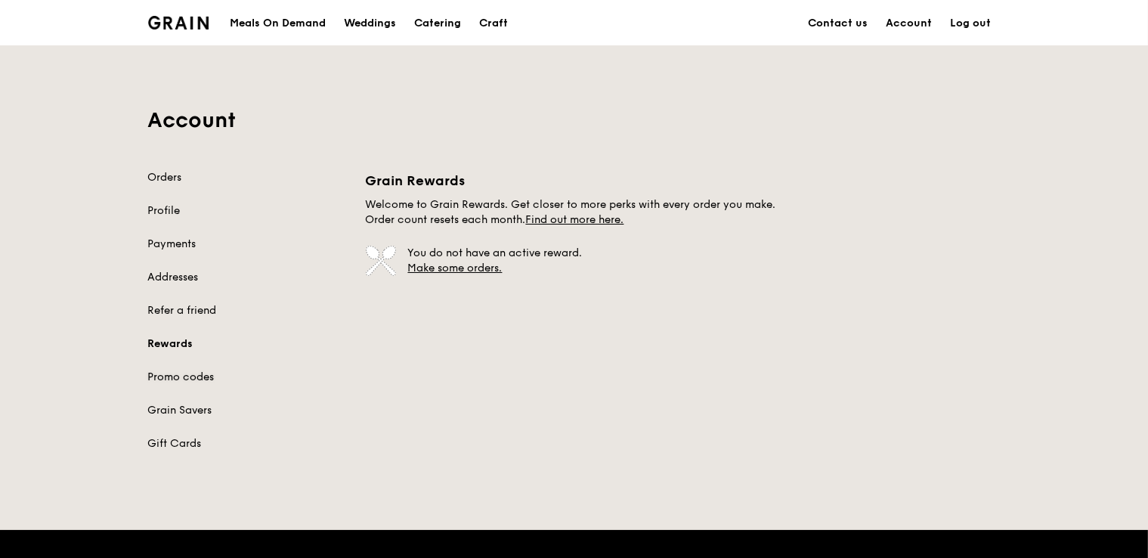
click at [179, 376] on link "Promo codes" at bounding box center [247, 376] width 199 height 15
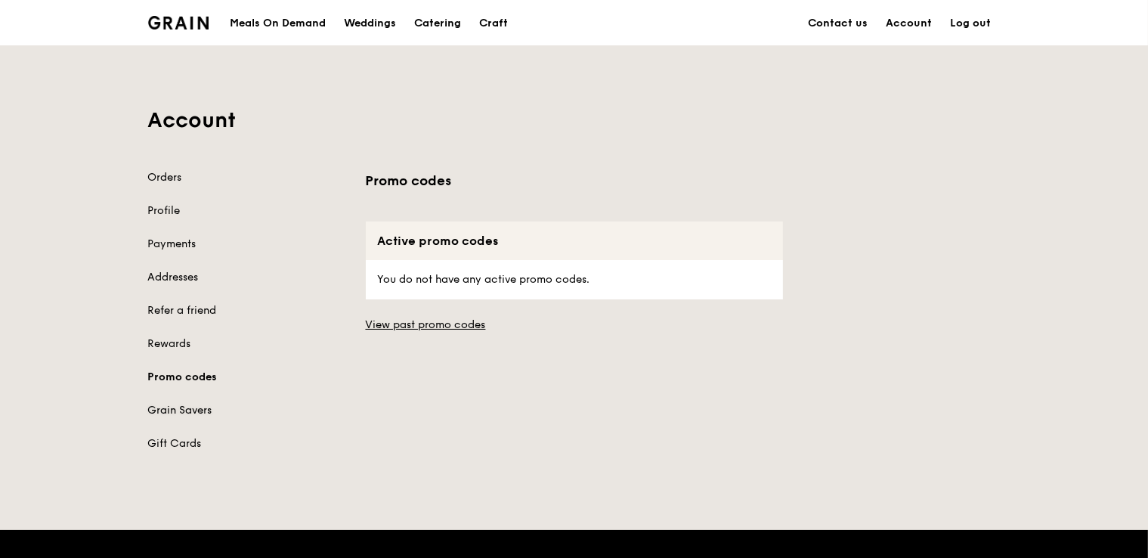
click at [185, 406] on link "Grain Savers" at bounding box center [247, 410] width 199 height 15
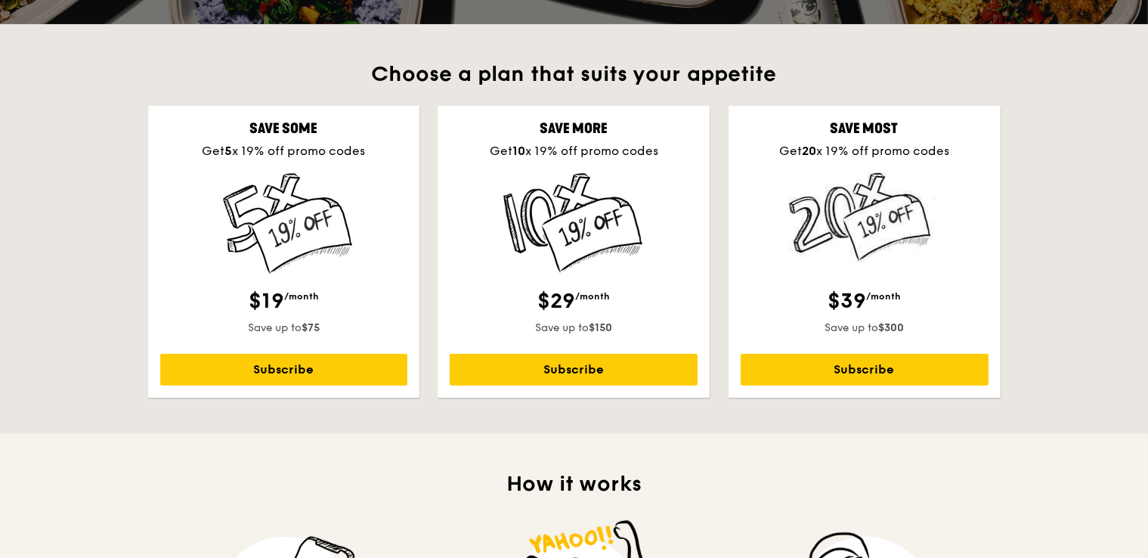
scroll to position [79, 0]
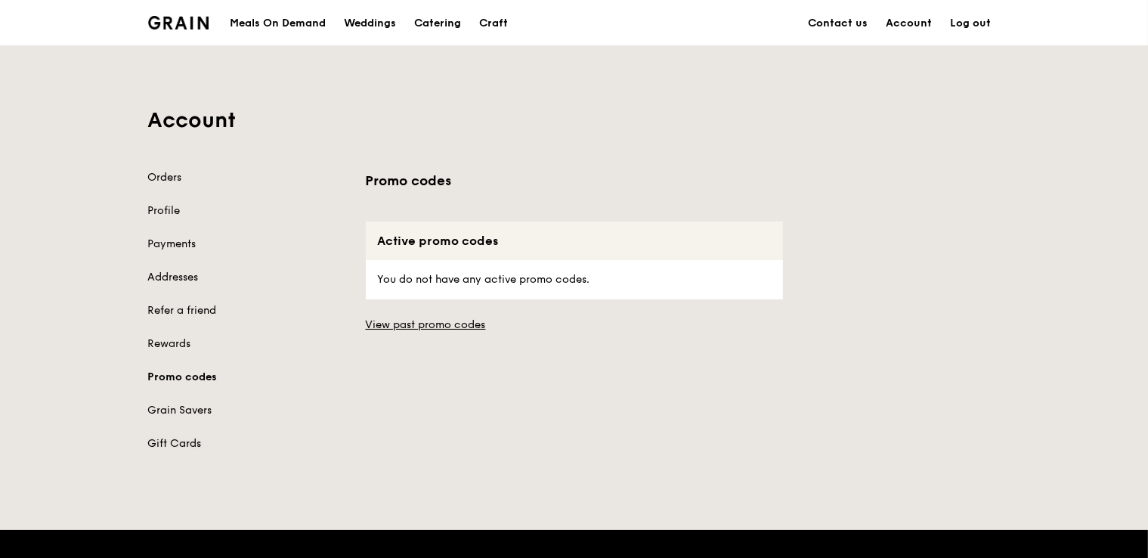
click at [189, 443] on link "Gift Cards" at bounding box center [247, 443] width 199 height 15
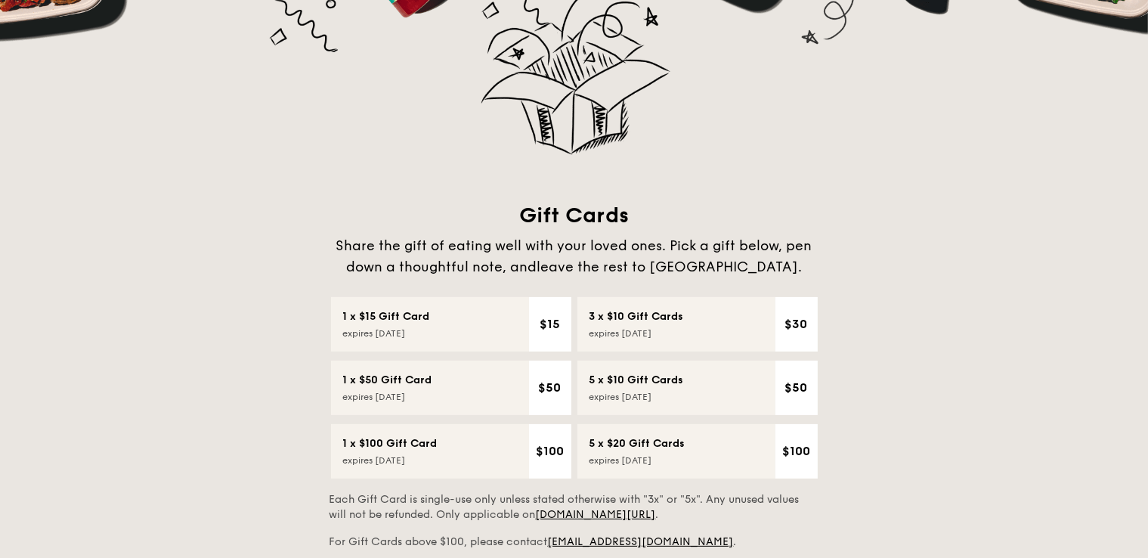
scroll to position [239, 0]
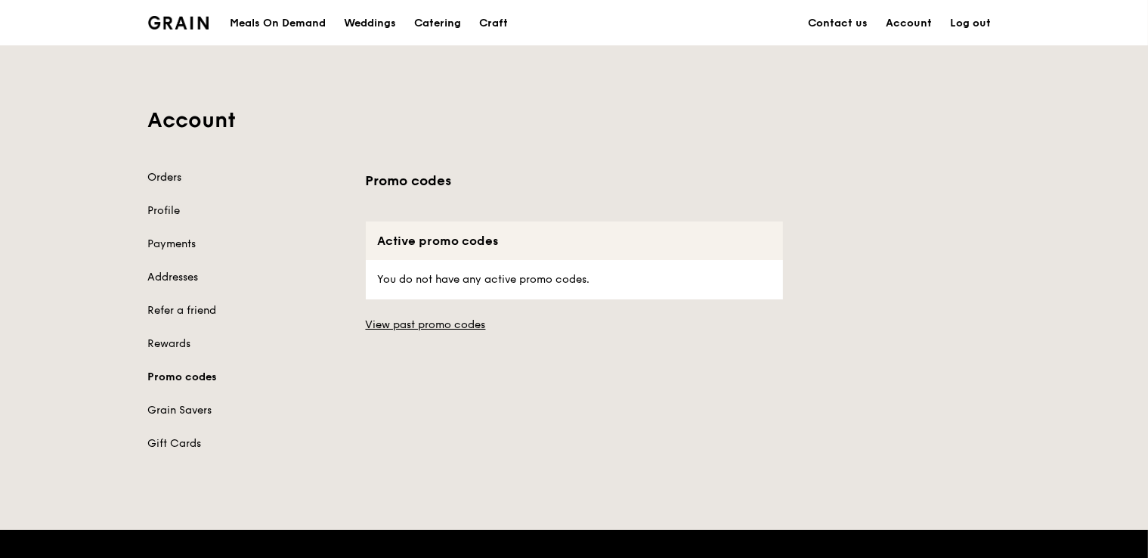
click at [177, 172] on link "Orders" at bounding box center [247, 177] width 199 height 15
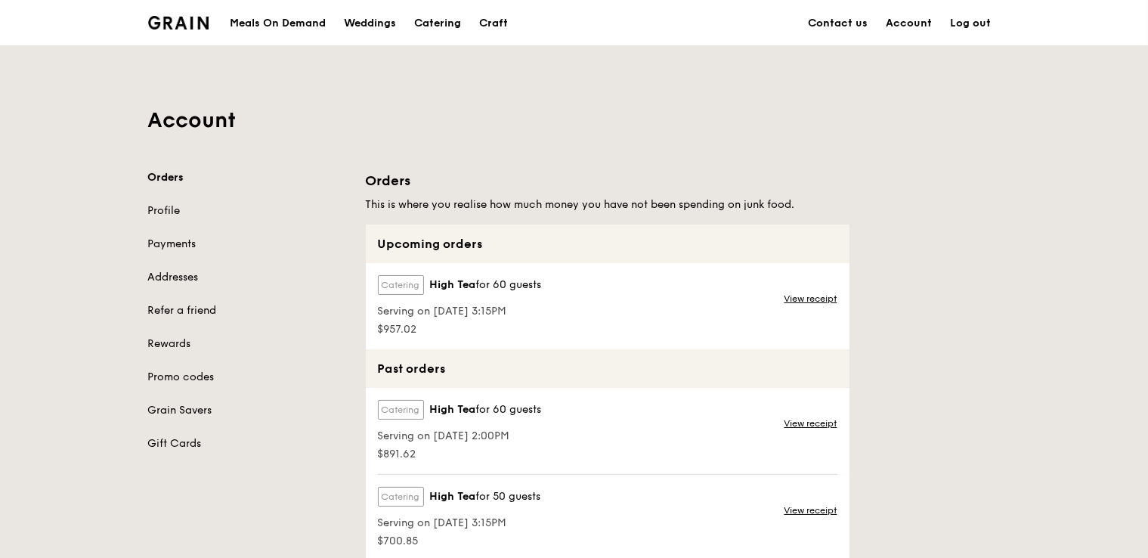
scroll to position [79, 0]
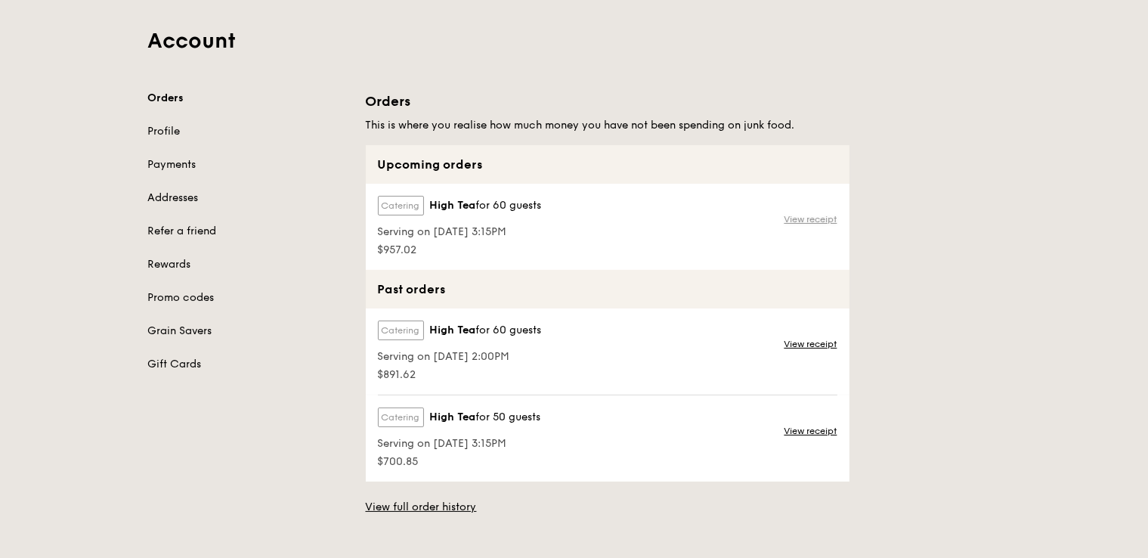
click at [817, 218] on link "View receipt" at bounding box center [810, 219] width 53 height 12
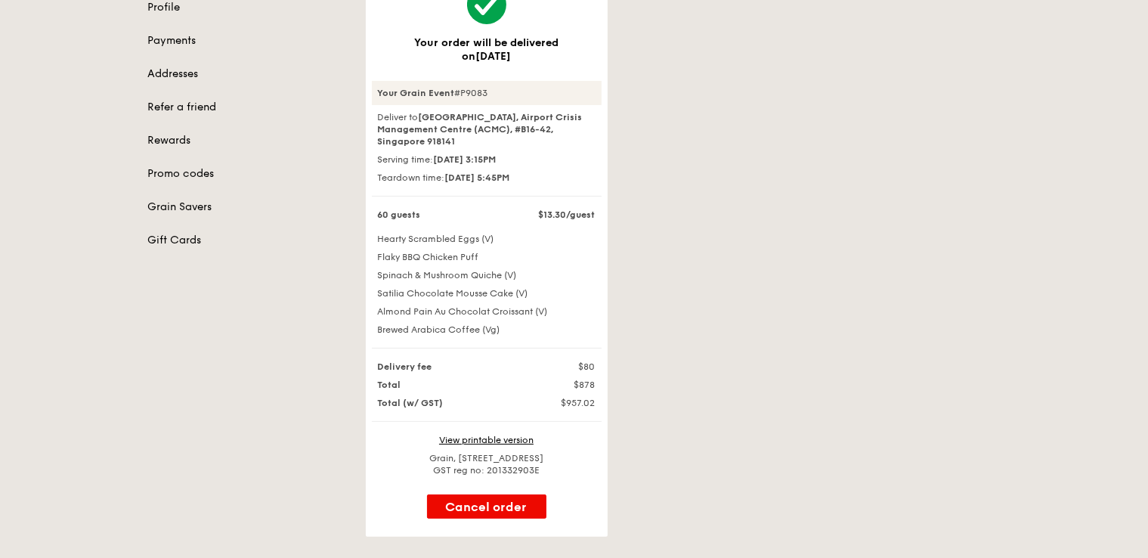
scroll to position [239, 0]
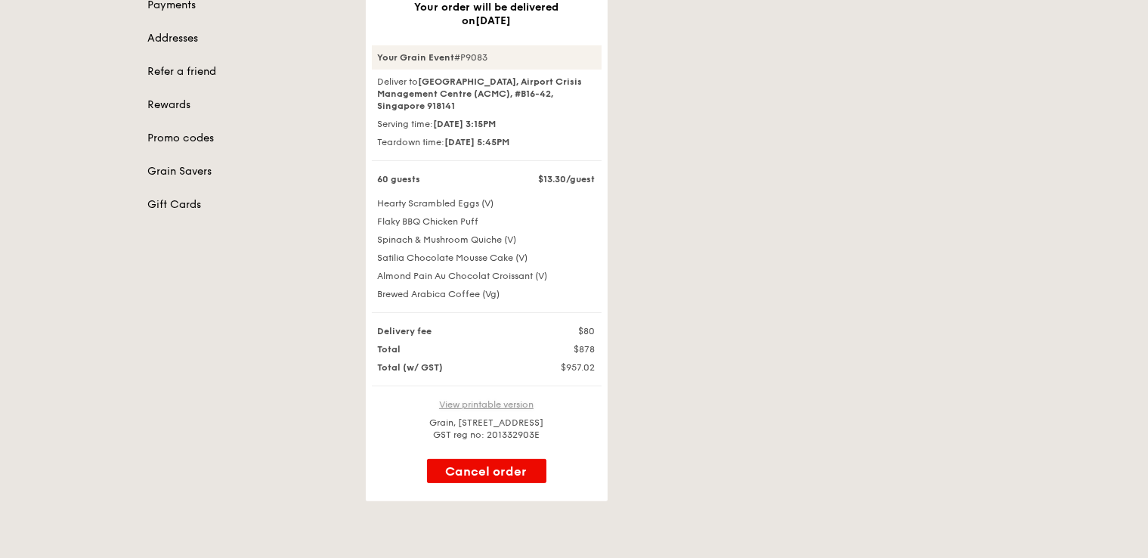
click at [506, 400] on link "View printable version" at bounding box center [486, 404] width 94 height 11
